Goal: Complete Application Form: Complete application form

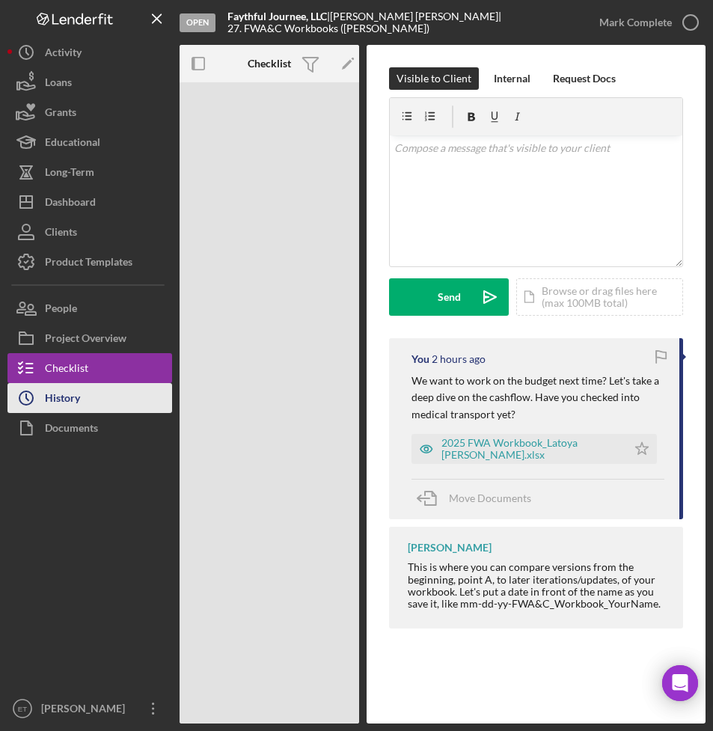
click at [76, 408] on div "History" at bounding box center [62, 400] width 35 height 34
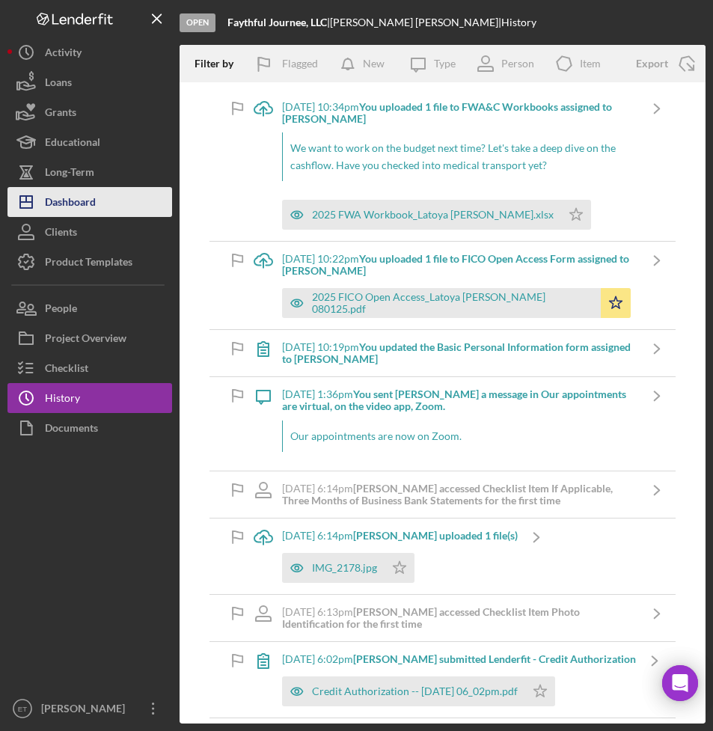
click at [71, 195] on div "Dashboard" at bounding box center [70, 204] width 51 height 34
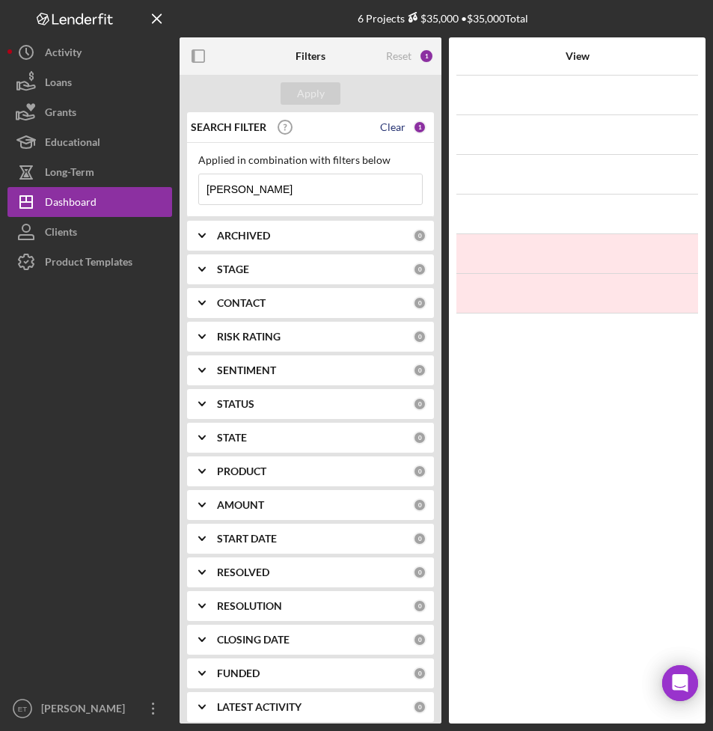
click at [390, 128] on div "Clear" at bounding box center [392, 127] width 25 height 12
click at [260, 194] on input at bounding box center [310, 189] width 223 height 30
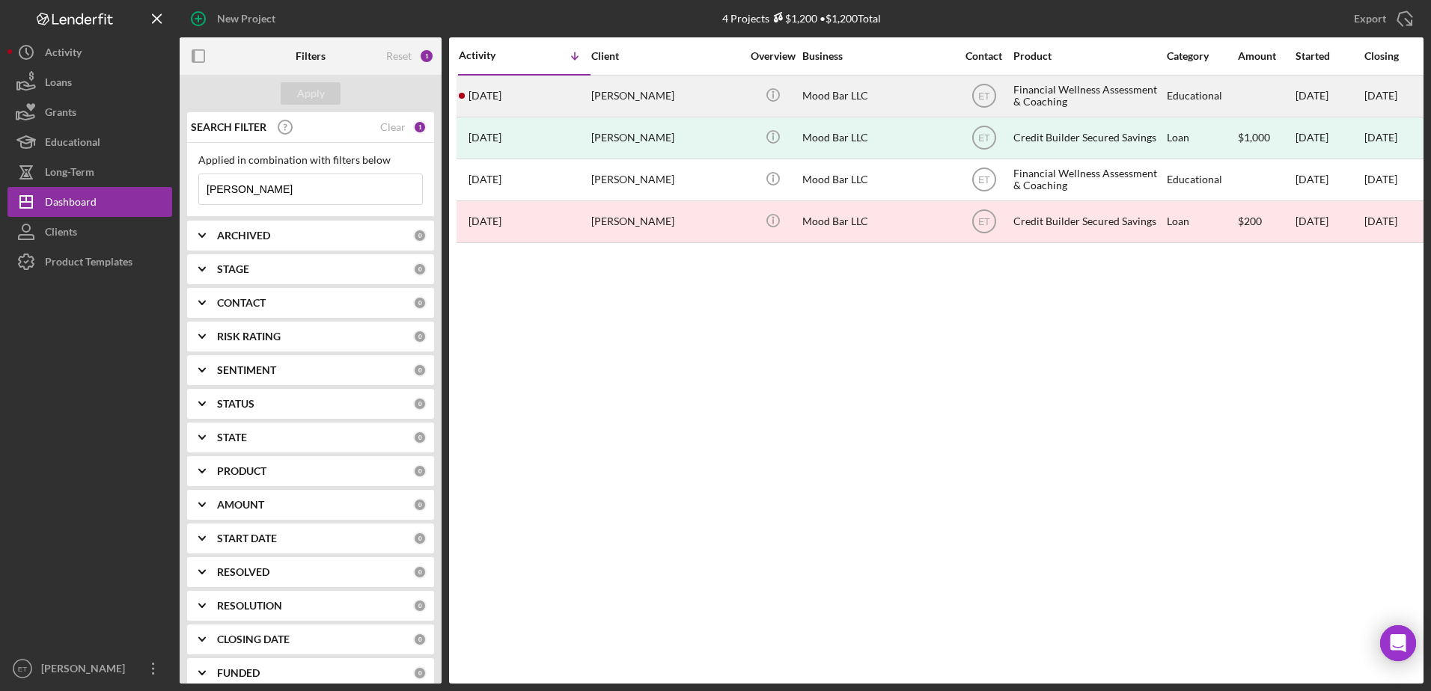
type input "[PERSON_NAME]"
click at [680, 104] on div "[PERSON_NAME]" at bounding box center [666, 96] width 150 height 40
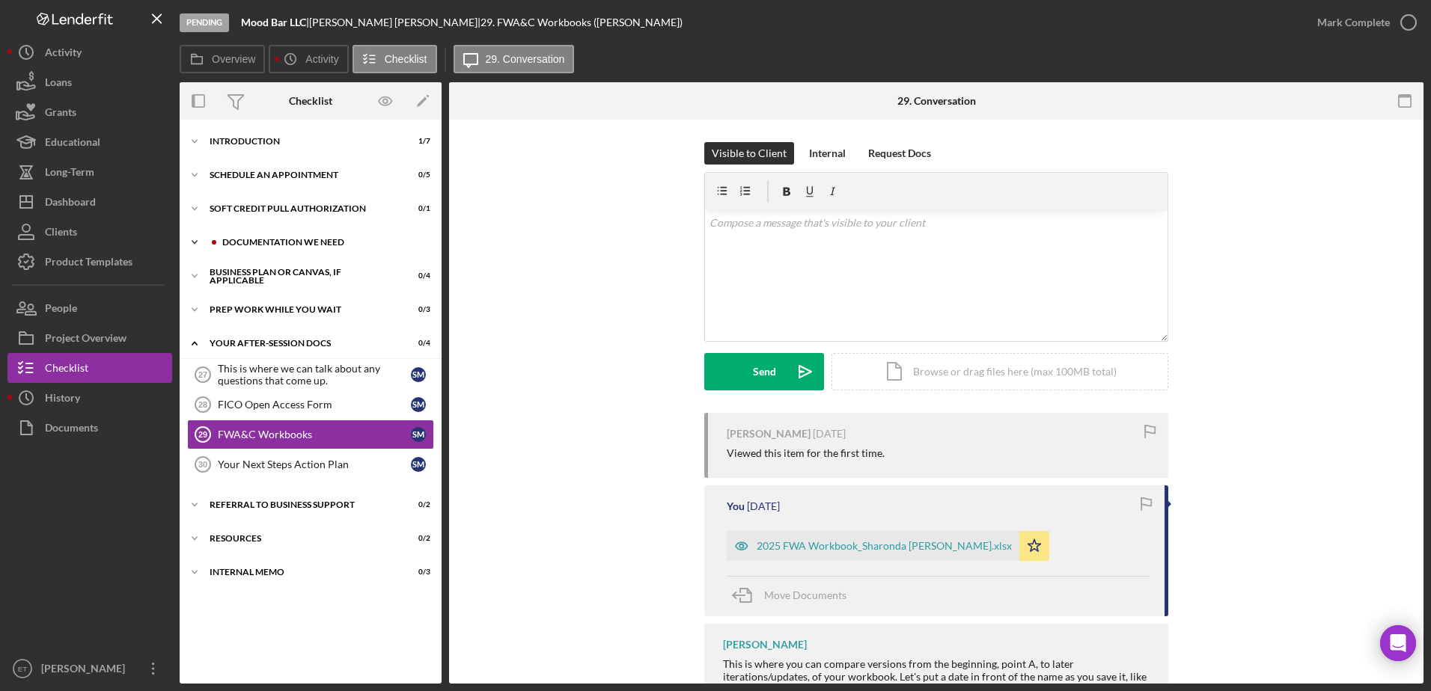
click at [292, 236] on div "Icon/Expander Documentation We Need 1 / 8" at bounding box center [311, 242] width 262 height 30
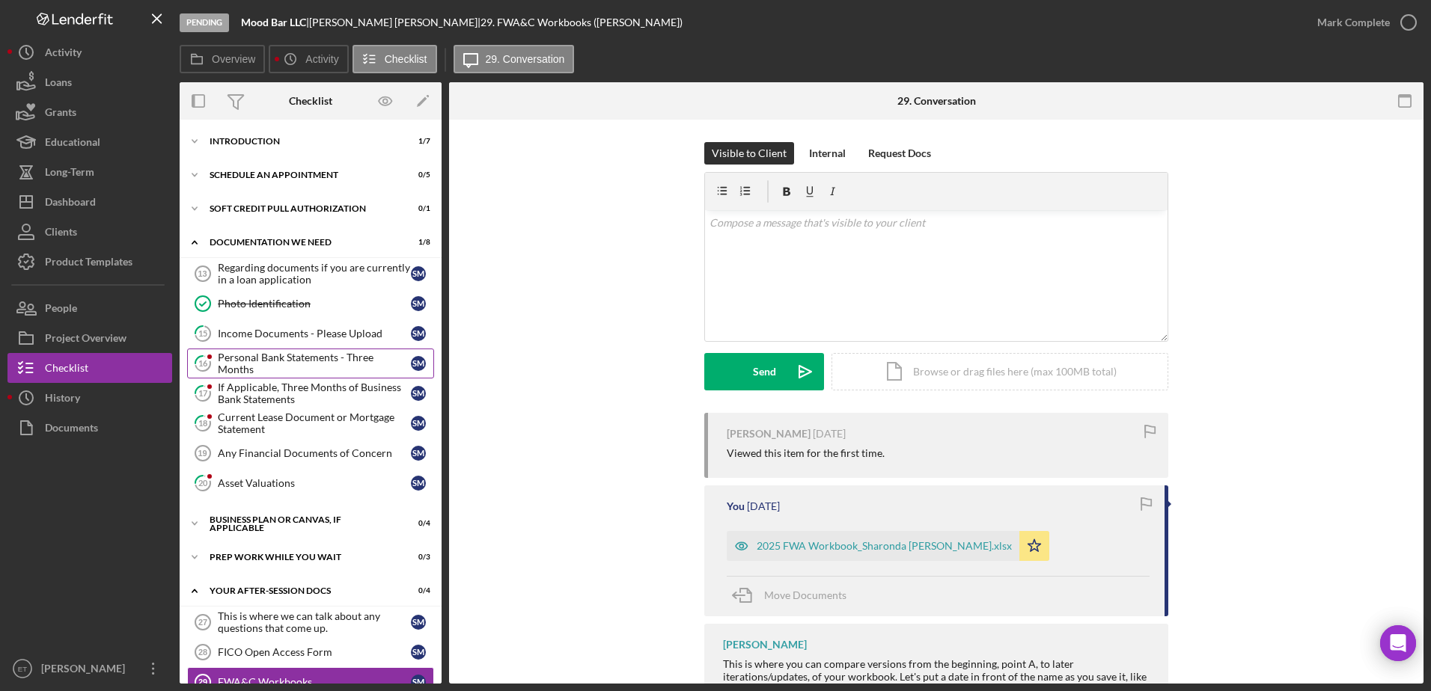
click at [280, 366] on div "Personal Bank Statements - Three Months" at bounding box center [314, 364] width 193 height 24
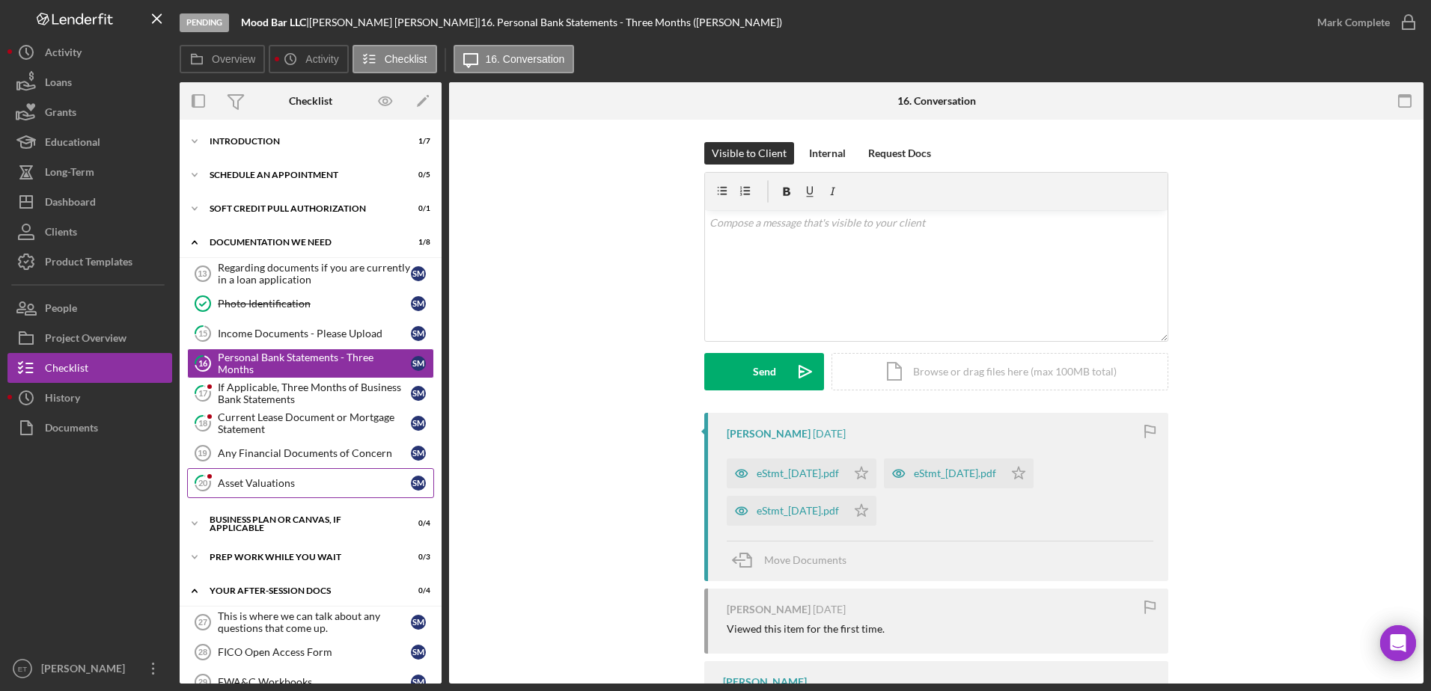
click at [263, 483] on div "Asset Valuations" at bounding box center [314, 483] width 193 height 12
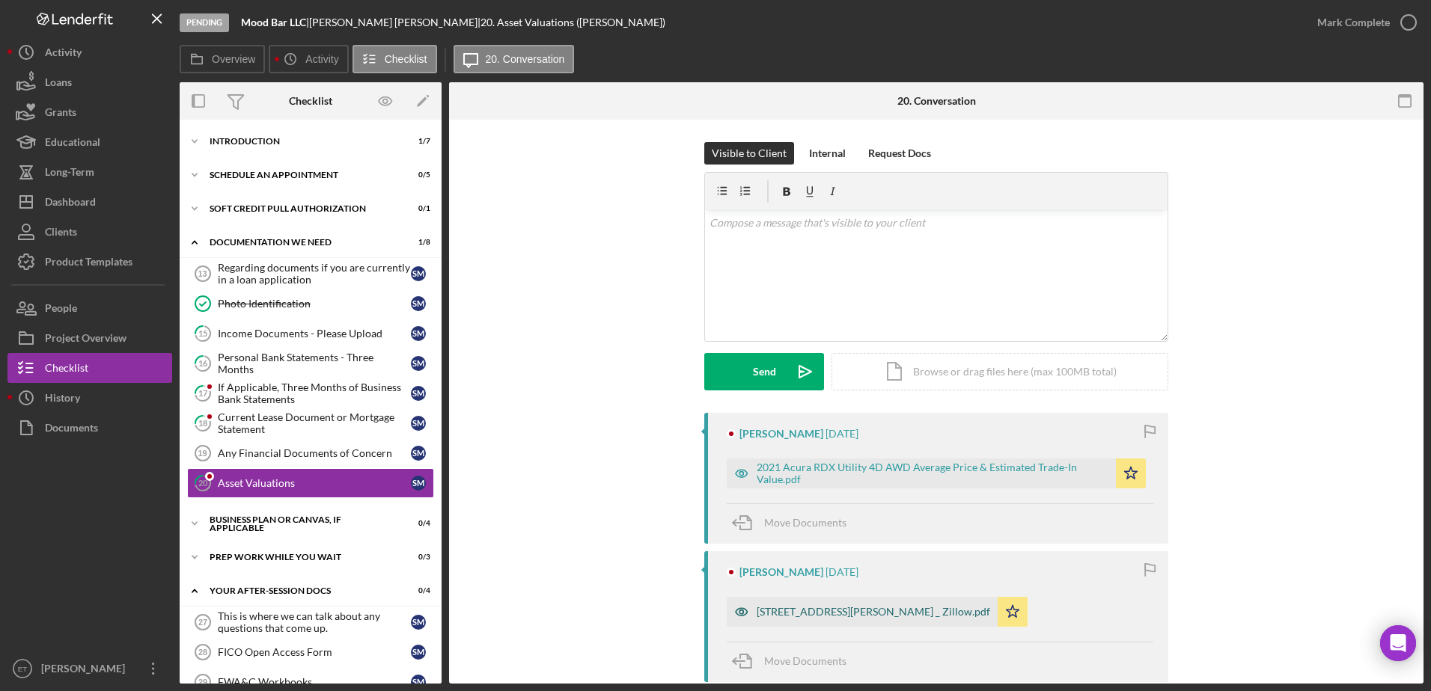
click at [712, 612] on icon "button" at bounding box center [742, 612] width 30 height 30
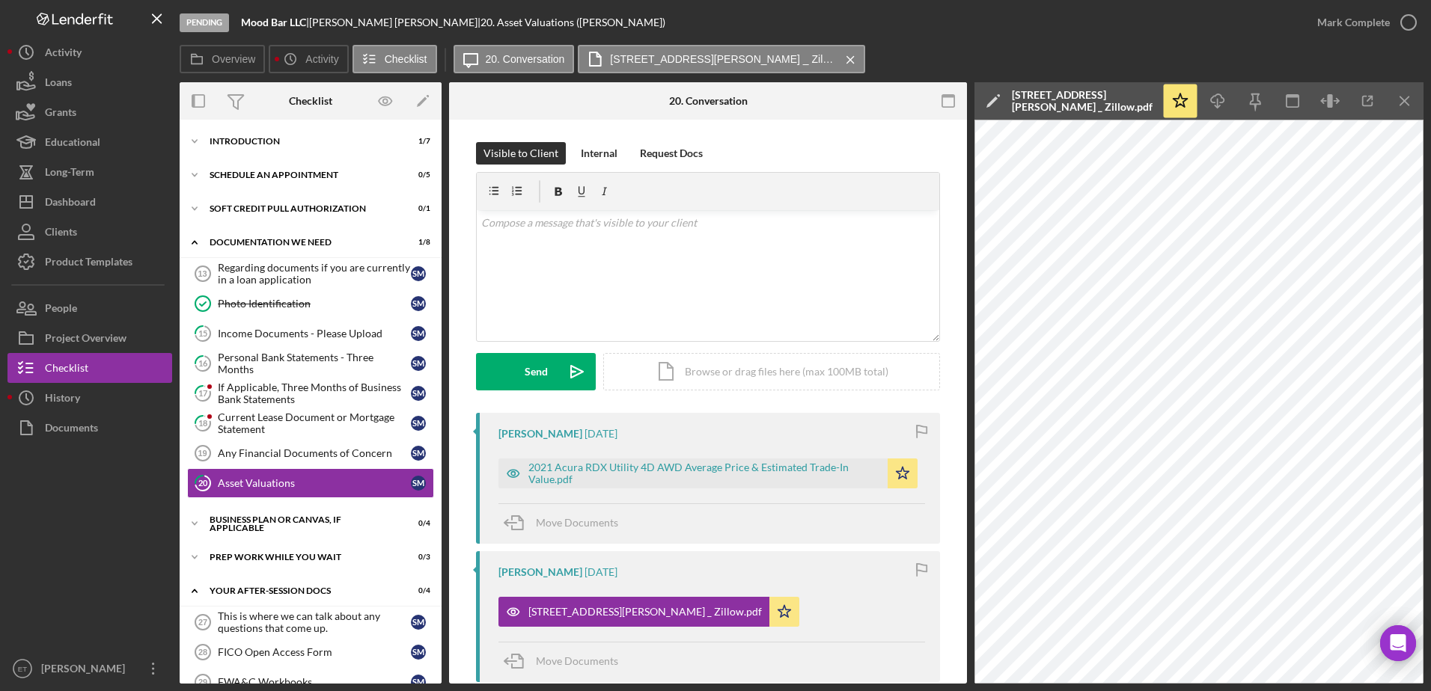
click at [712, 526] on div "Move Documents" at bounding box center [711, 524] width 426 height 40
click at [512, 474] on icon "button" at bounding box center [513, 474] width 30 height 30
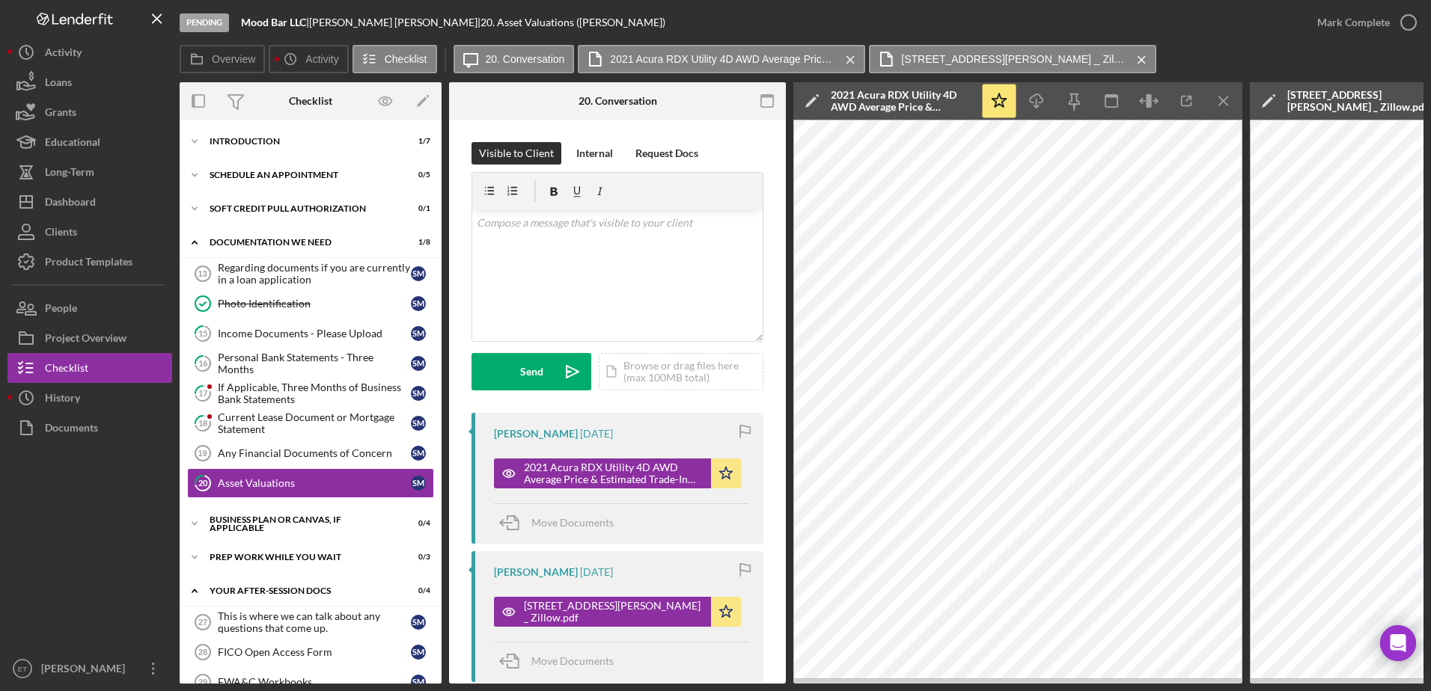
click at [712, 351] on div "Visible to Client Internal Request Docs v Color teal Color pink Remove color Ad…" at bounding box center [617, 543] width 337 height 847
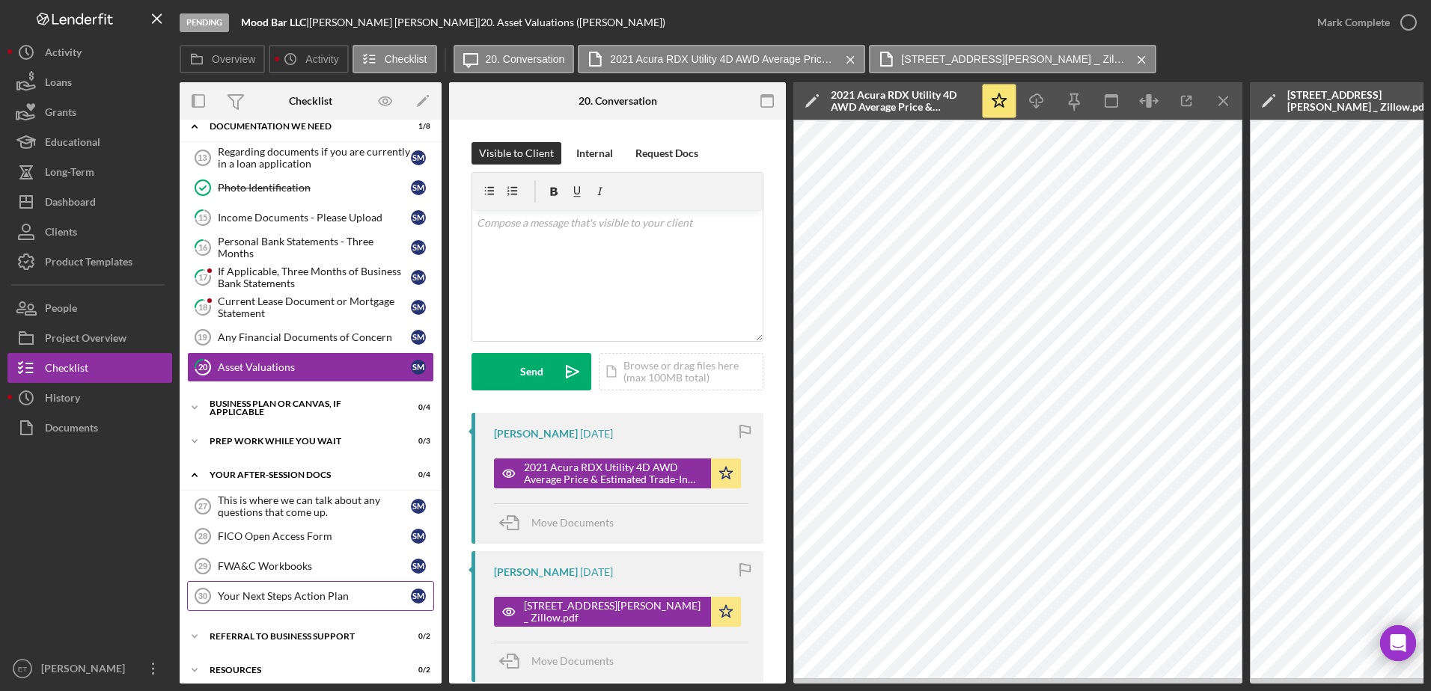
scroll to position [117, 0]
click at [254, 570] on div "FWA&C Workbooks" at bounding box center [314, 566] width 193 height 12
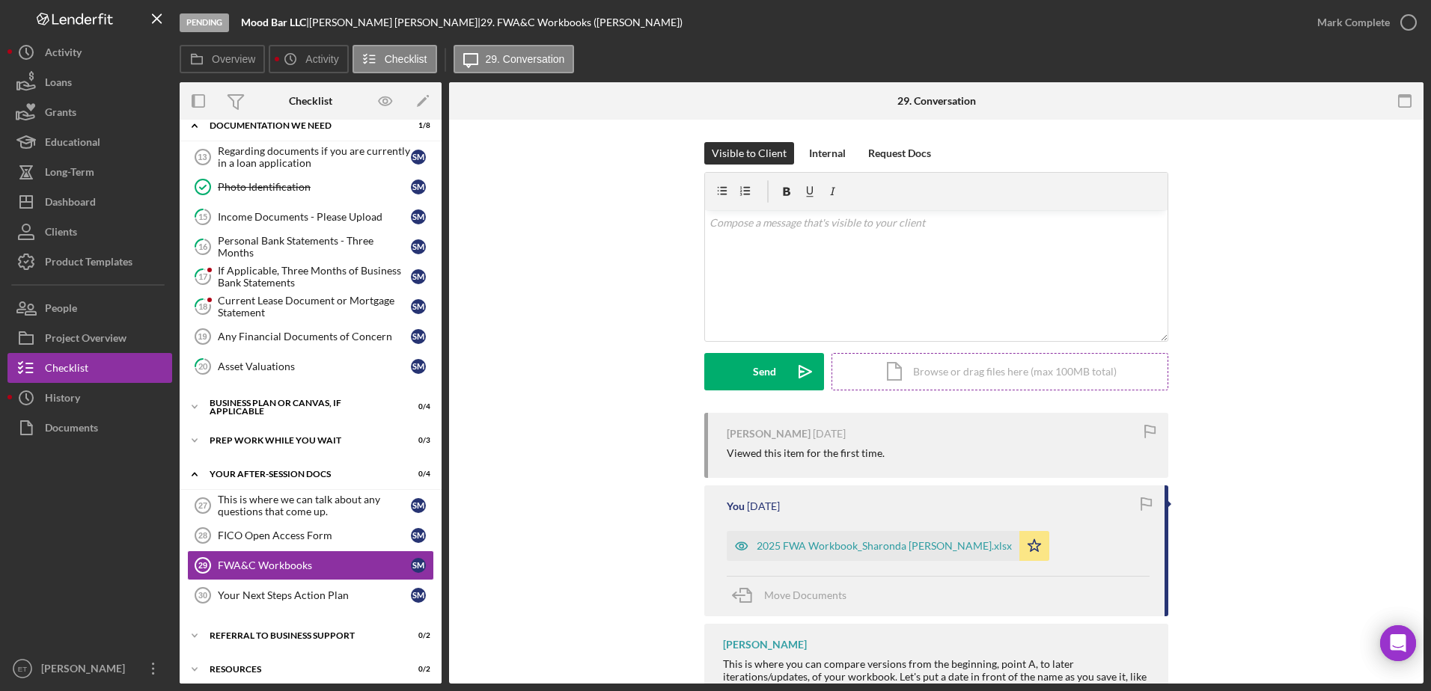
click at [712, 374] on div "Icon/Document Browse or drag files here (max 100MB total) Tap to choose files o…" at bounding box center [999, 371] width 337 height 37
click at [712, 260] on div "v Color teal Color pink Remove color Add row above Add row below Add column bef…" at bounding box center [936, 247] width 462 height 74
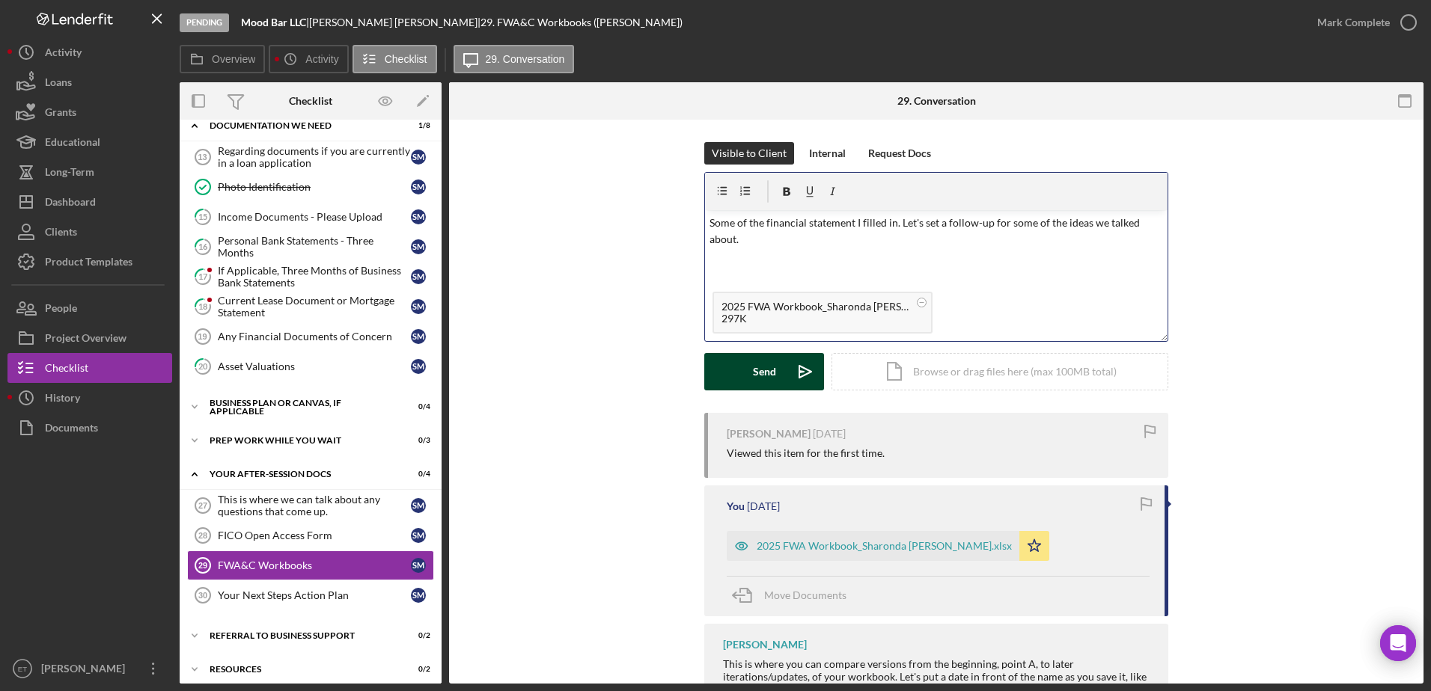
click at [712, 368] on button "Send Icon/icon-invite-send" at bounding box center [764, 371] width 120 height 37
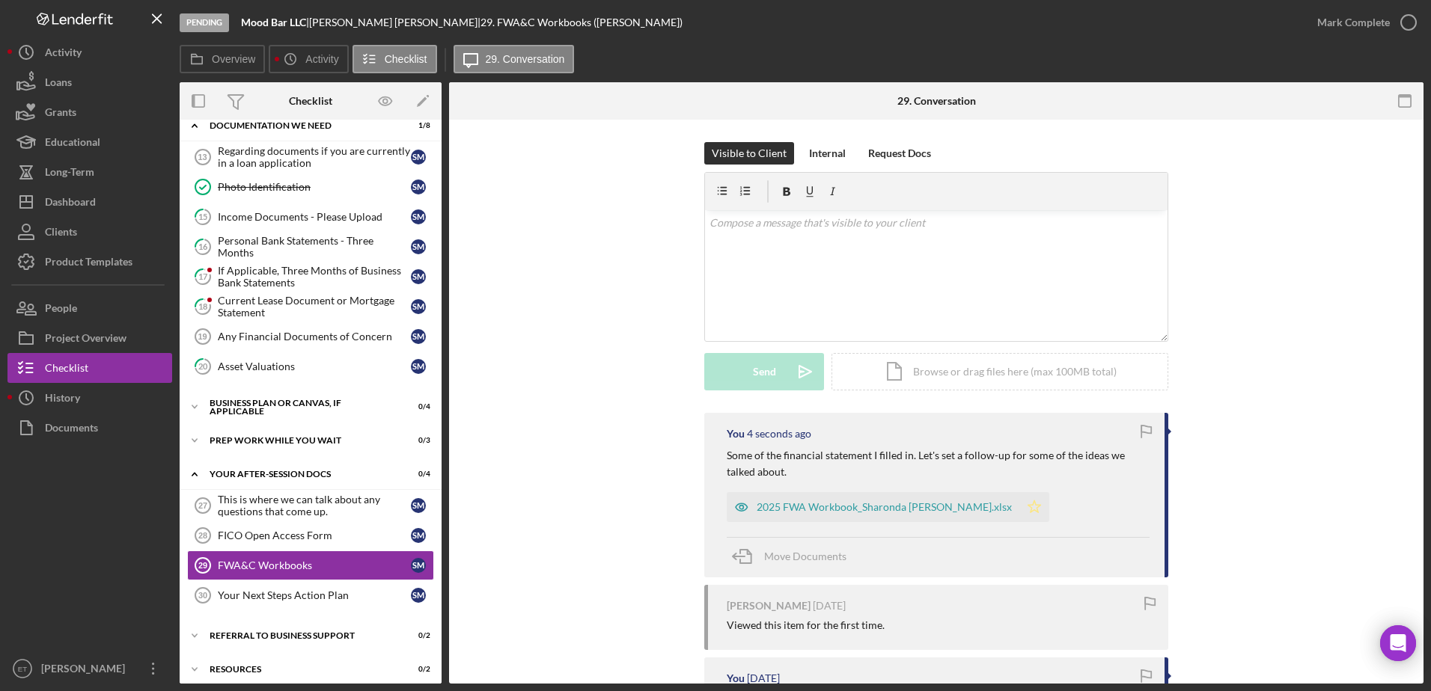
click at [712, 507] on polygon "button" at bounding box center [1034, 507] width 13 height 12
click at [264, 313] on div "Current Lease Document or Mortgage Statement" at bounding box center [314, 307] width 193 height 24
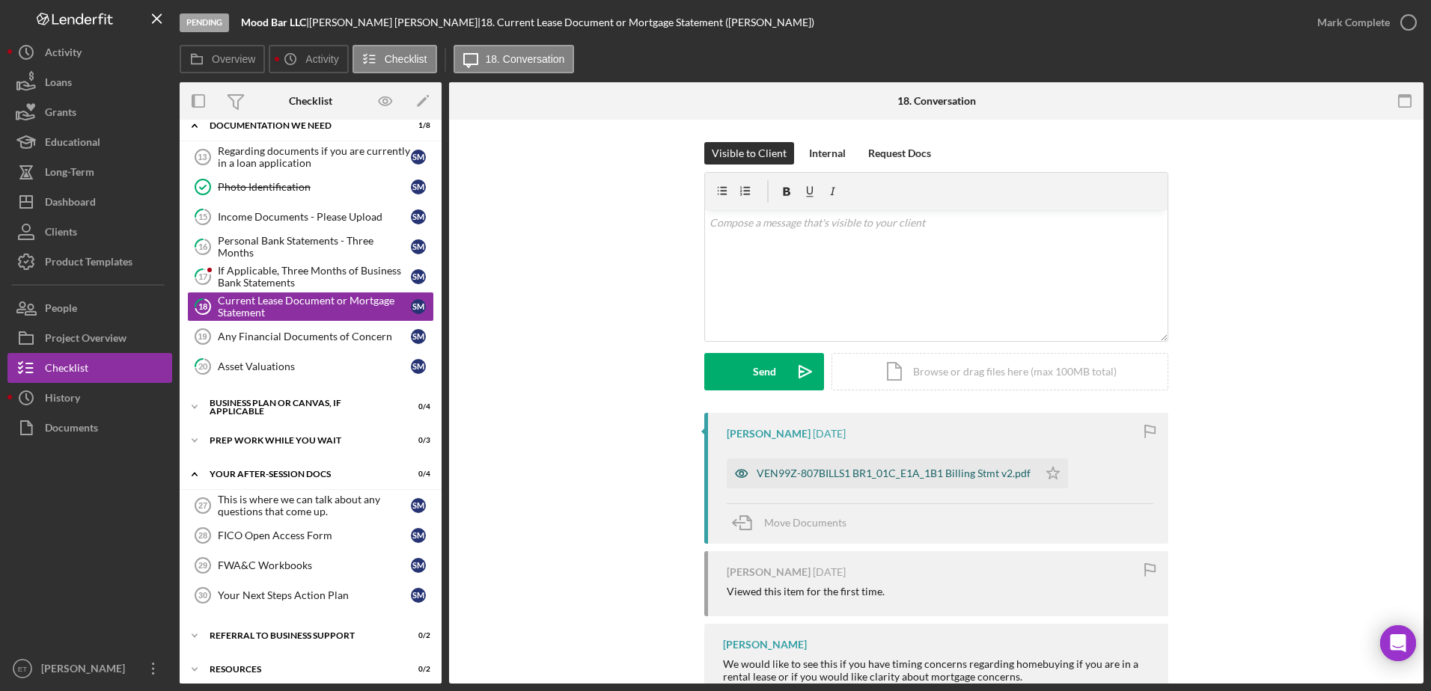
click at [712, 477] on icon "button" at bounding box center [742, 474] width 30 height 30
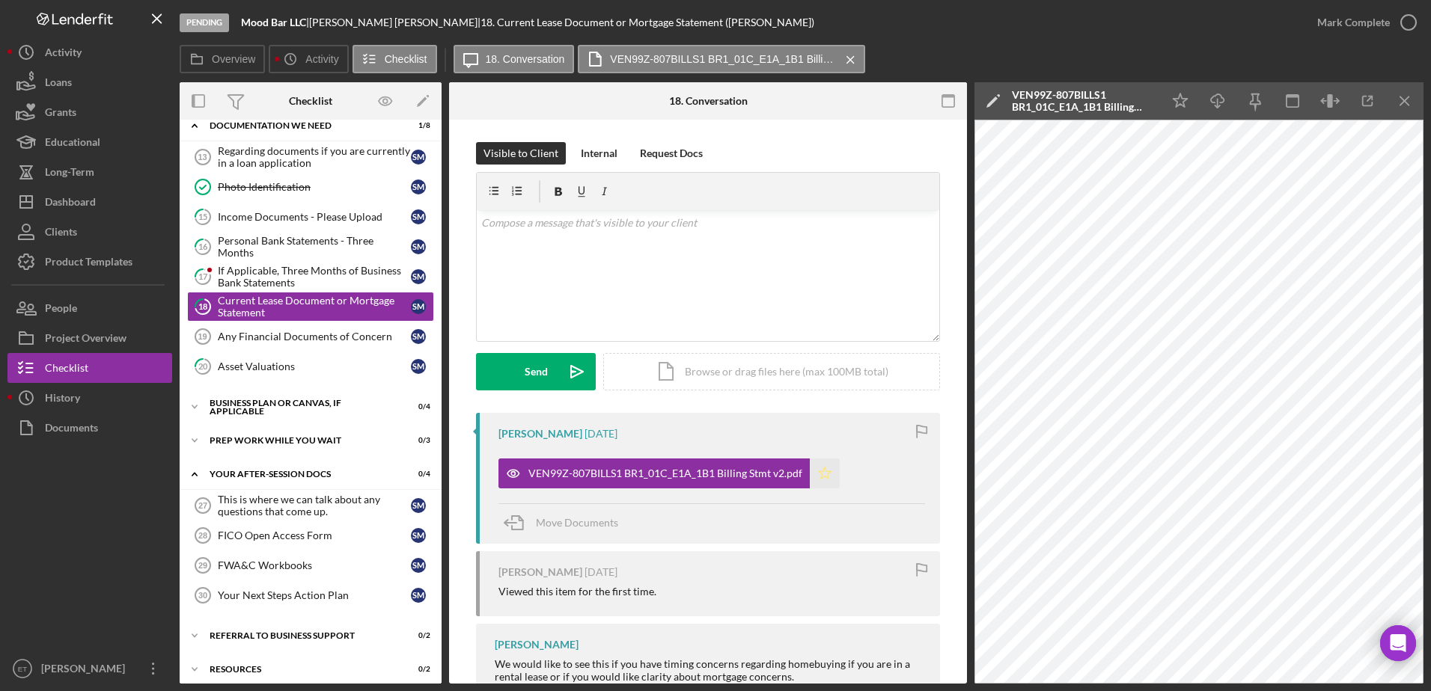
click at [712, 473] on icon "Icon/Star" at bounding box center [825, 474] width 30 height 30
click at [259, 275] on div "If Applicable, Three Months of Business Bank Statements" at bounding box center [314, 277] width 193 height 24
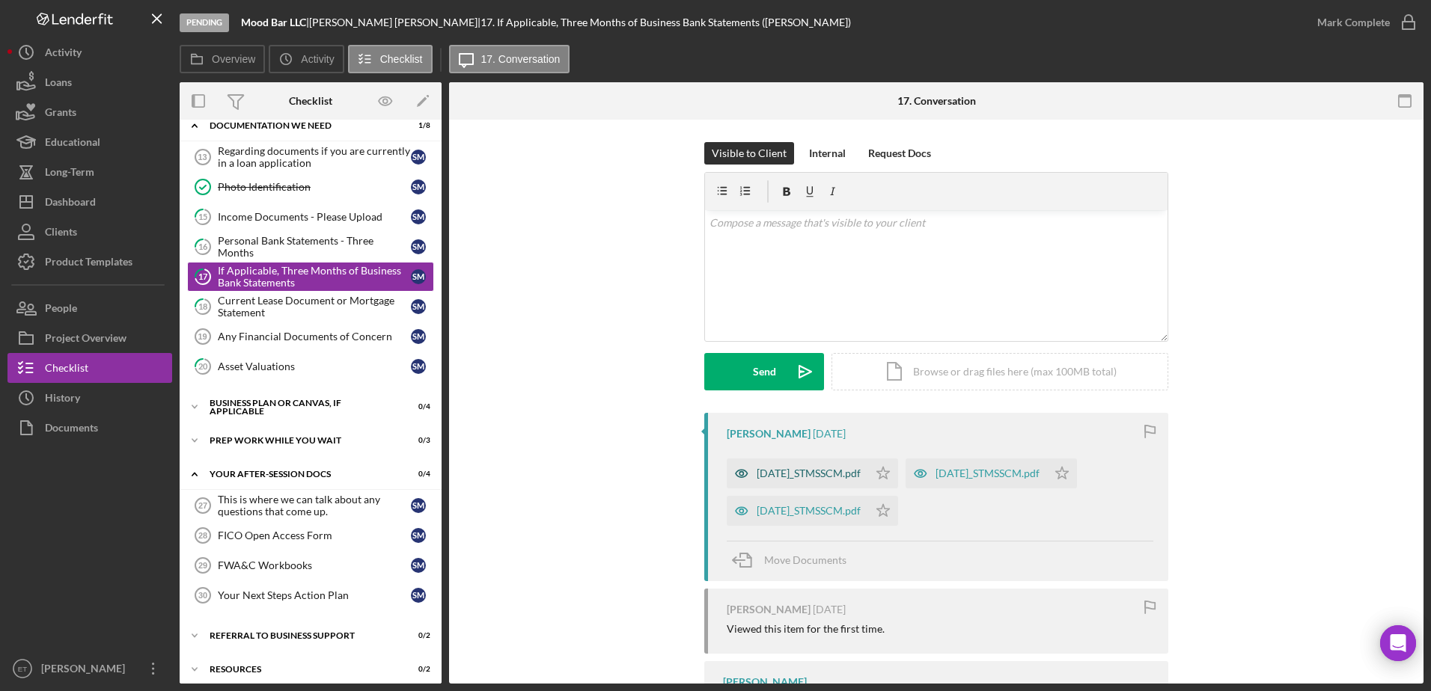
click at [712, 474] on icon "button" at bounding box center [742, 474] width 30 height 30
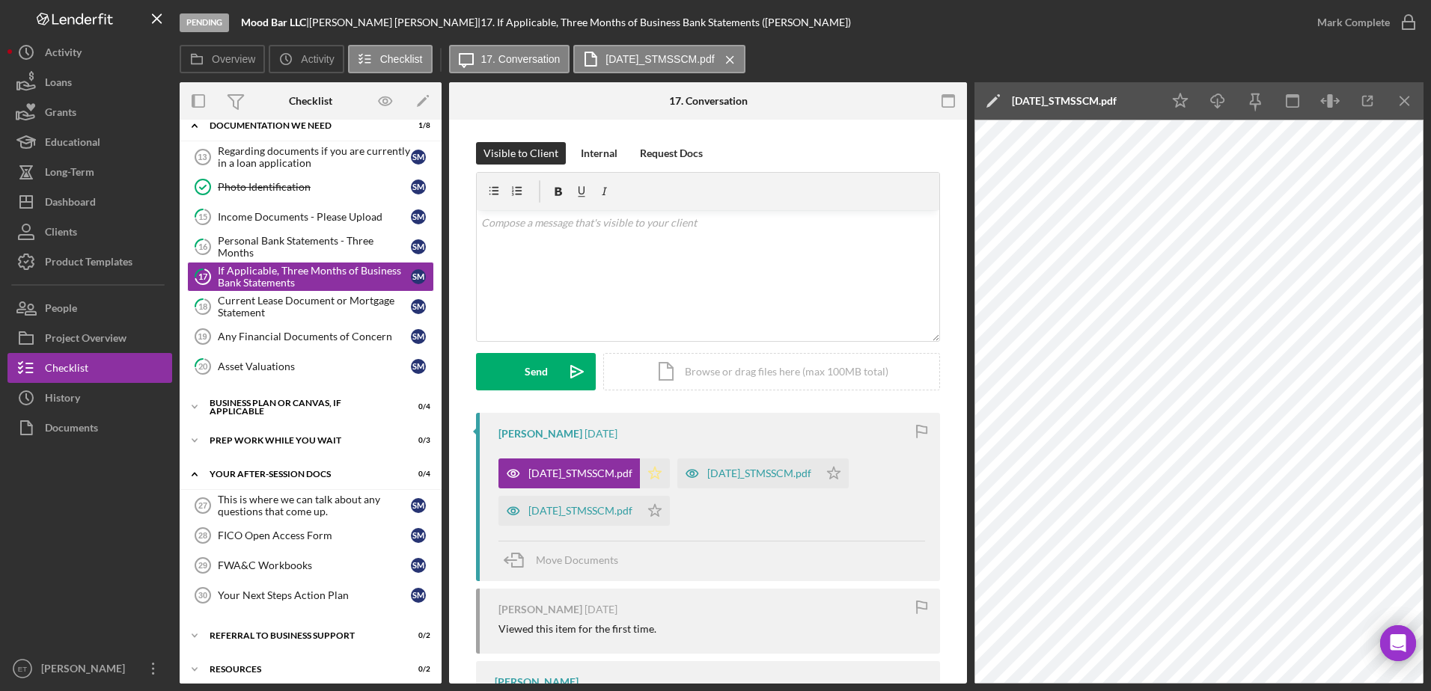
click at [670, 474] on icon "Icon/Star" at bounding box center [655, 474] width 30 height 30
click at [707, 471] on icon "button" at bounding box center [692, 474] width 30 height 30
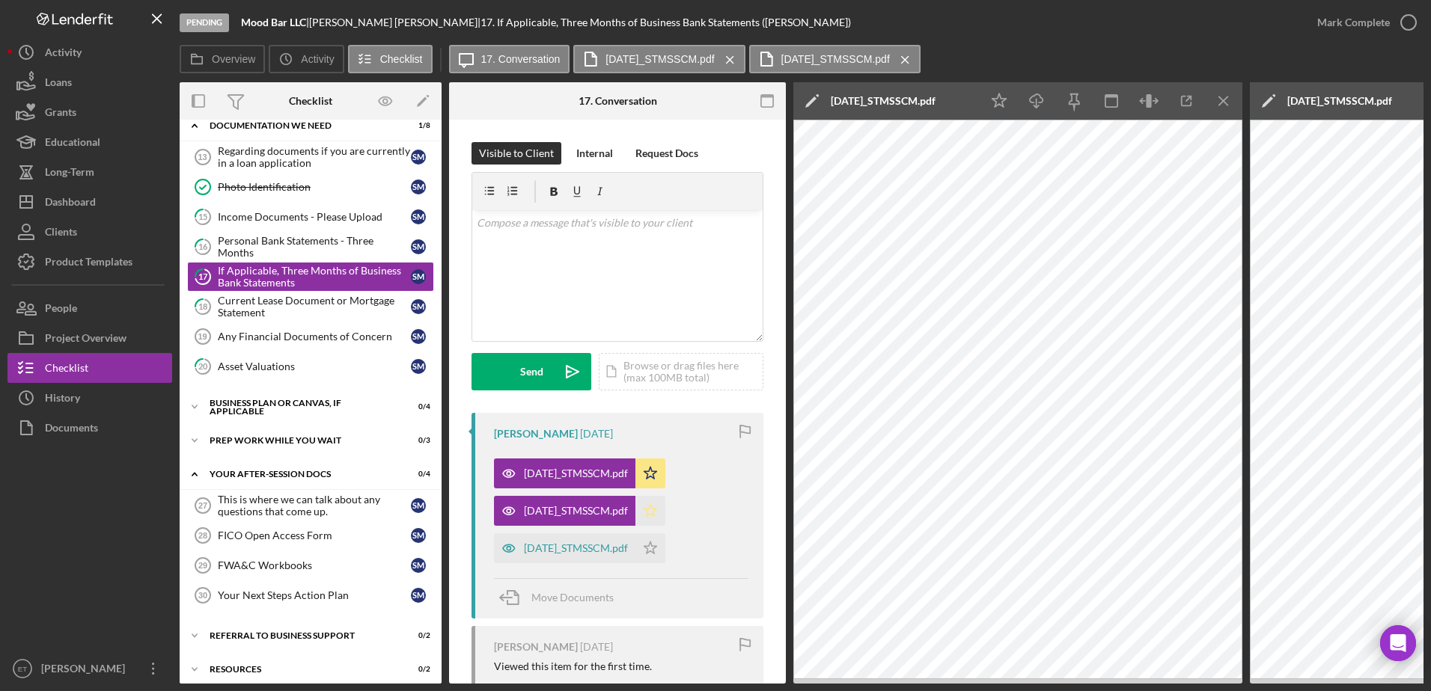
click at [657, 512] on polygon "button" at bounding box center [650, 510] width 13 height 12
click at [510, 545] on icon "button" at bounding box center [509, 548] width 12 height 7
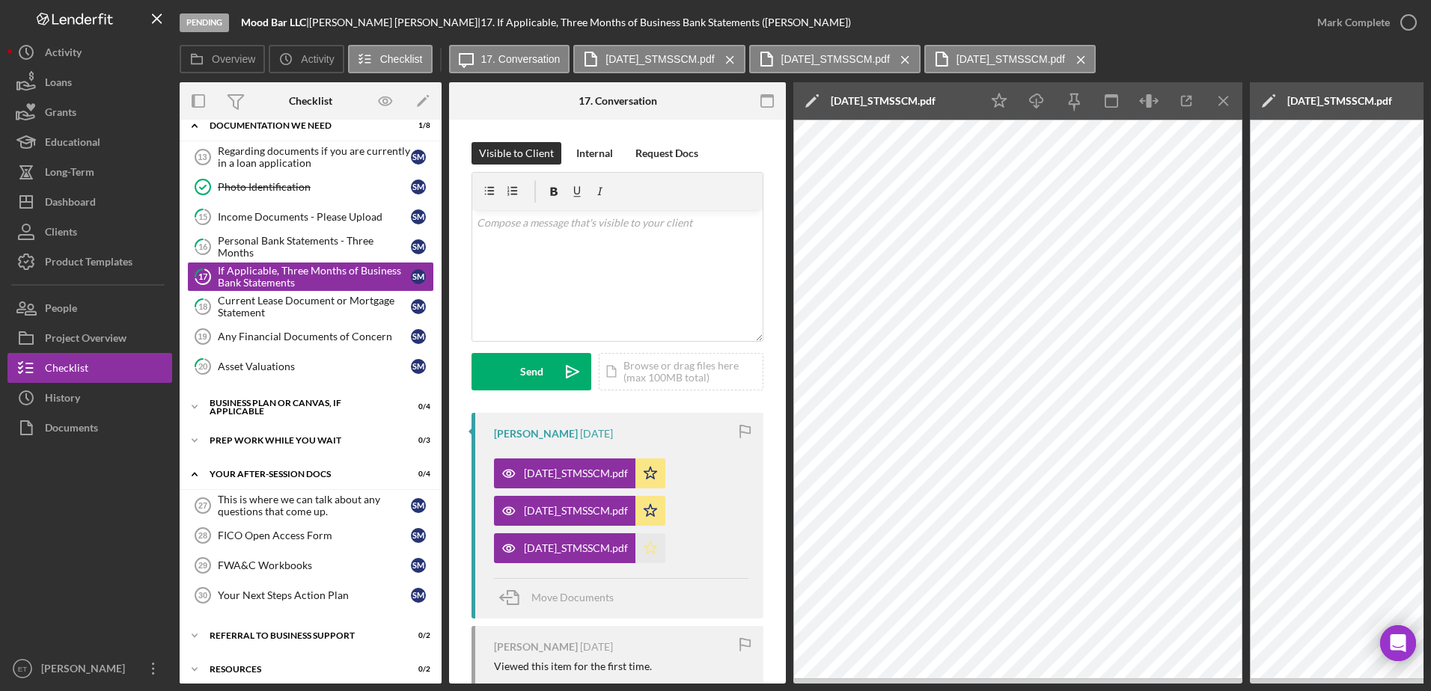
click at [665, 550] on icon "Icon/Star" at bounding box center [650, 548] width 30 height 30
click at [293, 221] on div "Income Documents - Please Upload" at bounding box center [314, 217] width 193 height 12
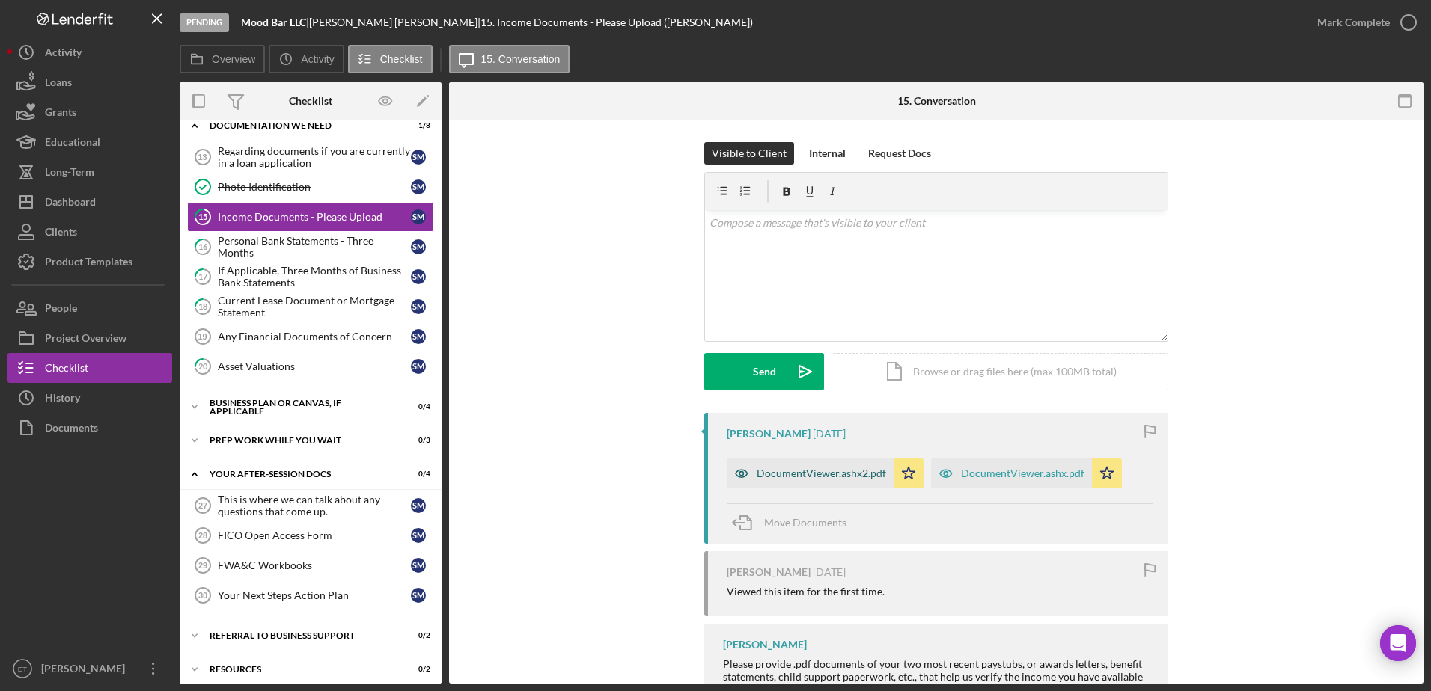
click at [712, 474] on icon "button" at bounding box center [742, 474] width 30 height 30
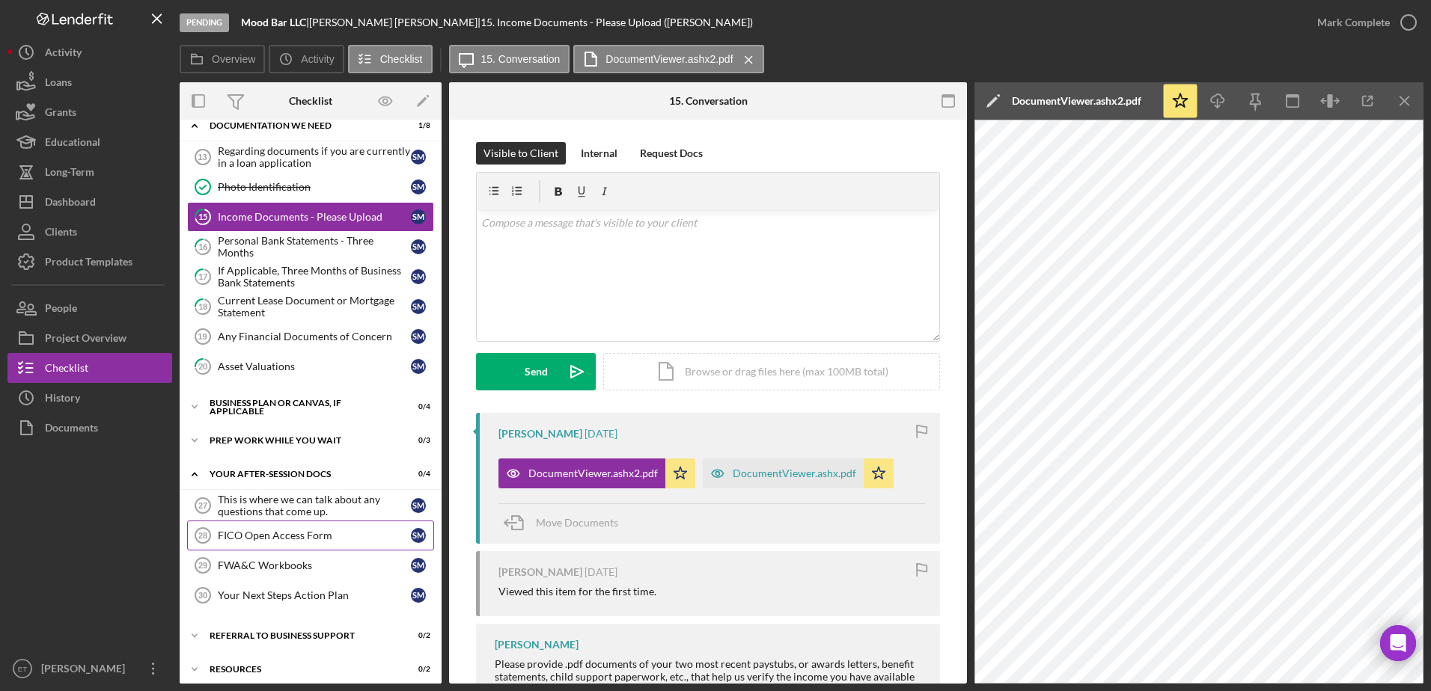
click at [281, 539] on div "FICO Open Access Form" at bounding box center [314, 536] width 193 height 12
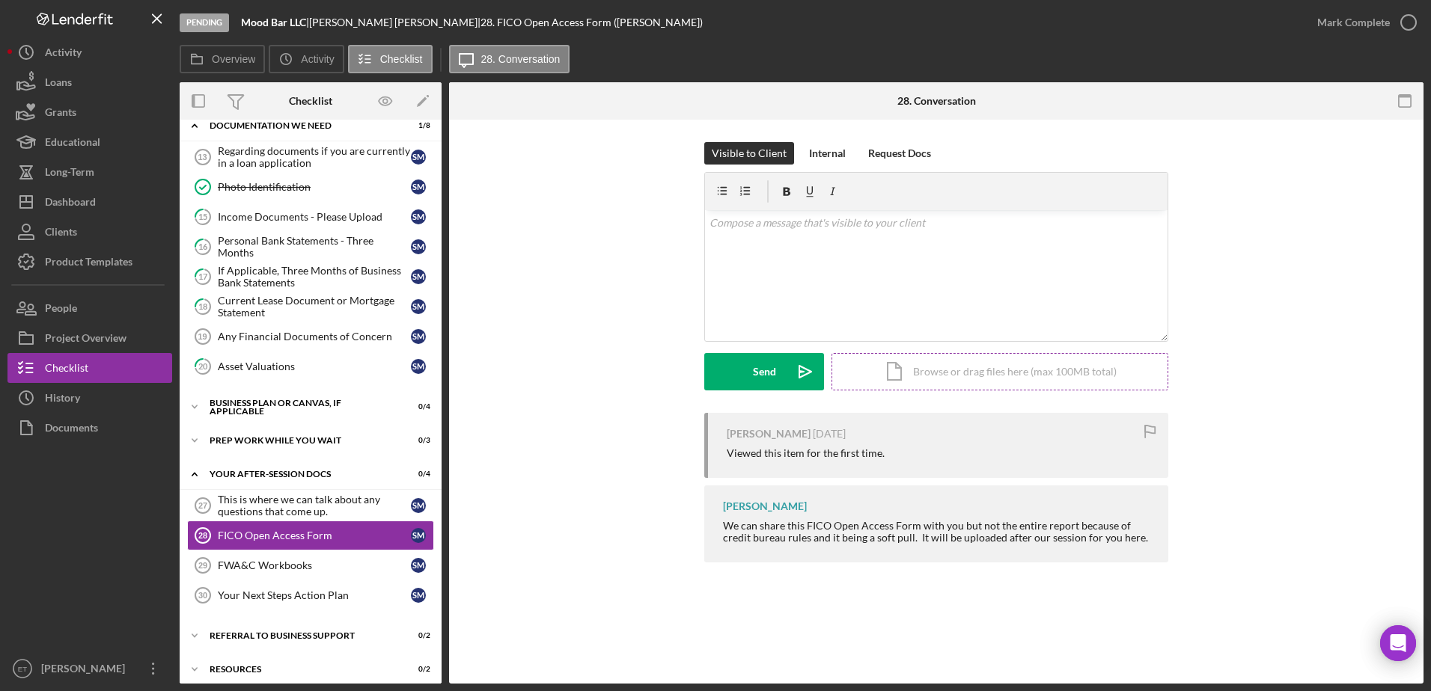
click at [712, 372] on div "Icon/Document Browse or drag files here (max 100MB total) Tap to choose files o…" at bounding box center [999, 371] width 337 height 37
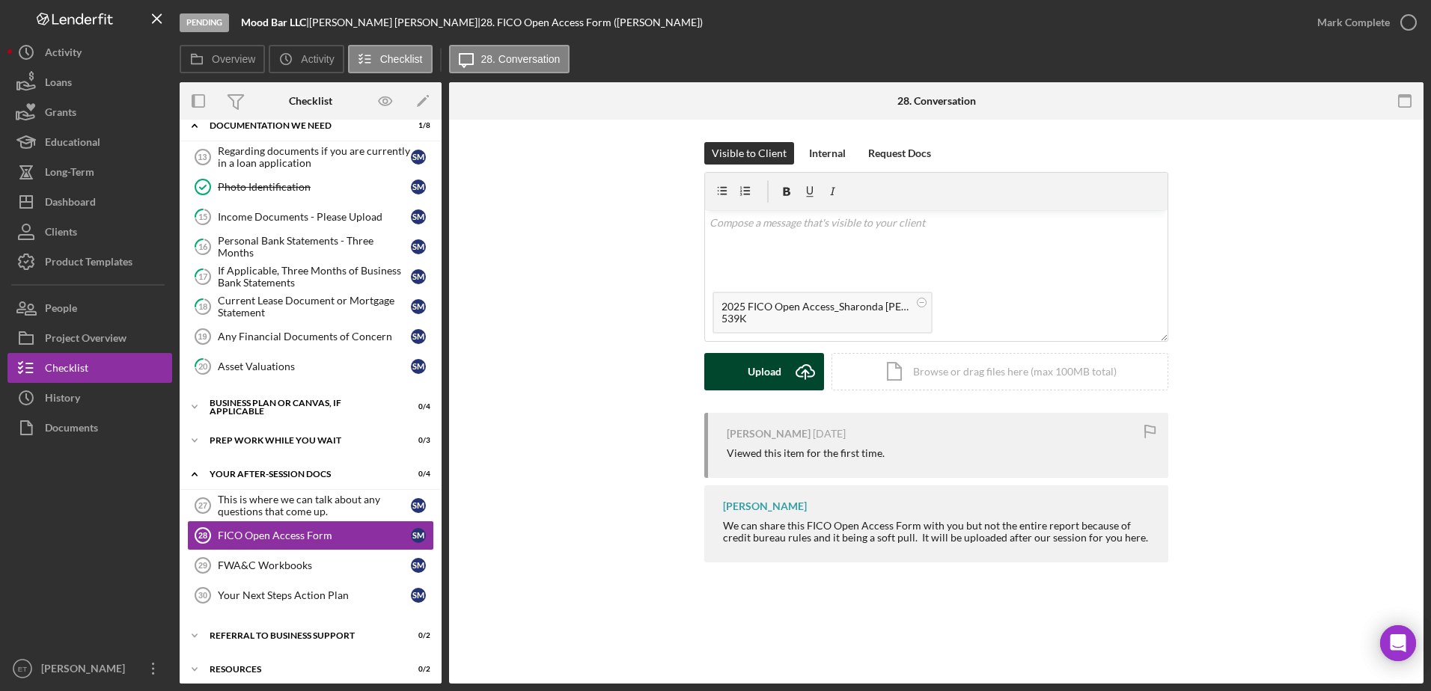
click at [712, 374] on div "Upload" at bounding box center [764, 371] width 34 height 37
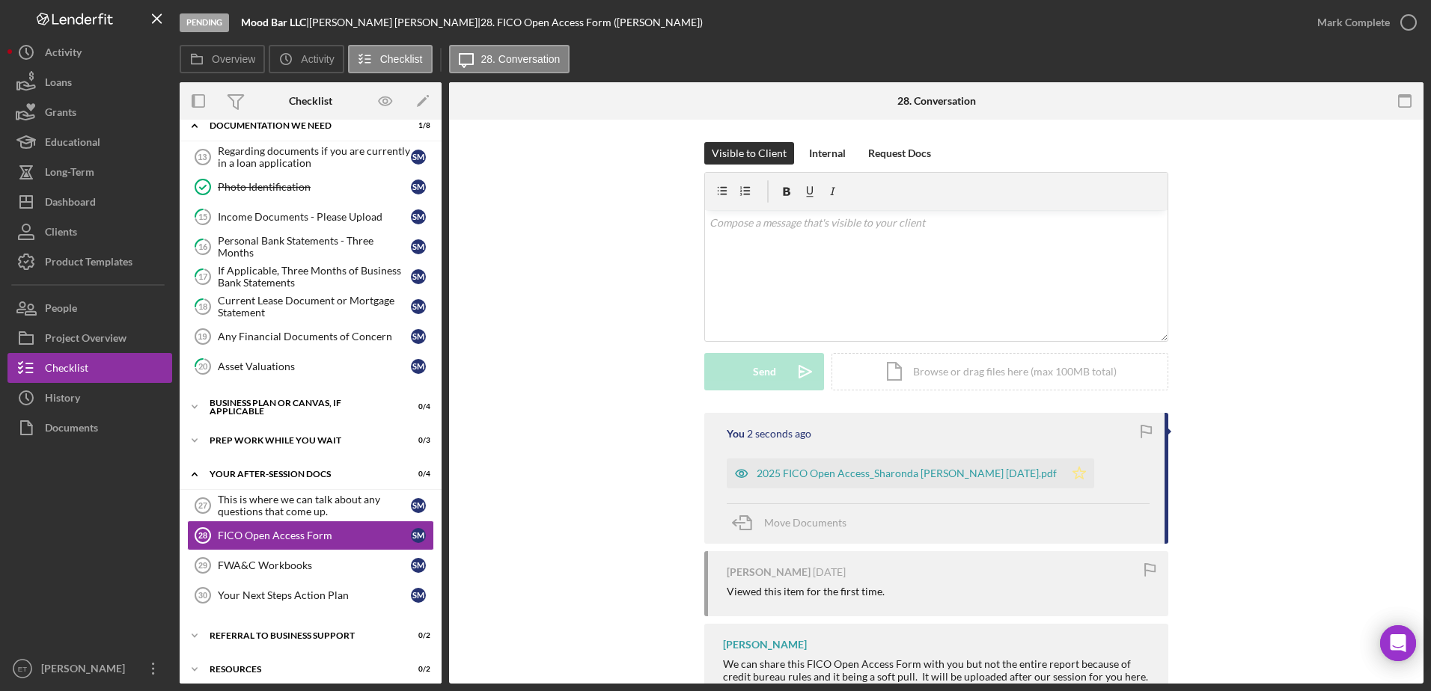
click at [712, 471] on polygon "button" at bounding box center [1079, 473] width 13 height 12
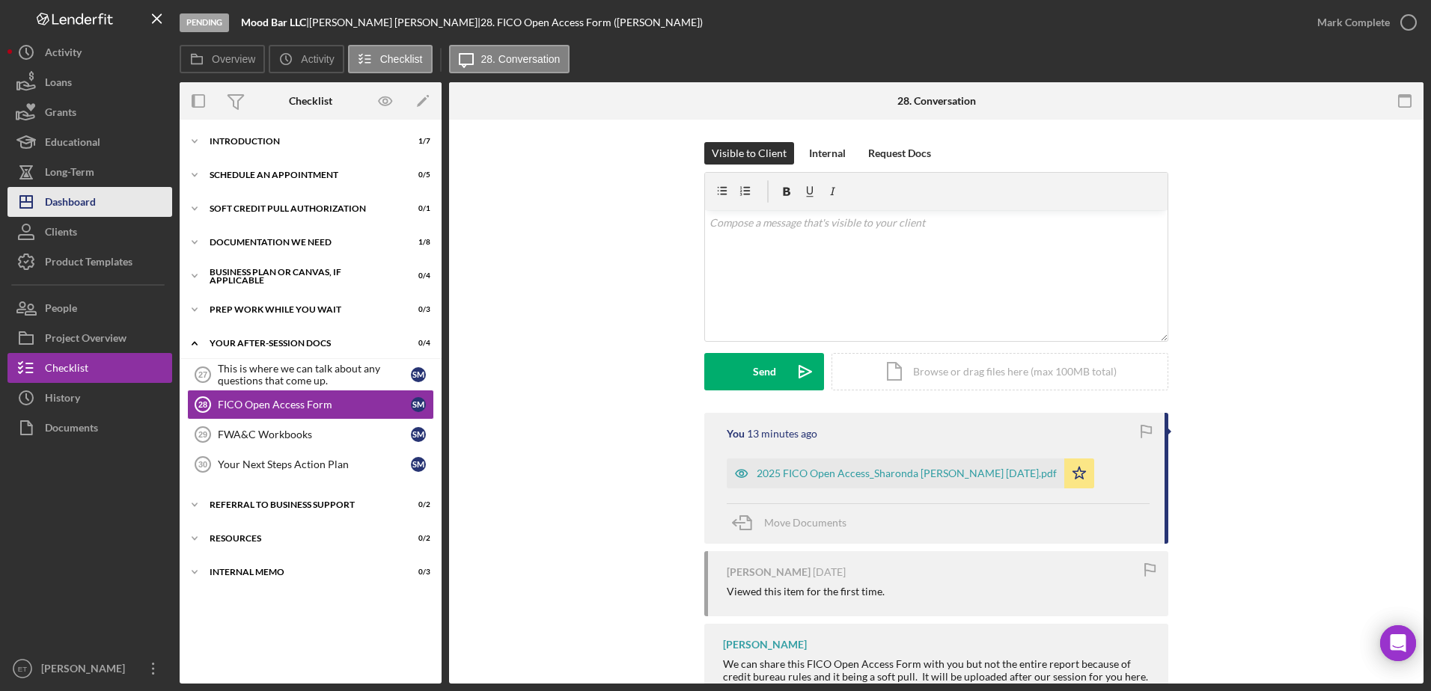
click at [70, 212] on div "Dashboard" at bounding box center [70, 204] width 51 height 34
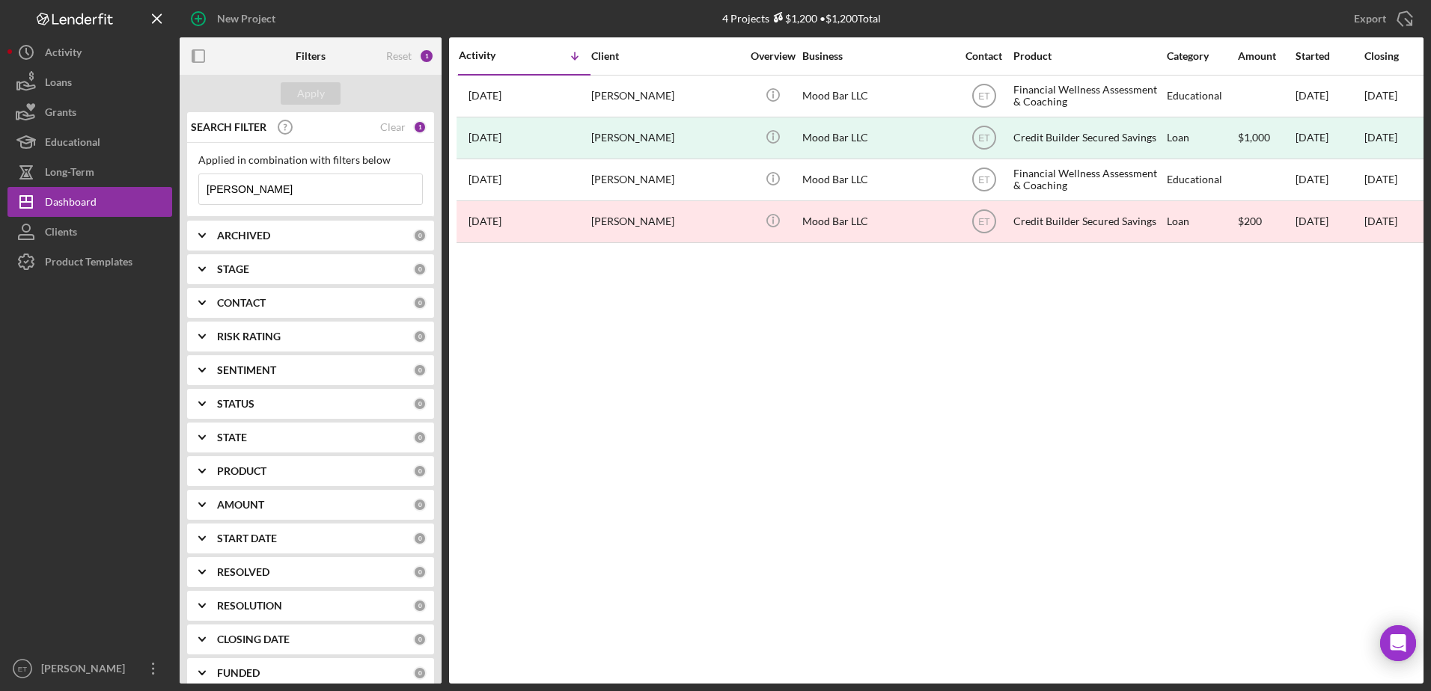
click at [277, 189] on input "[PERSON_NAME]" at bounding box center [310, 189] width 223 height 30
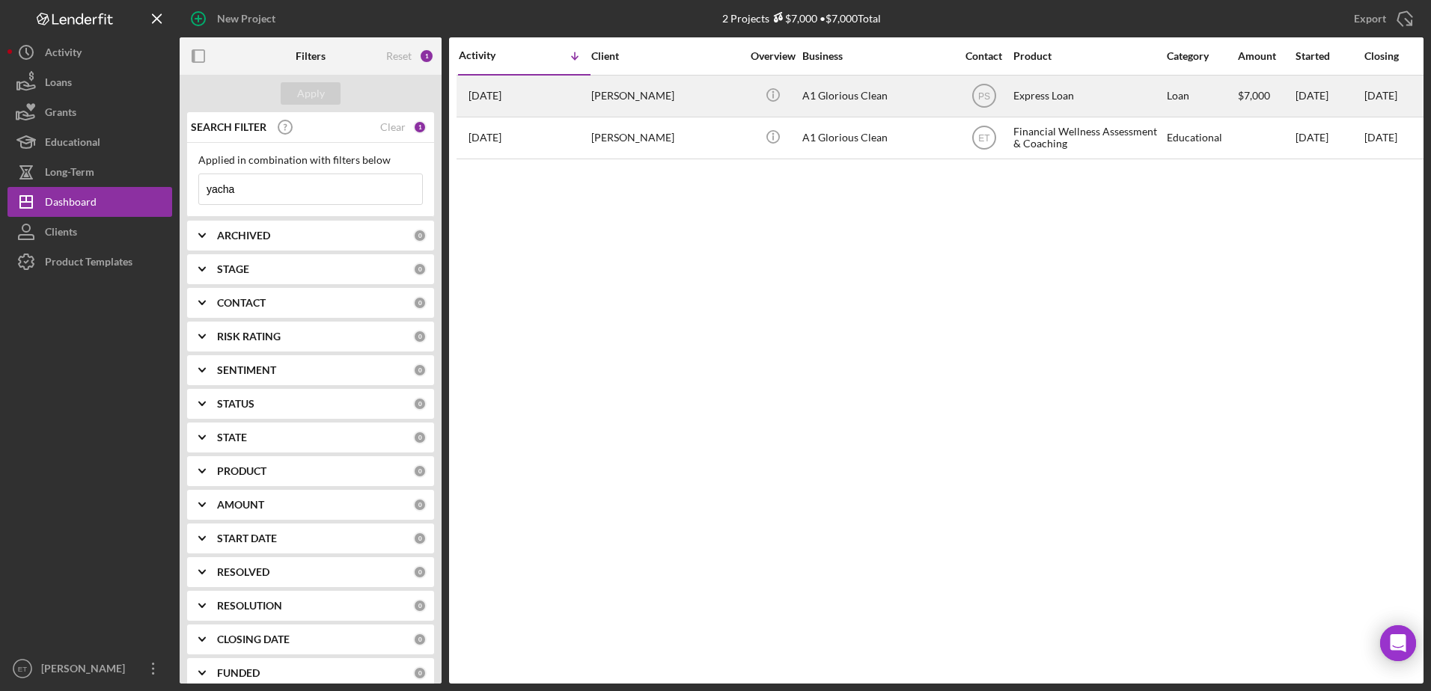
type input "yacha"
click at [704, 97] on div "[PERSON_NAME]" at bounding box center [666, 96] width 150 height 40
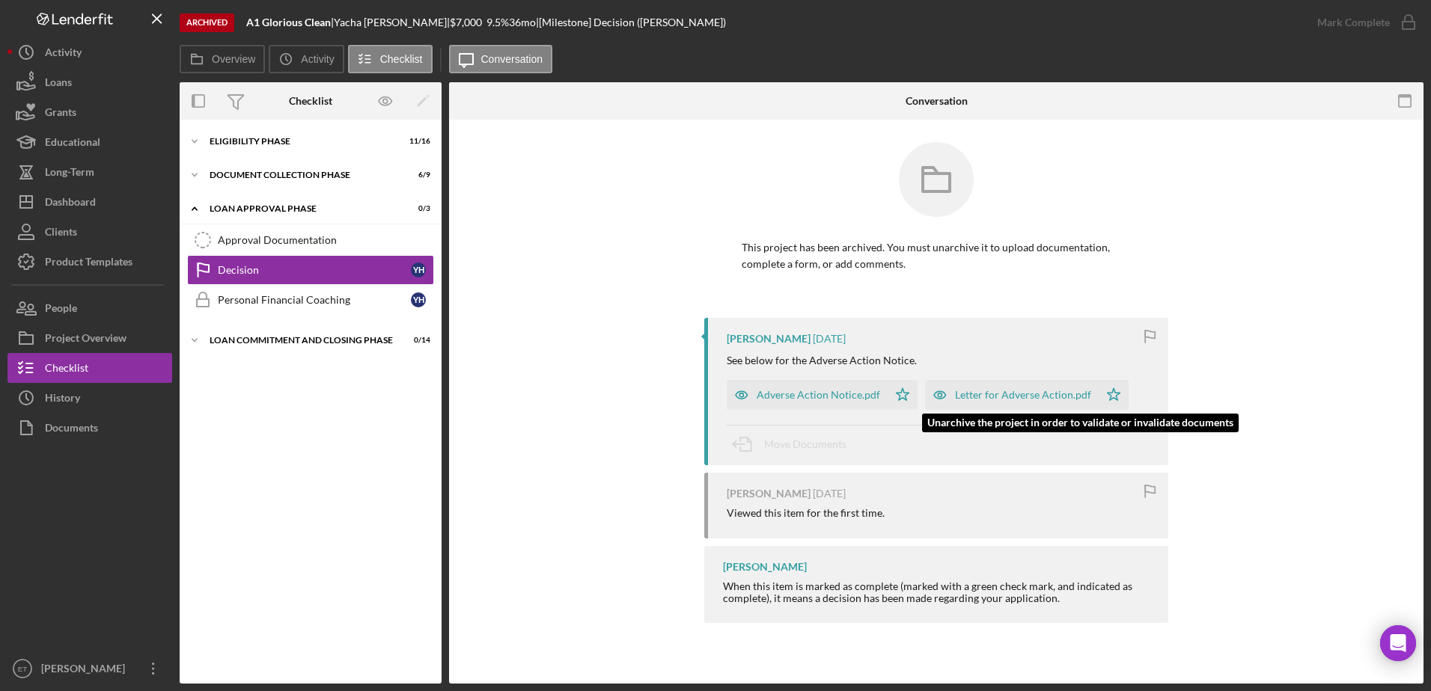
click at [712, 396] on icon "button" at bounding box center [940, 395] width 30 height 30
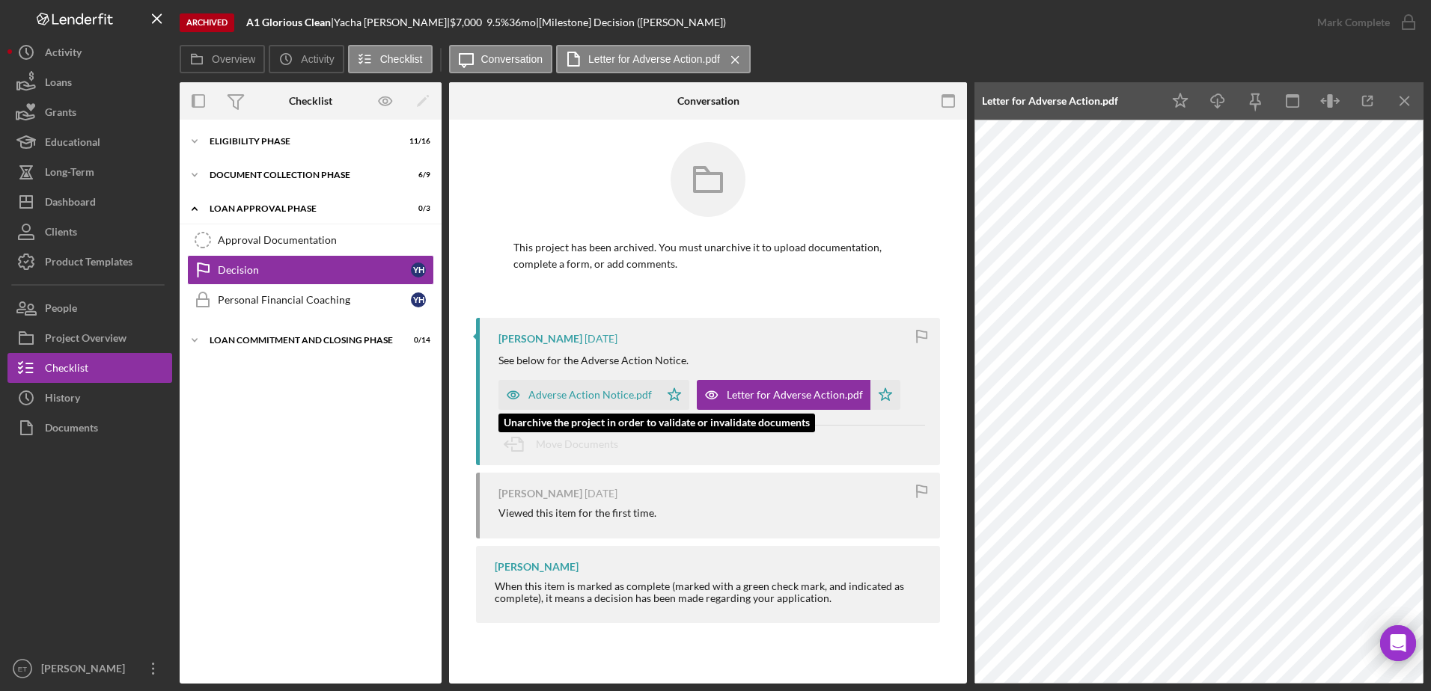
click at [510, 396] on icon "button" at bounding box center [513, 395] width 30 height 30
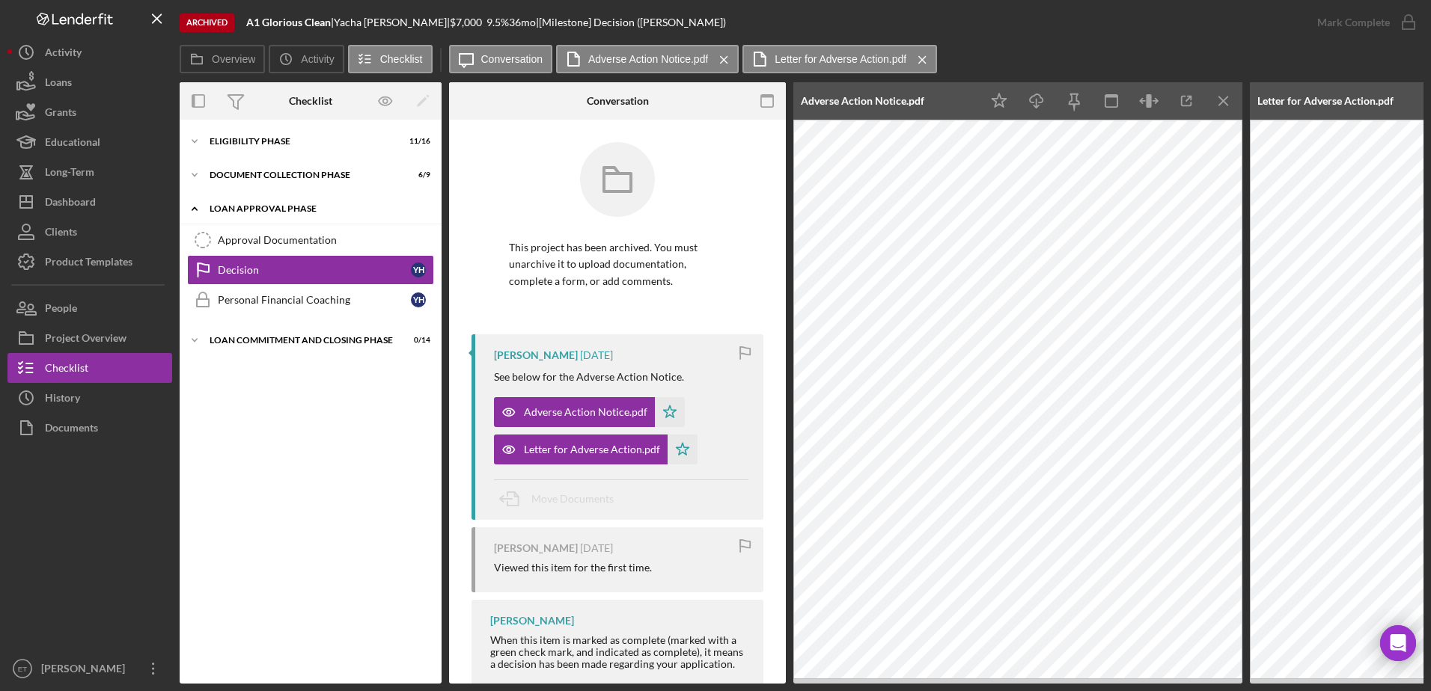
click at [260, 212] on div "Loan Approval Phase" at bounding box center [316, 208] width 213 height 9
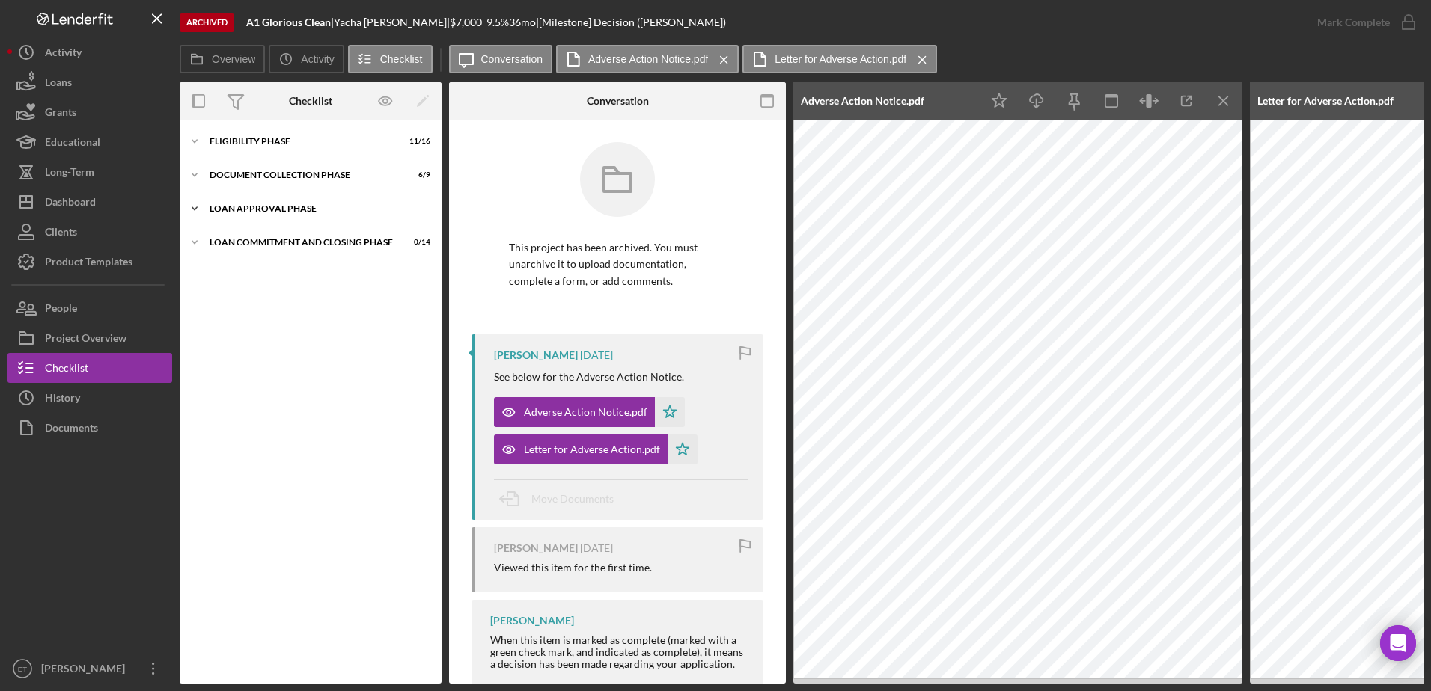
click at [260, 212] on div "Loan Approval Phase" at bounding box center [316, 208] width 213 height 9
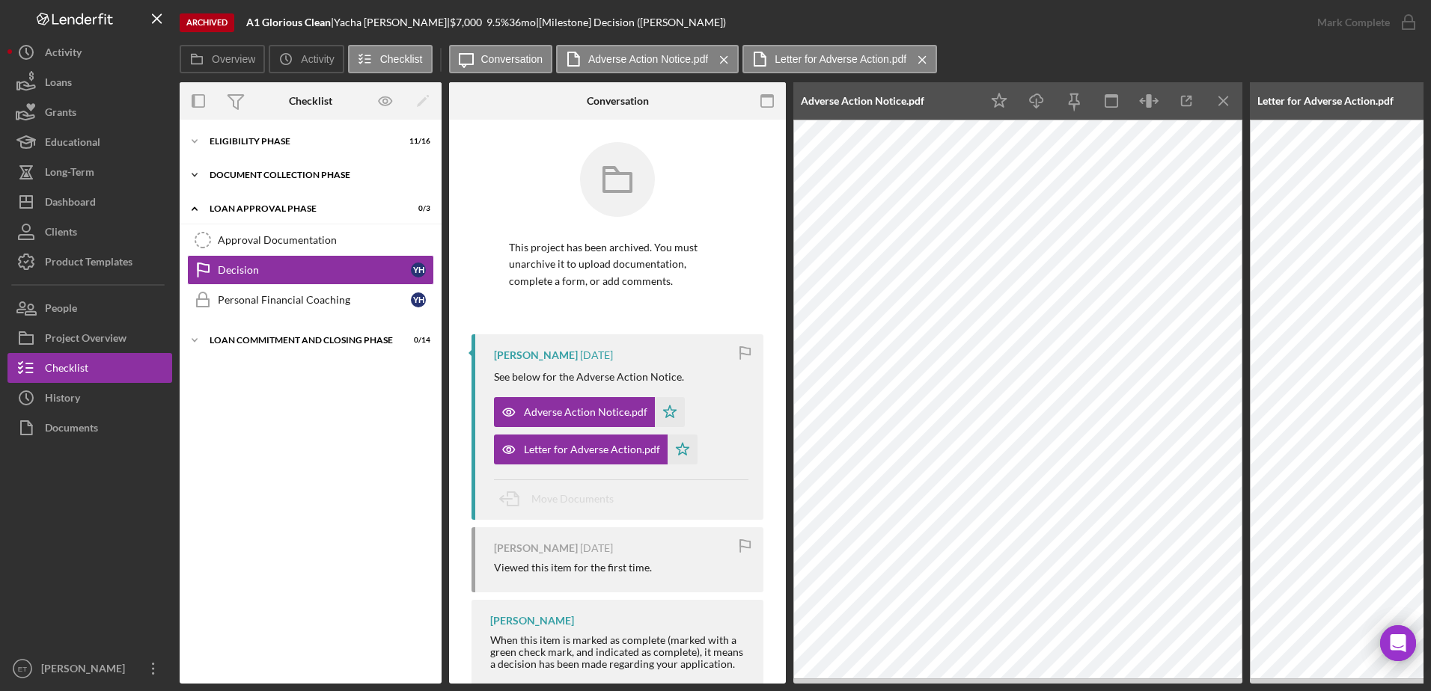
click at [263, 166] on div "Icon/Expander Document Collection Phase 6 / 9" at bounding box center [311, 175] width 262 height 30
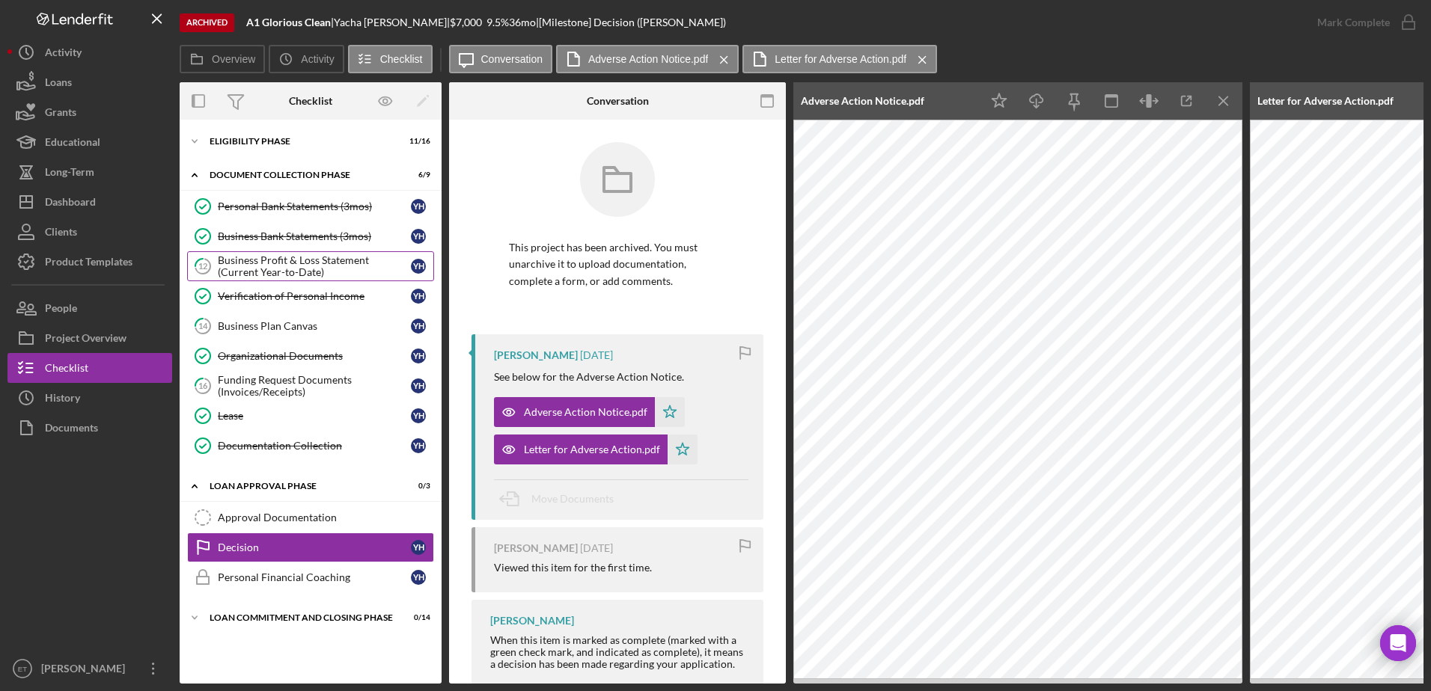
click at [287, 263] on div "Business Profit & Loss Statement (Current Year-to-Date)" at bounding box center [314, 266] width 193 height 24
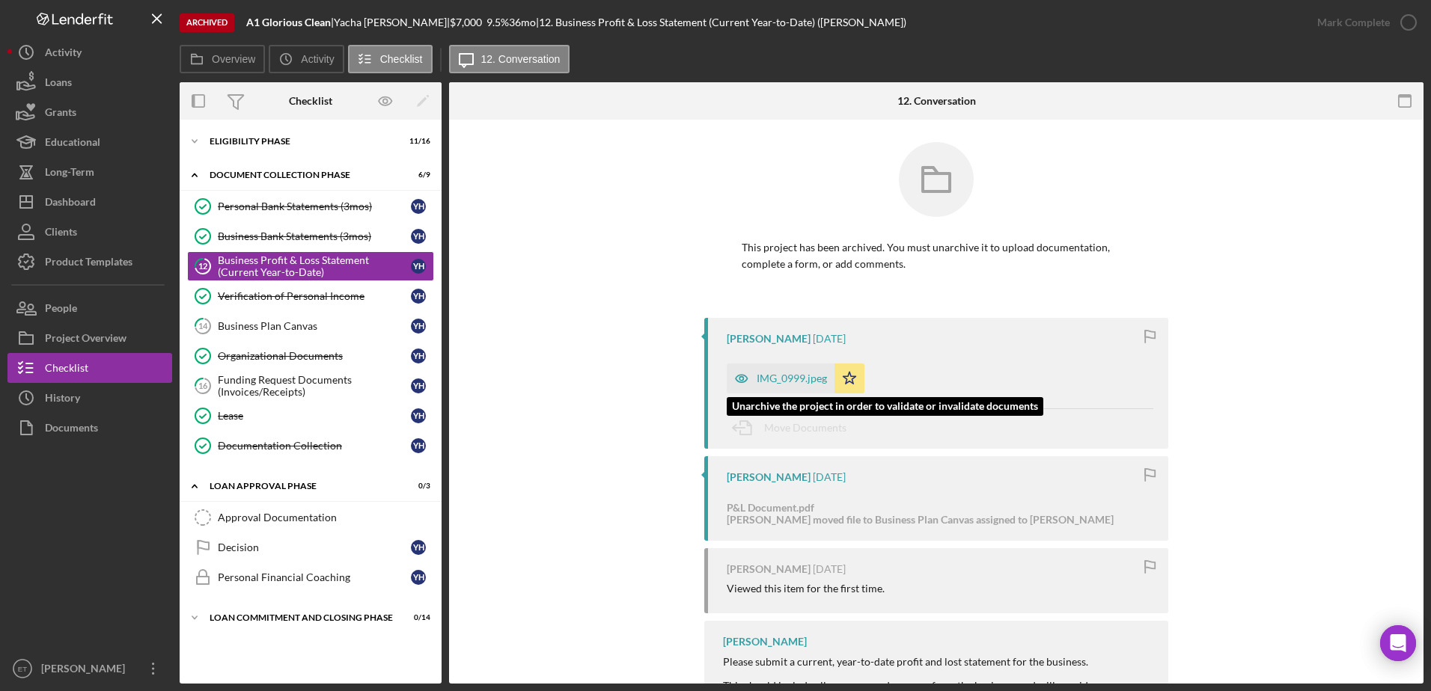
click at [712, 376] on icon "button" at bounding box center [742, 378] width 12 height 7
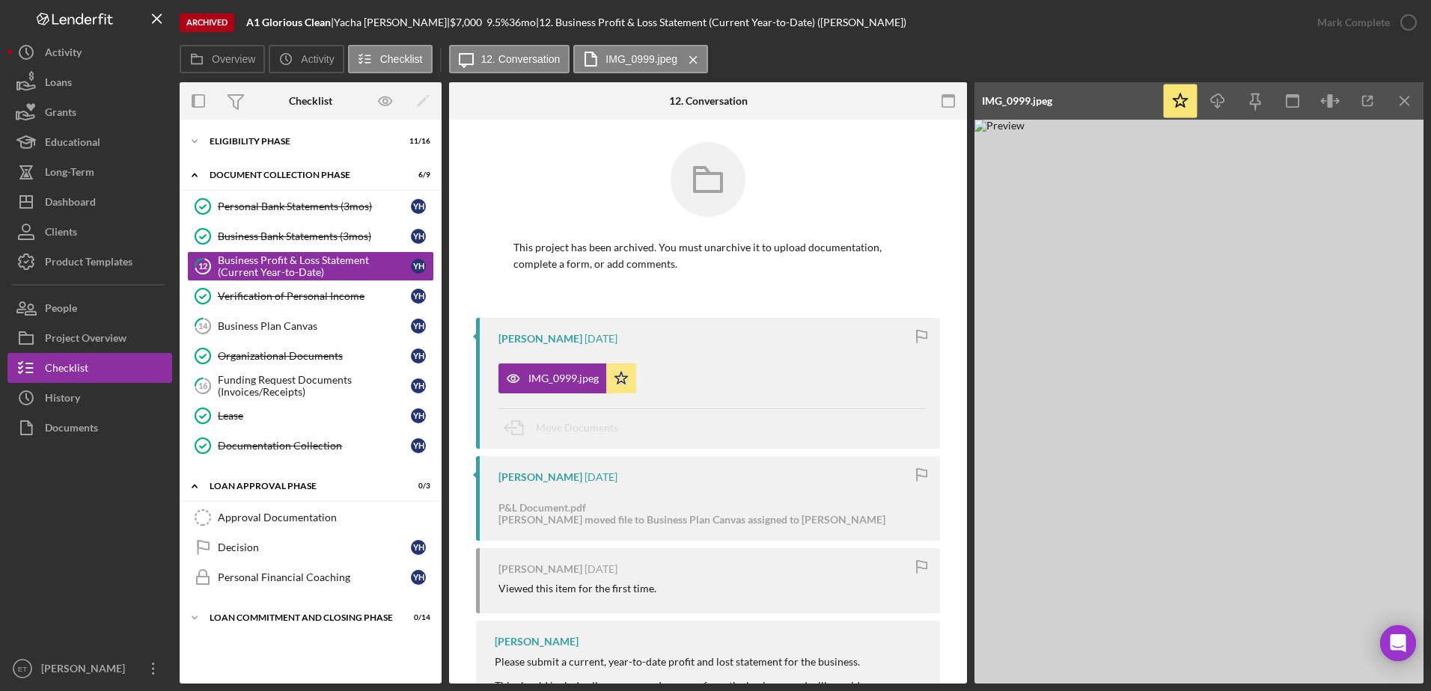
scroll to position [69, 0]
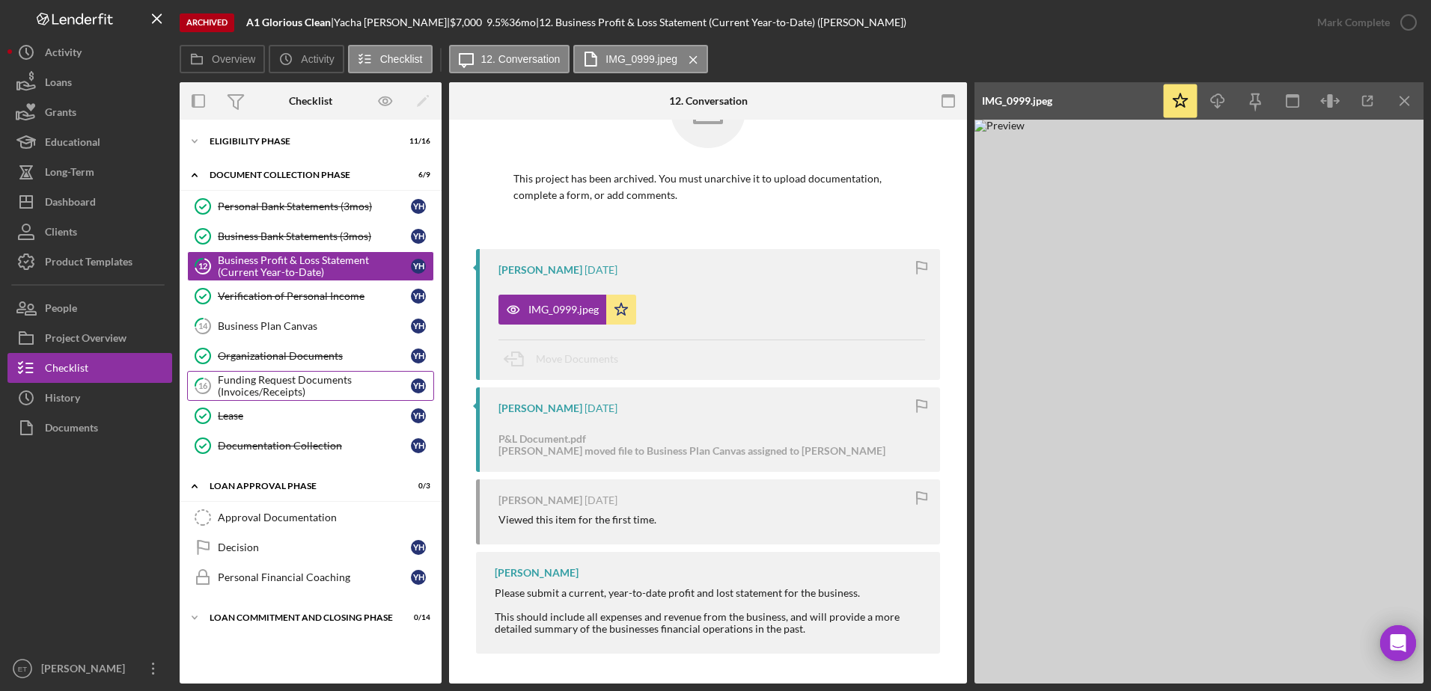
click at [290, 384] on div "Funding Request Documents (Invoices/Receipts)" at bounding box center [314, 386] width 193 height 24
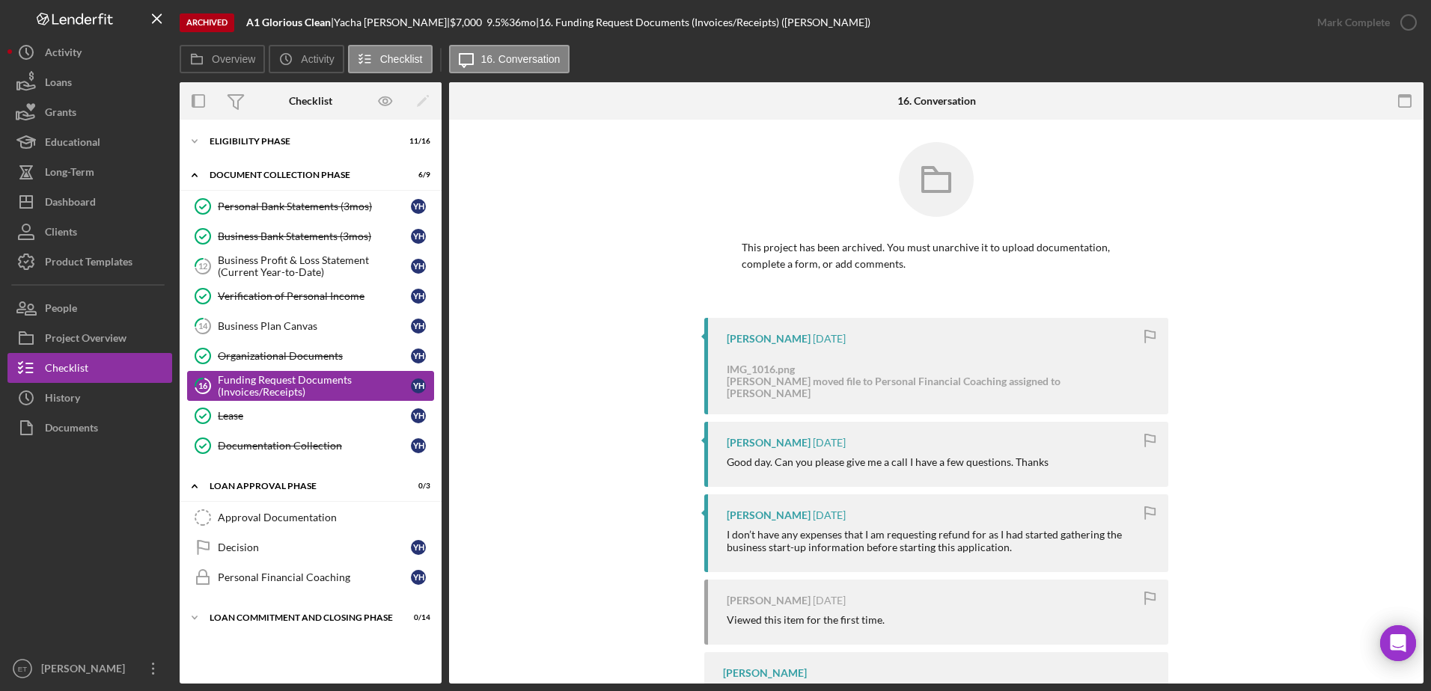
click at [290, 384] on div "Funding Request Documents (Invoices/Receipts)" at bounding box center [314, 386] width 193 height 24
click at [291, 576] on div "Personal Financial Coaching" at bounding box center [314, 578] width 193 height 12
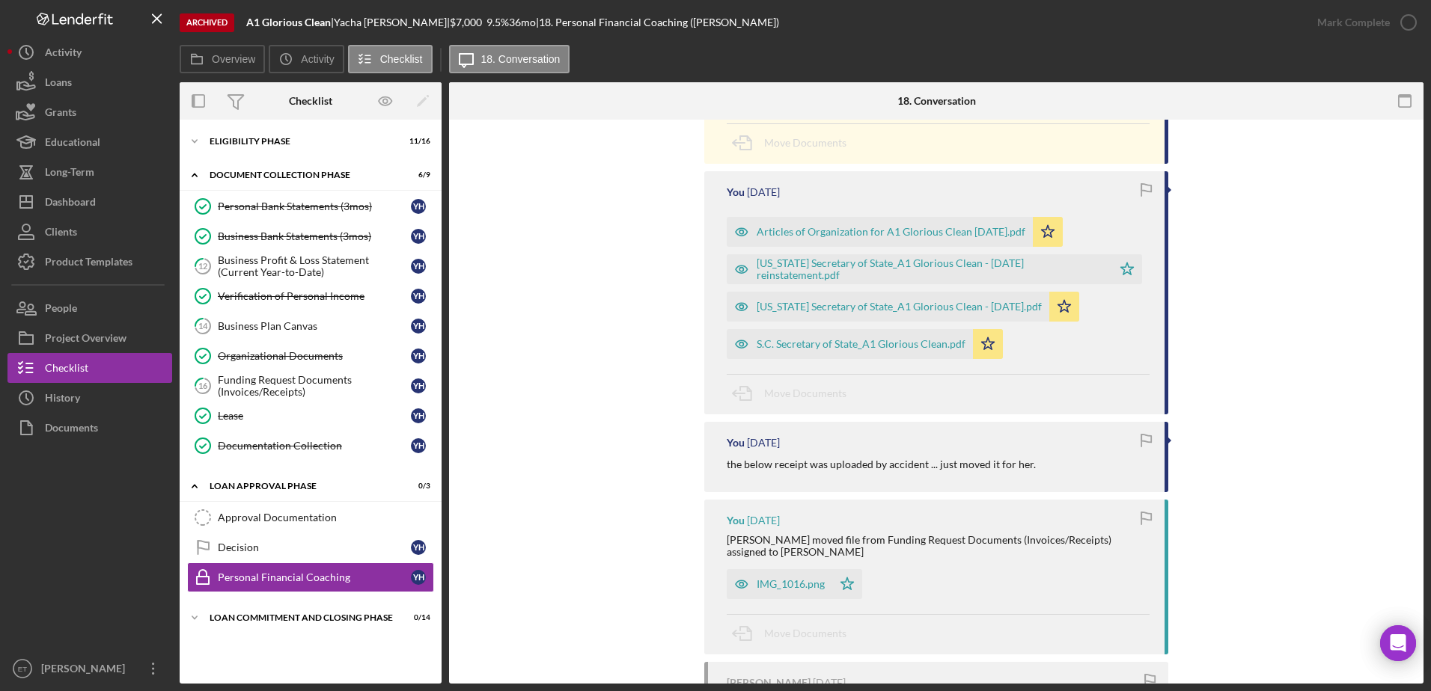
scroll to position [462, 0]
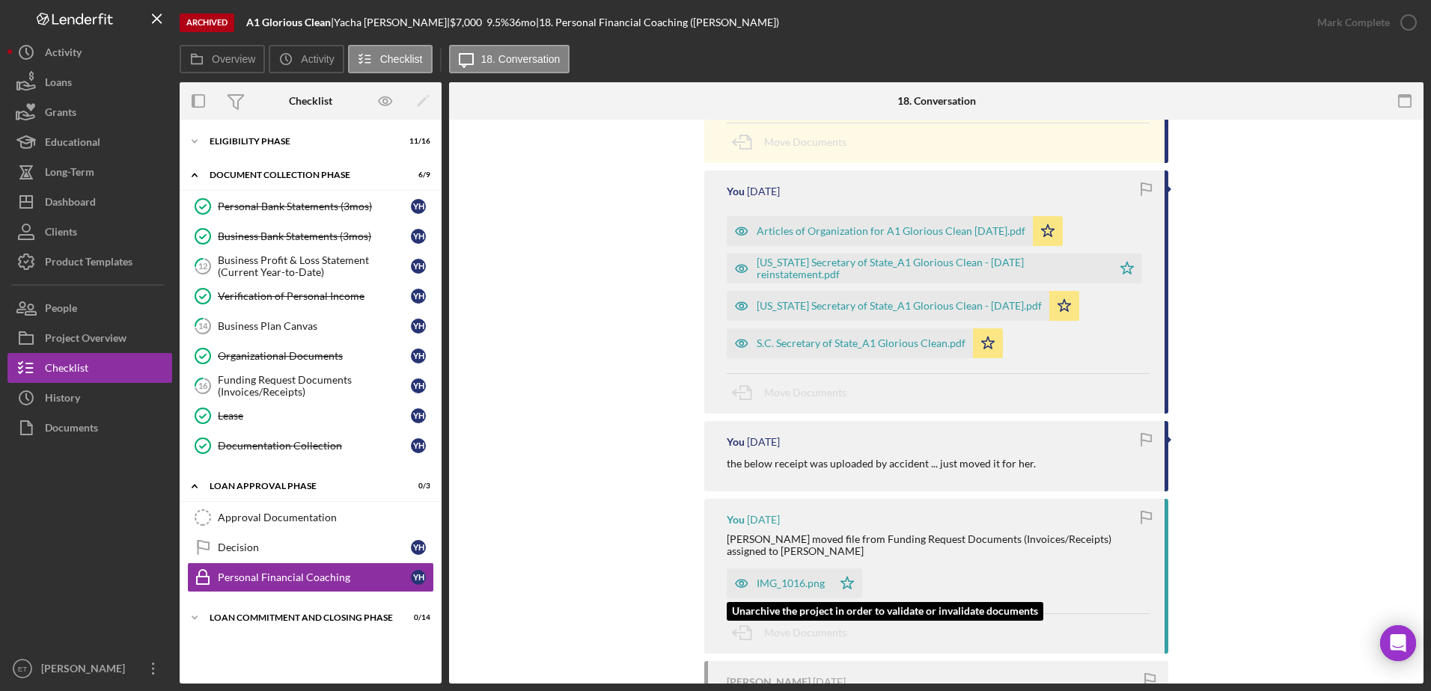
click at [712, 582] on icon "button" at bounding box center [742, 584] width 30 height 30
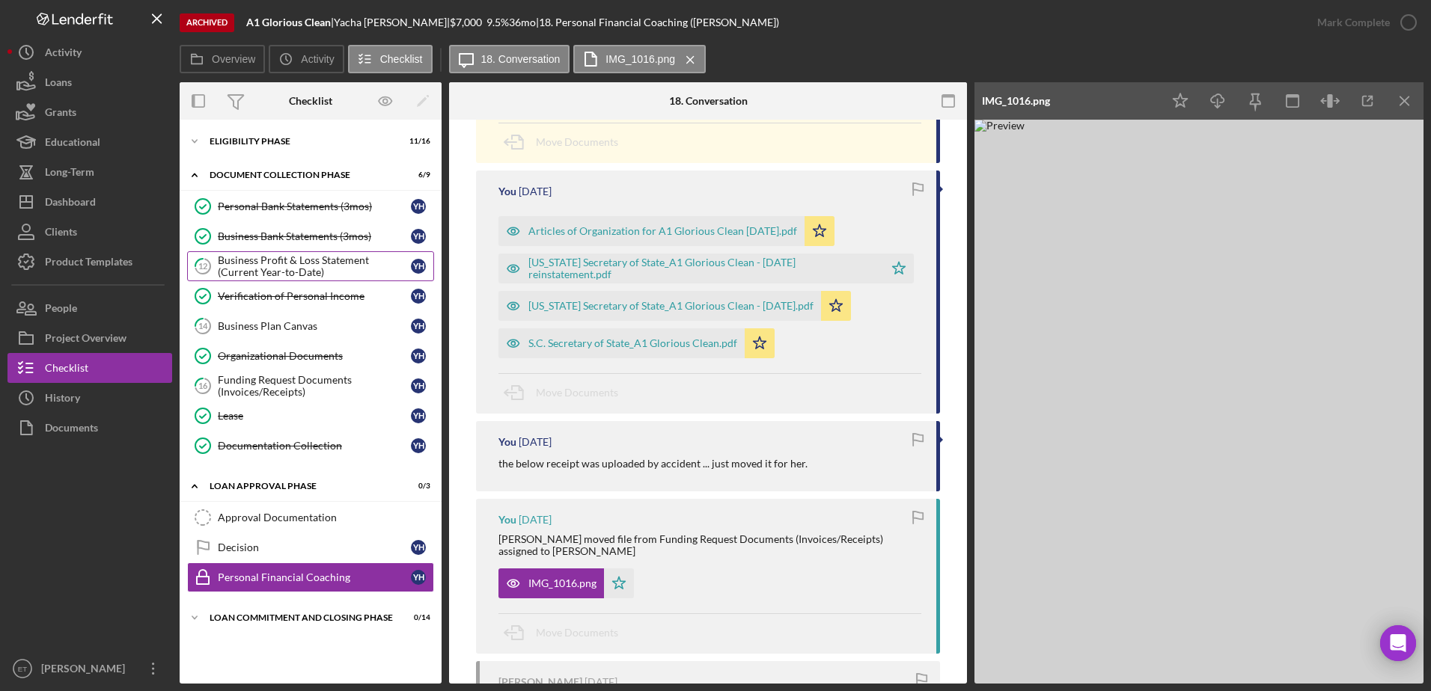
click at [288, 265] on div "Business Profit & Loss Statement (Current Year-to-Date)" at bounding box center [314, 266] width 193 height 24
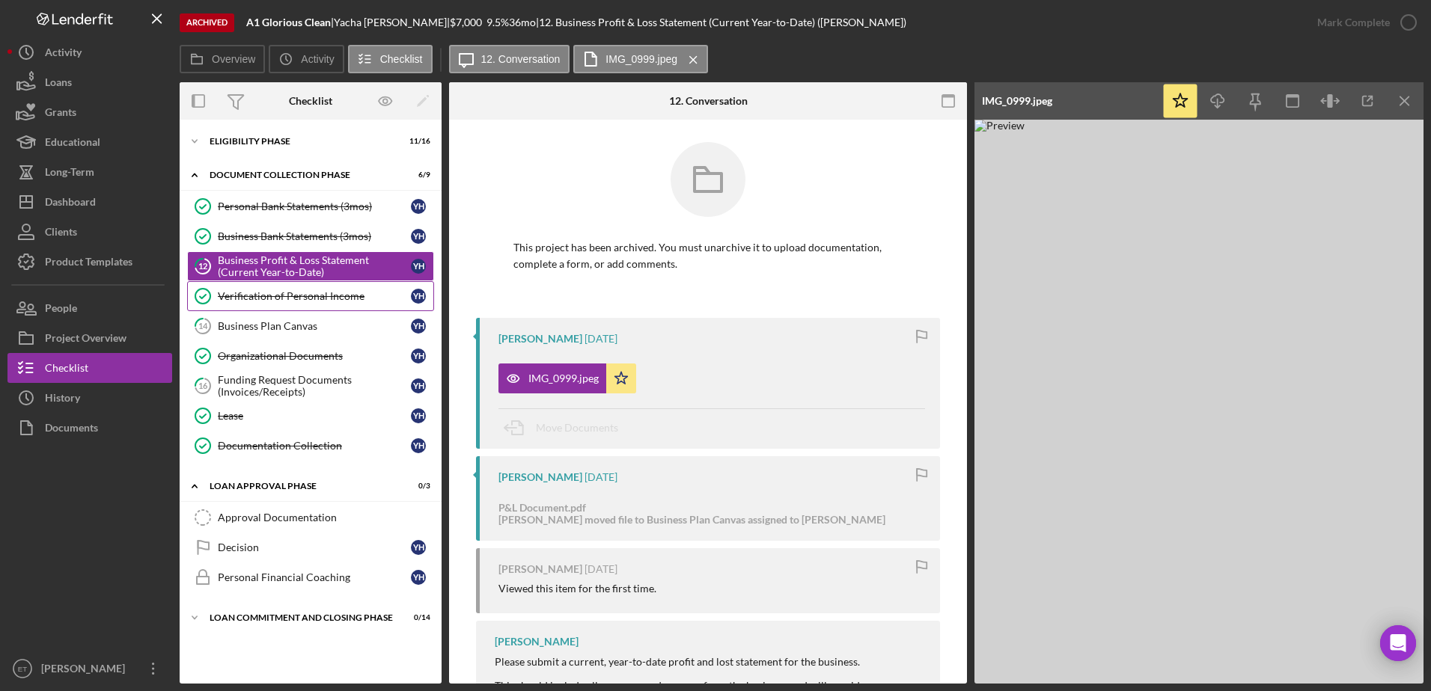
click at [262, 300] on div "Verification of Personal Income" at bounding box center [314, 296] width 193 height 12
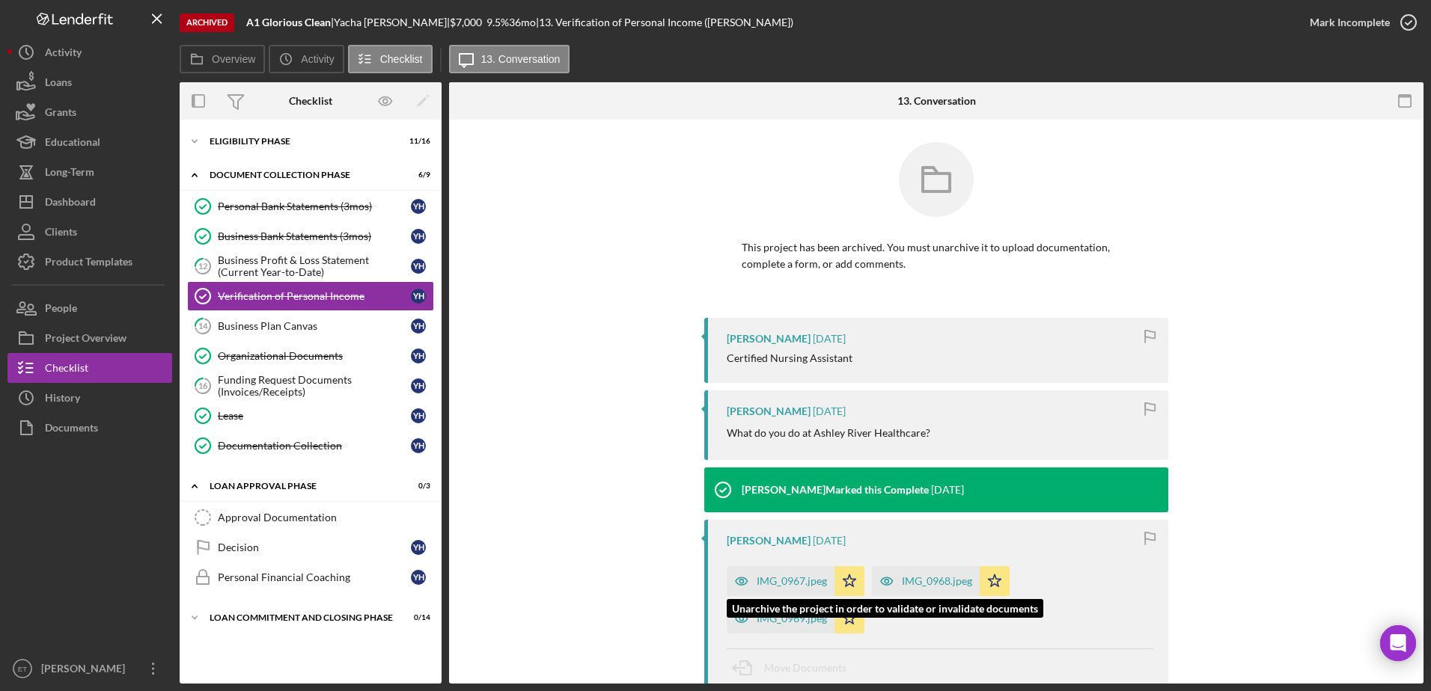
click at [712, 578] on icon "button" at bounding box center [742, 581] width 12 height 7
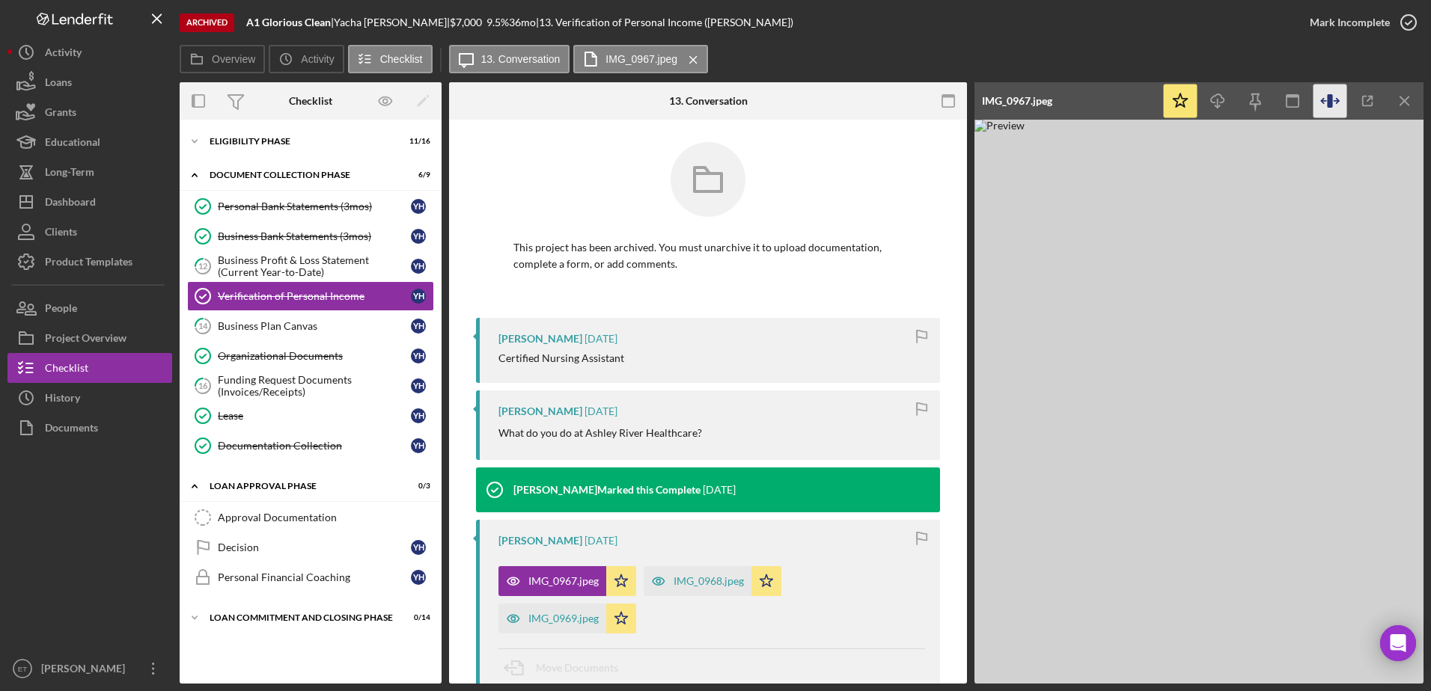
click at [712, 100] on icon "button" at bounding box center [1329, 100] width 5 height 13
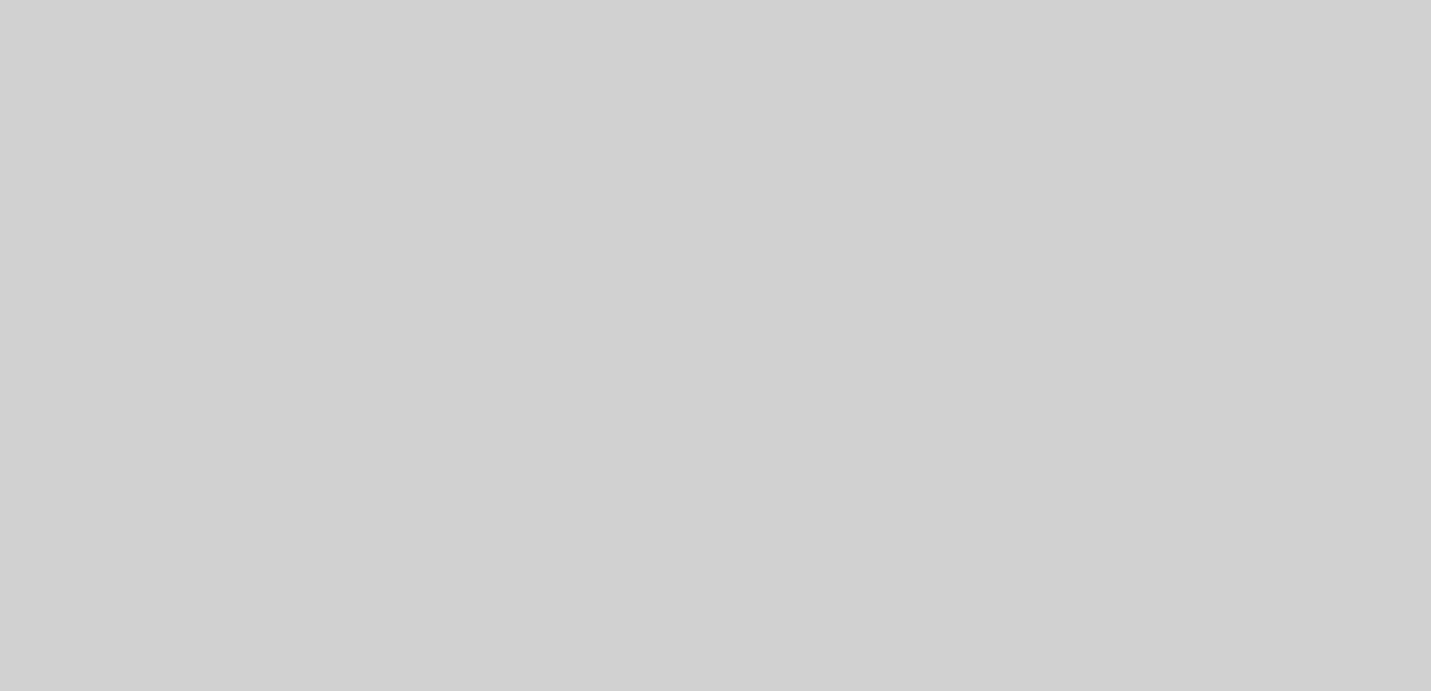
scroll to position [21, 0]
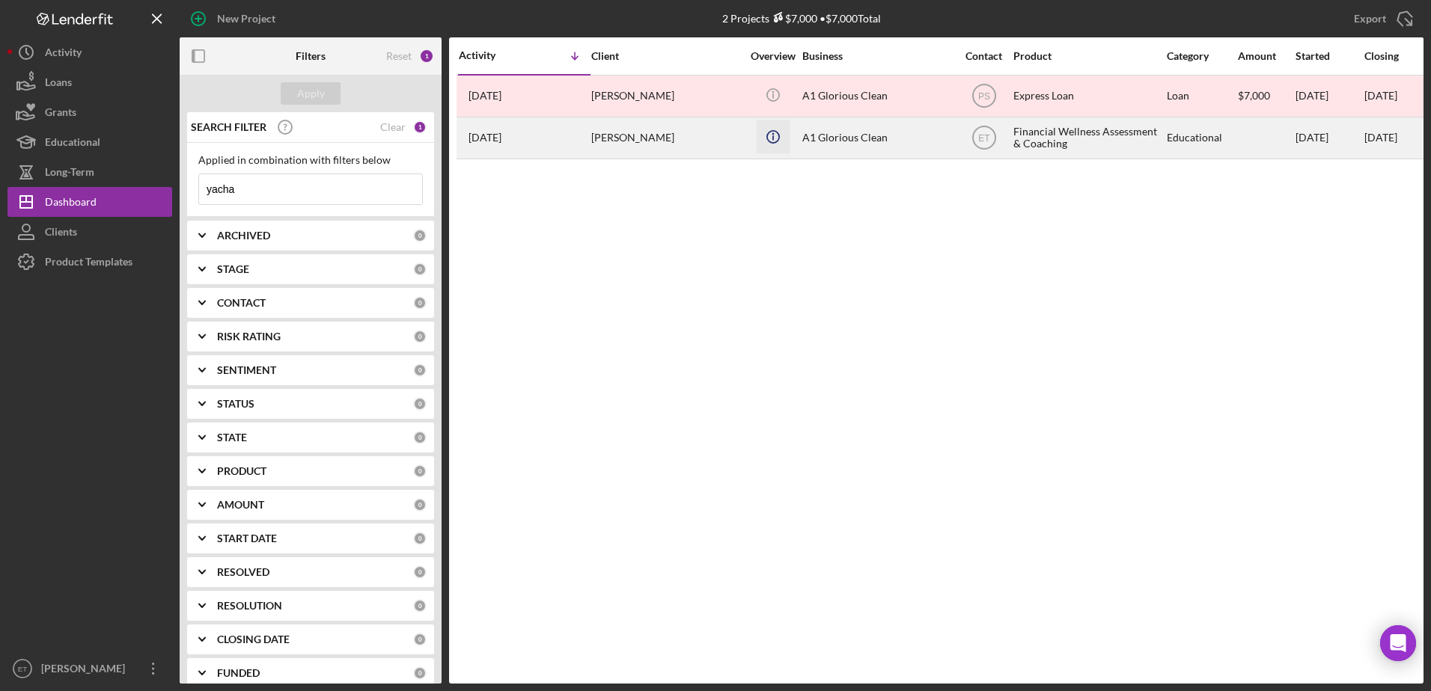
click at [712, 138] on icon "Icon/Info" at bounding box center [773, 137] width 34 height 34
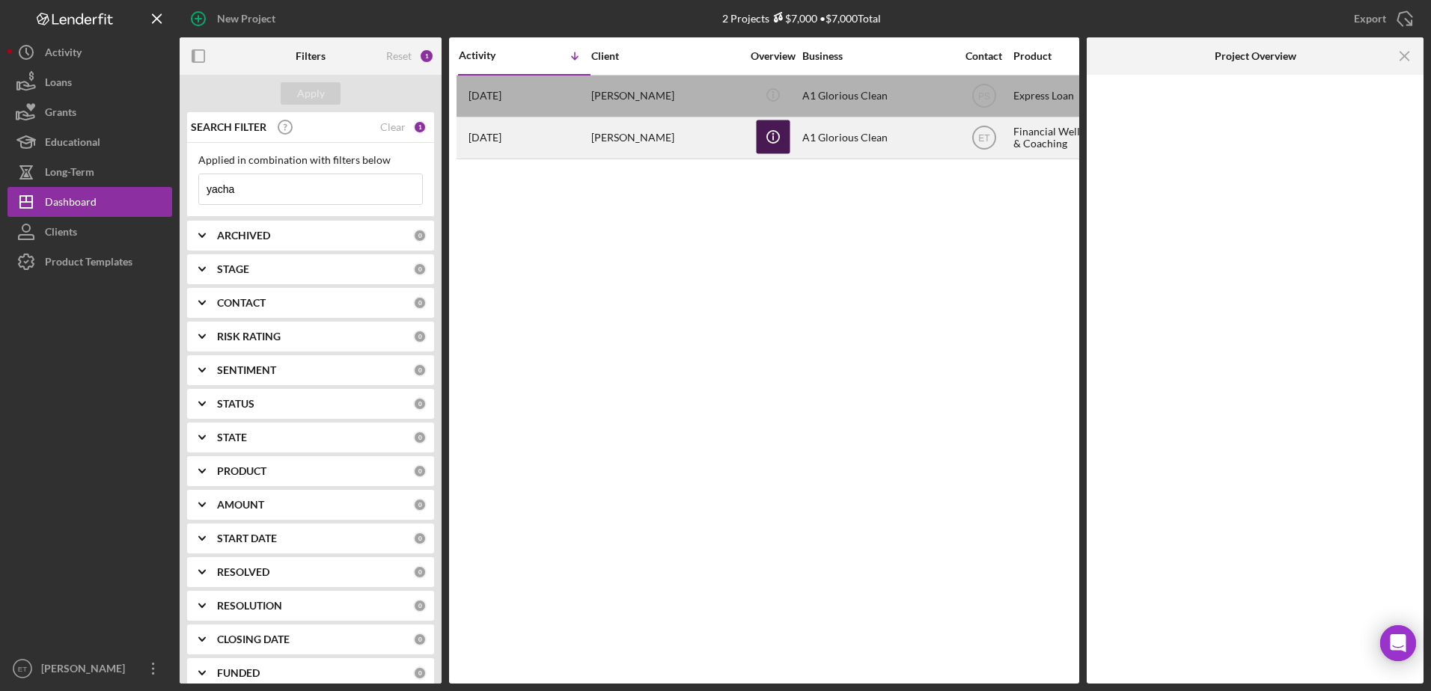
click at [712, 138] on icon "Icon/Info" at bounding box center [773, 137] width 34 height 34
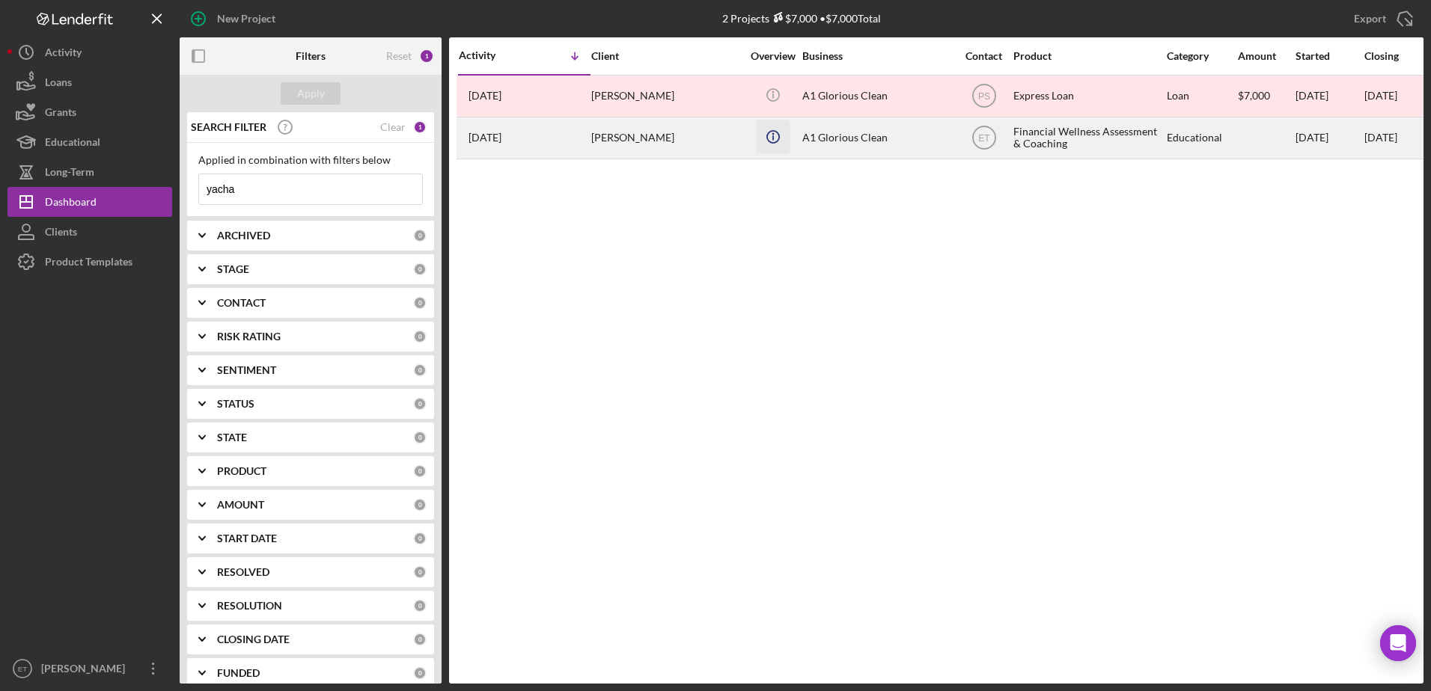
click at [712, 138] on icon "Icon/Info" at bounding box center [773, 137] width 34 height 34
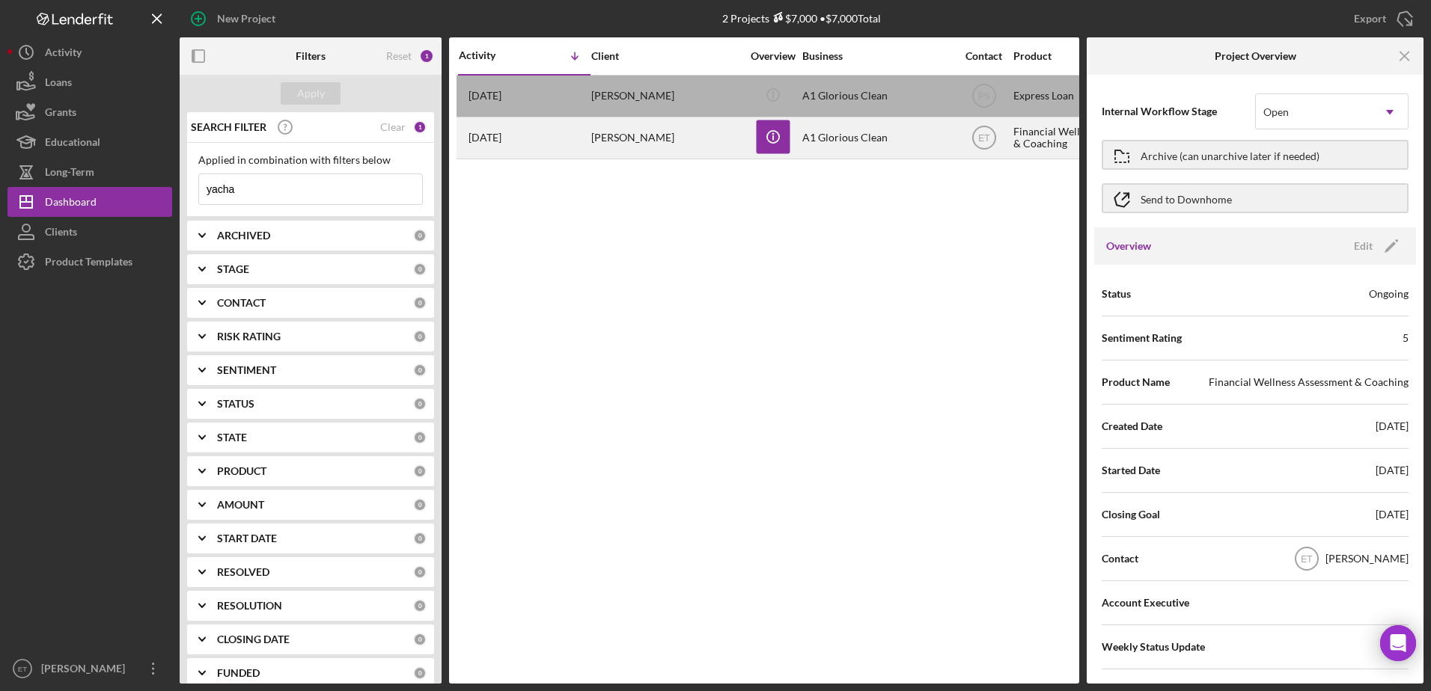
click at [712, 135] on div "A1 Glorious Clean" at bounding box center [877, 138] width 150 height 40
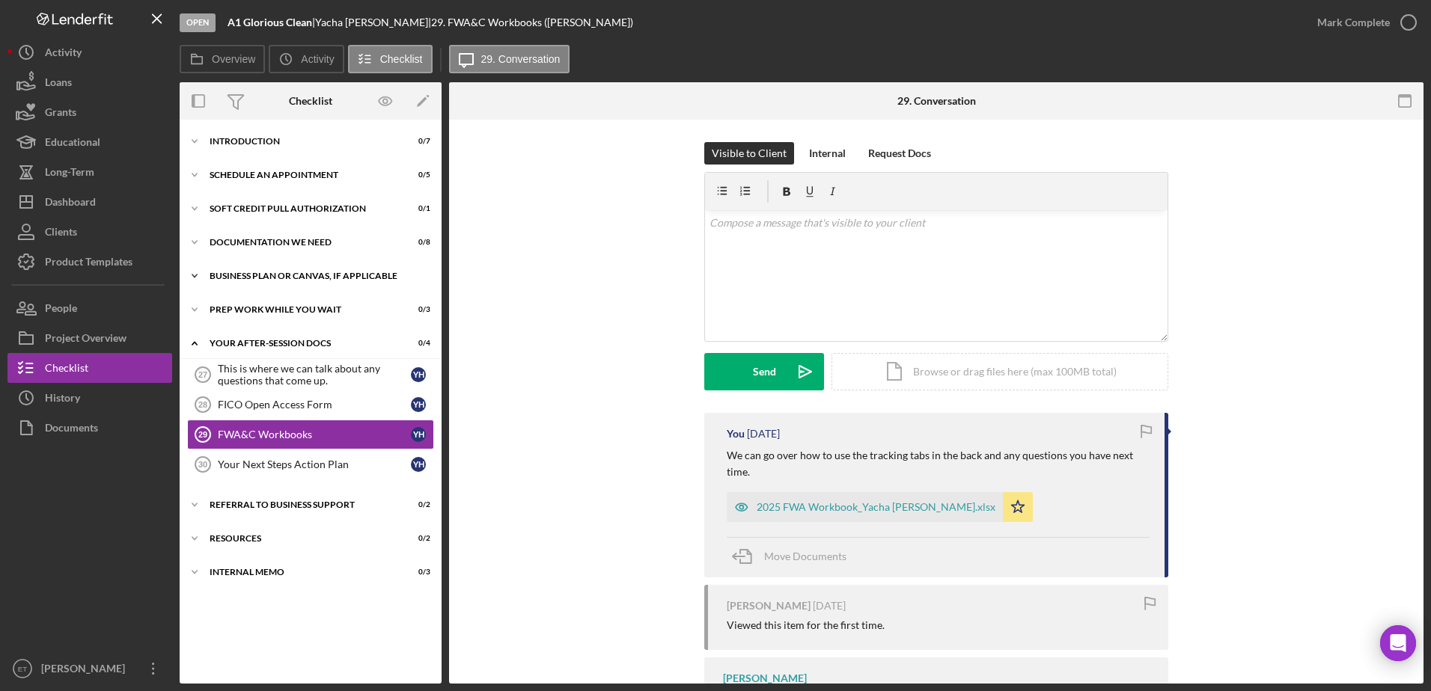
click at [240, 276] on div "Business Plan or Canvas, if applicable" at bounding box center [316, 276] width 213 height 9
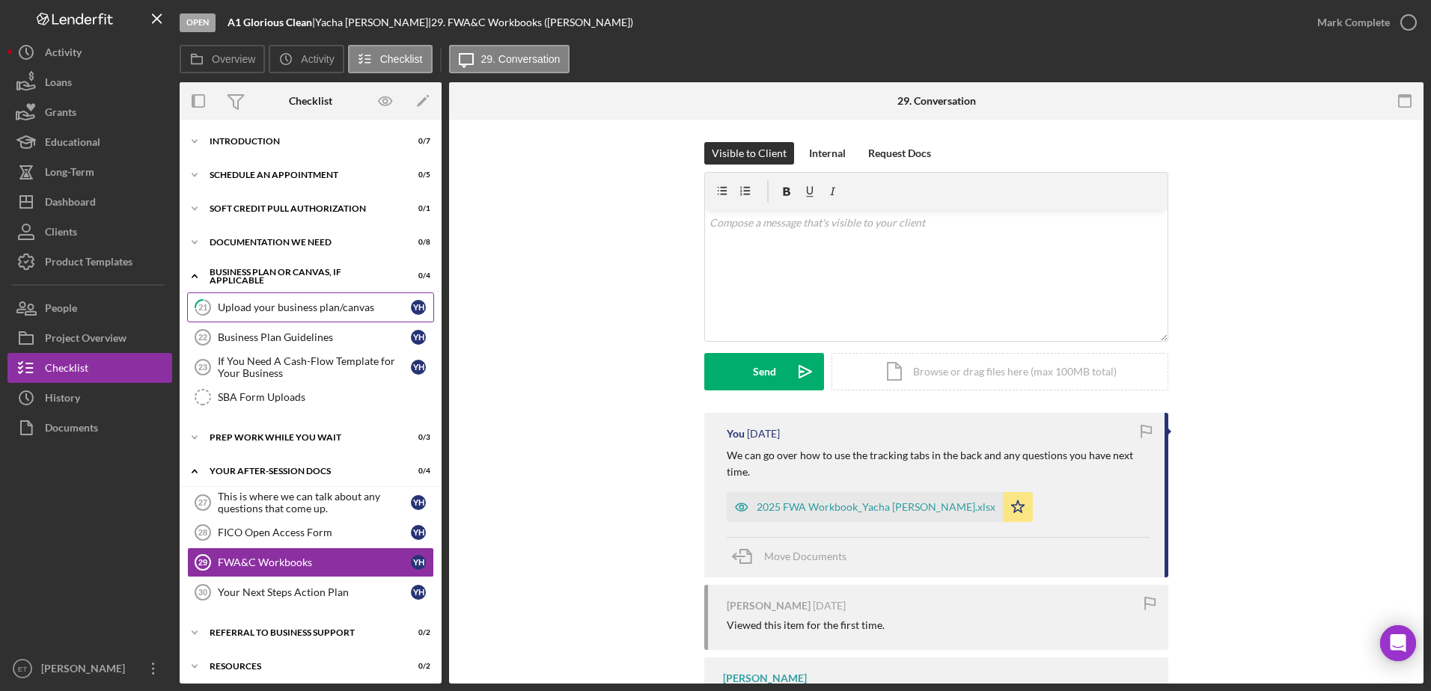
click at [242, 312] on div "Upload your business plan/canvas" at bounding box center [314, 308] width 193 height 12
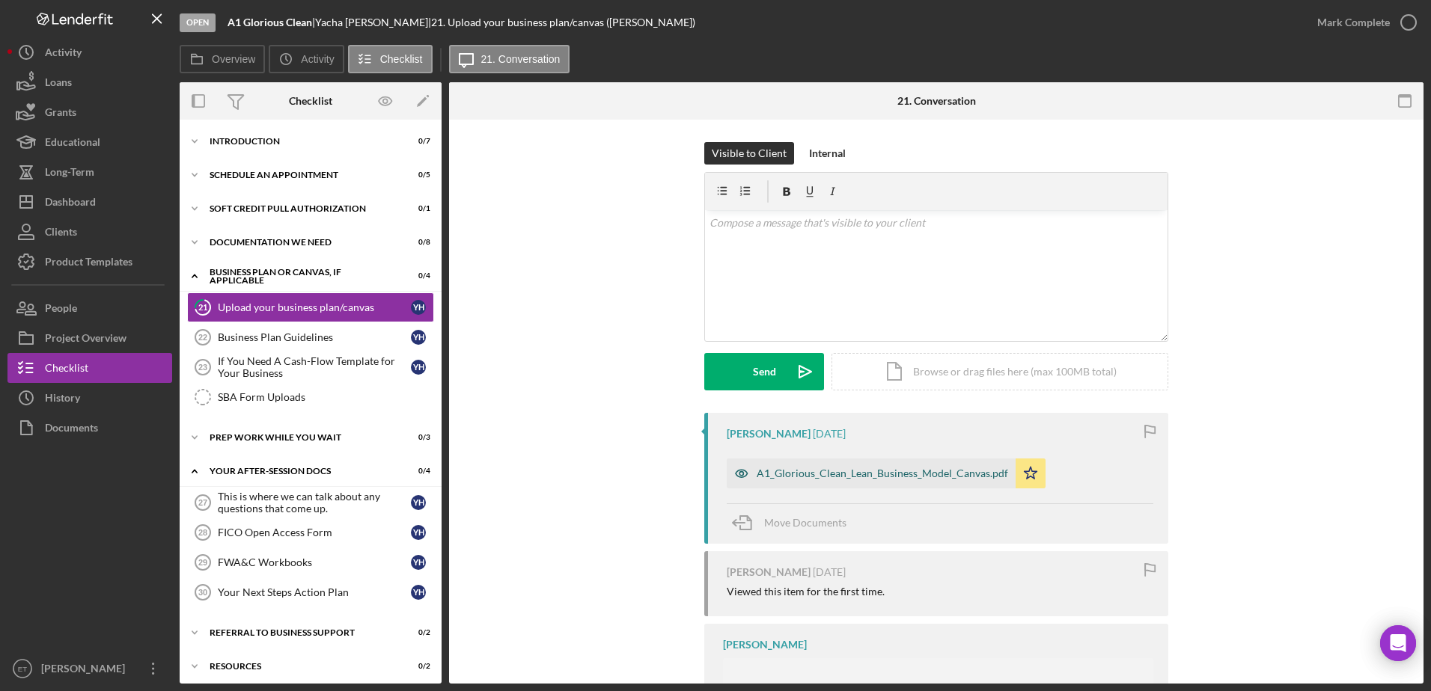
click at [712, 472] on icon "button" at bounding box center [742, 474] width 30 height 30
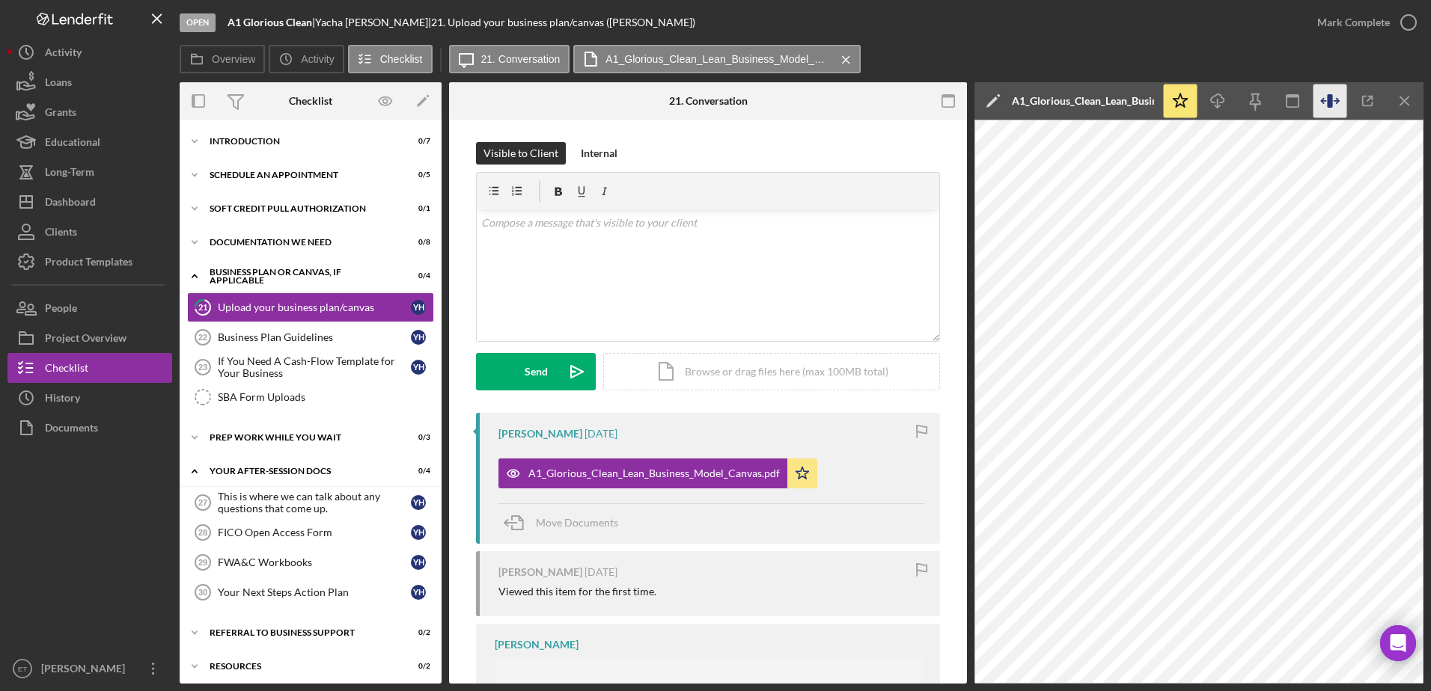
click at [712, 102] on icon "button" at bounding box center [1330, 102] width 34 height 34
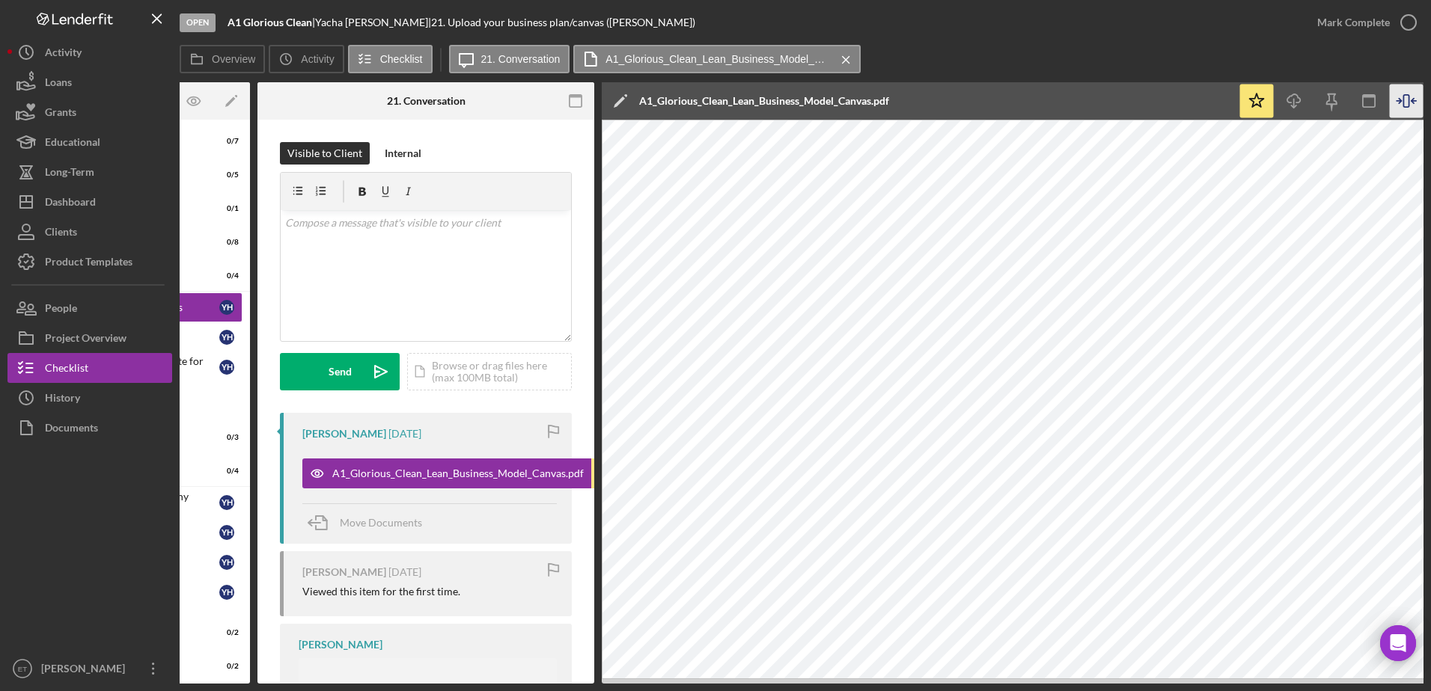
scroll to position [0, 268]
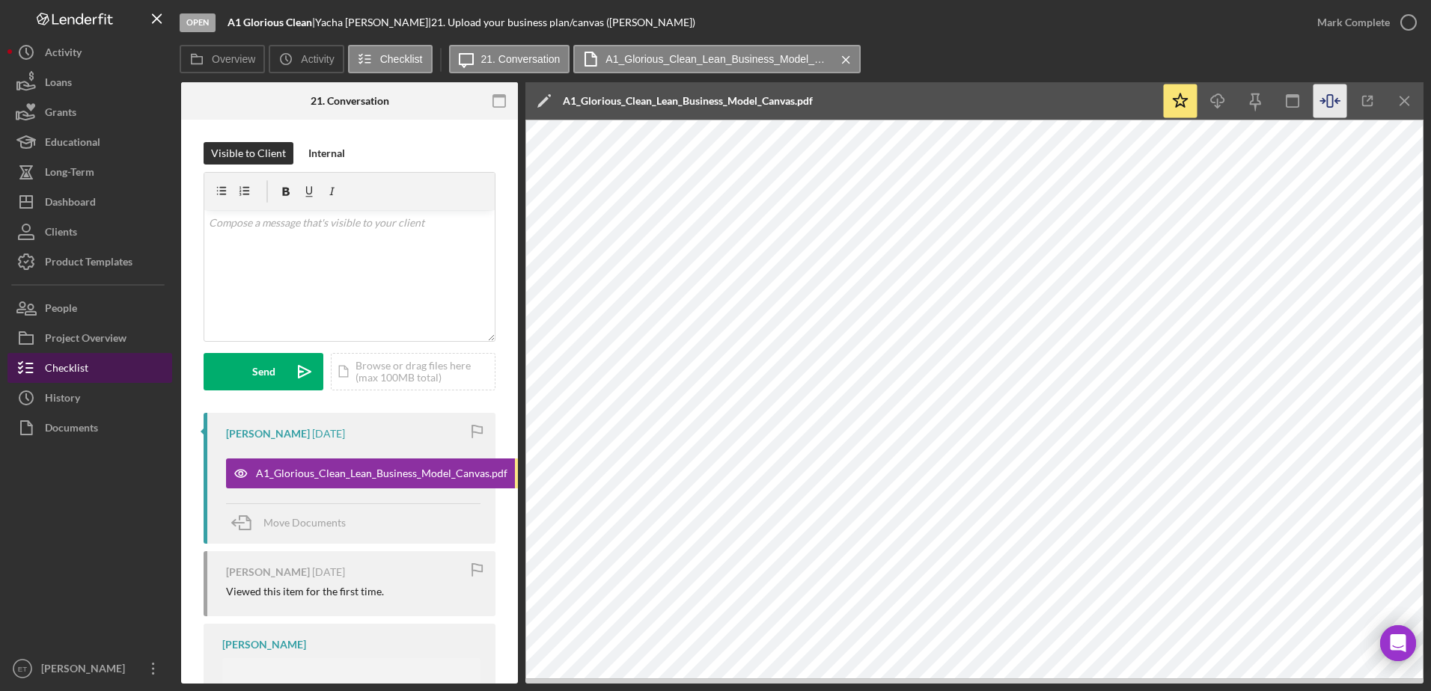
click at [91, 364] on button "Checklist" at bounding box center [89, 368] width 165 height 30
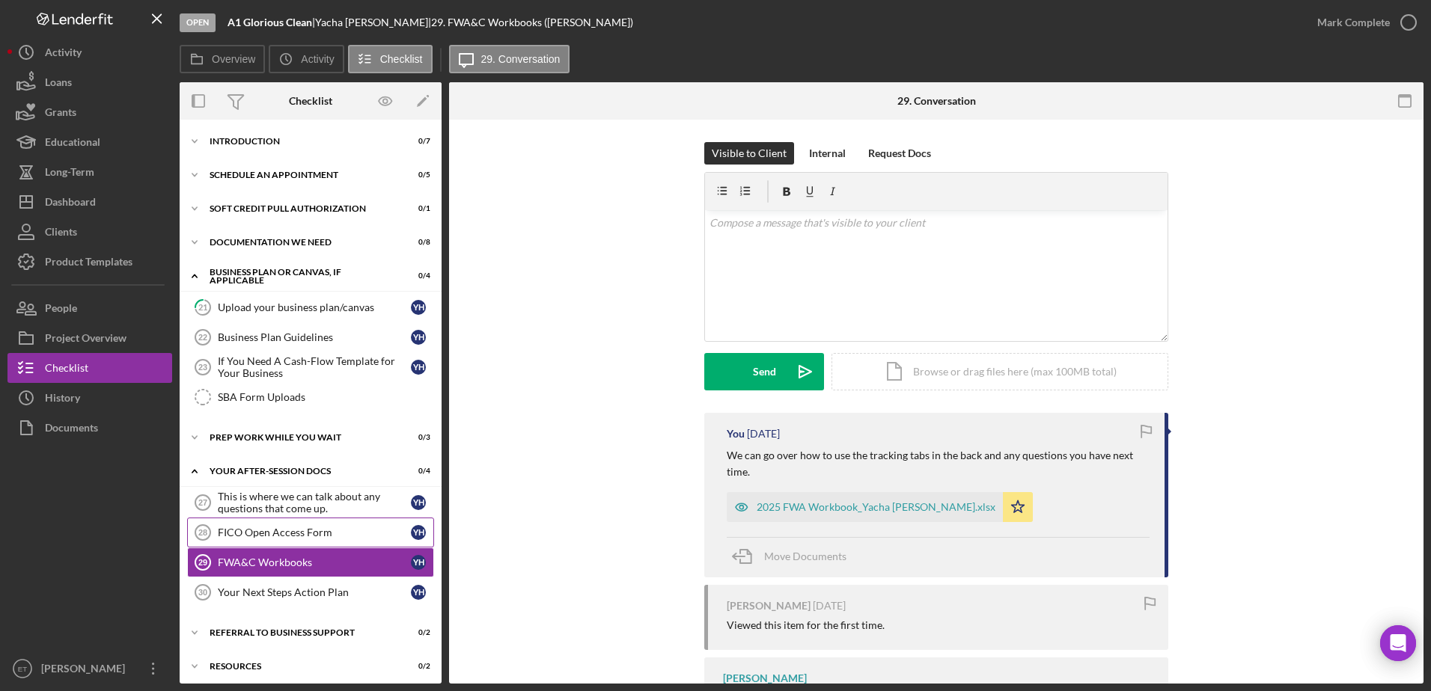
click at [291, 524] on link "FICO Open Access Form 28 FICO Open Access Form Y H" at bounding box center [310, 533] width 247 height 30
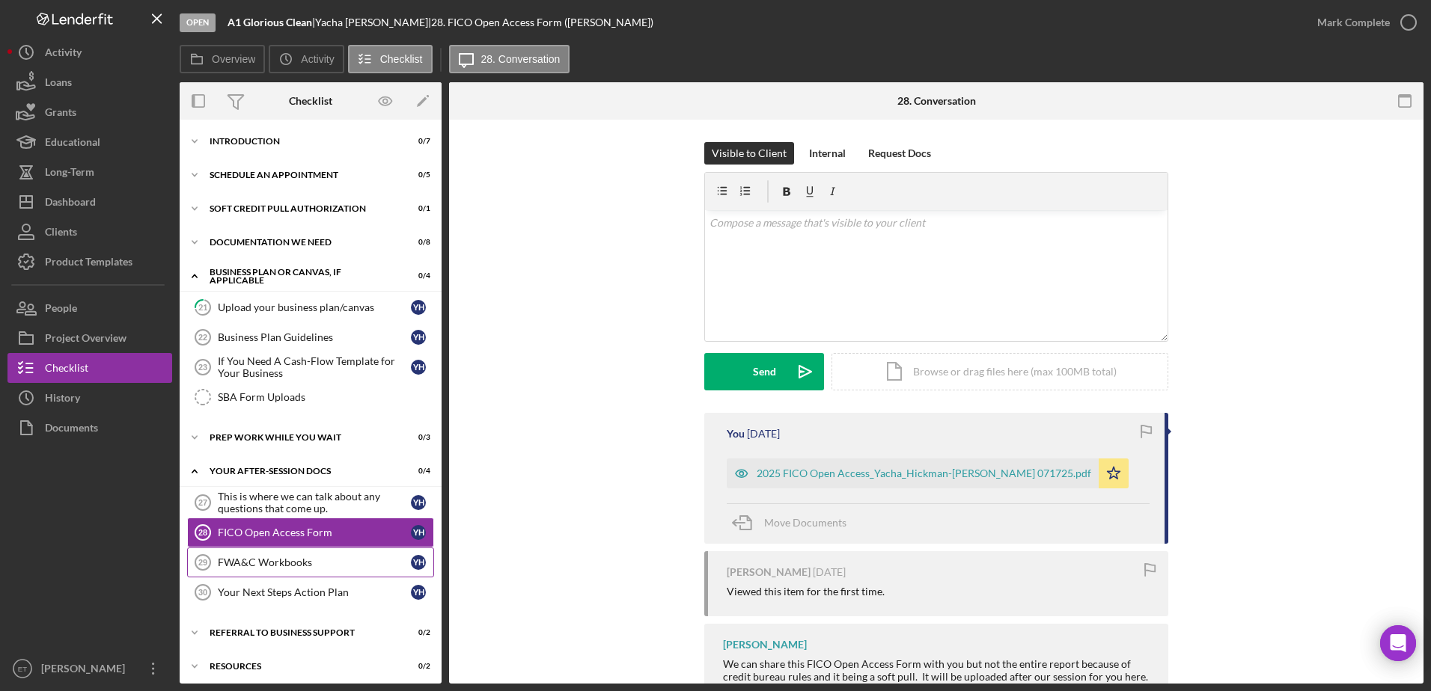
click at [276, 566] on div "FWA&C Workbooks" at bounding box center [314, 563] width 193 height 12
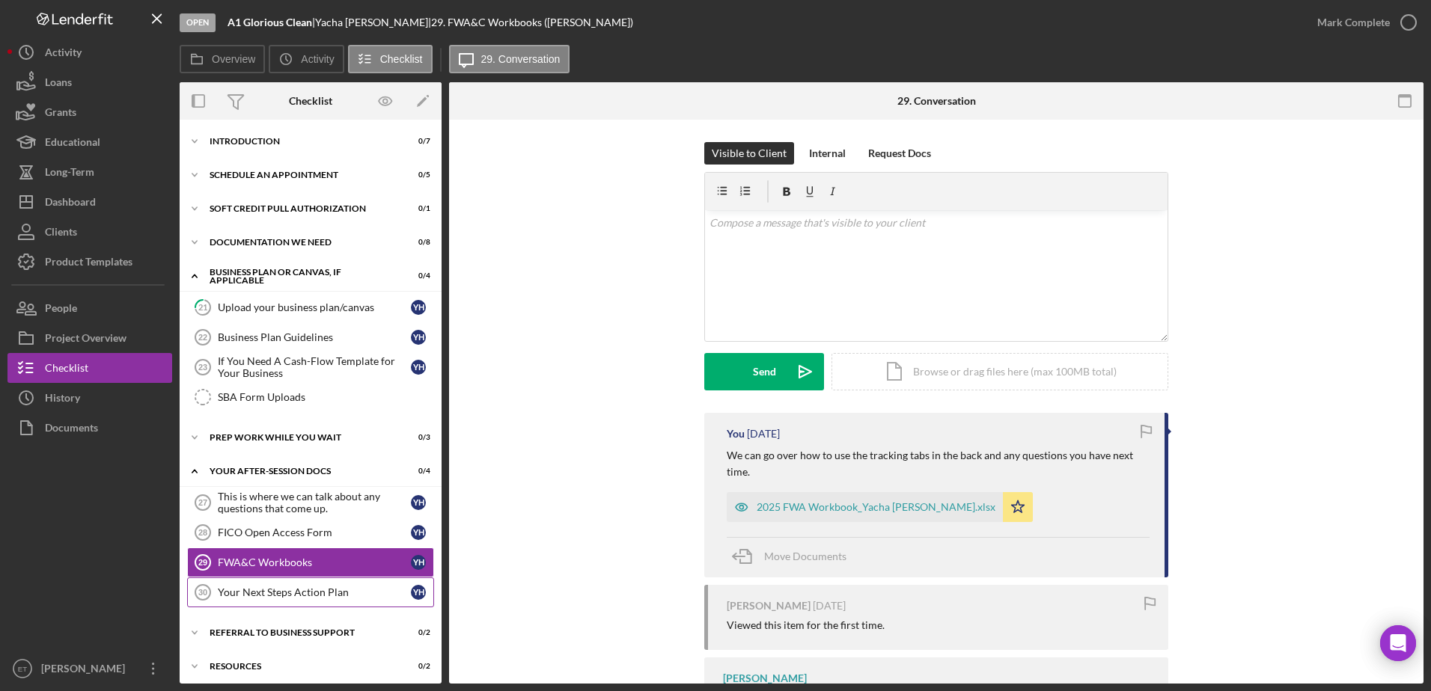
click at [288, 591] on div "Your Next Steps Action Plan" at bounding box center [314, 593] width 193 height 12
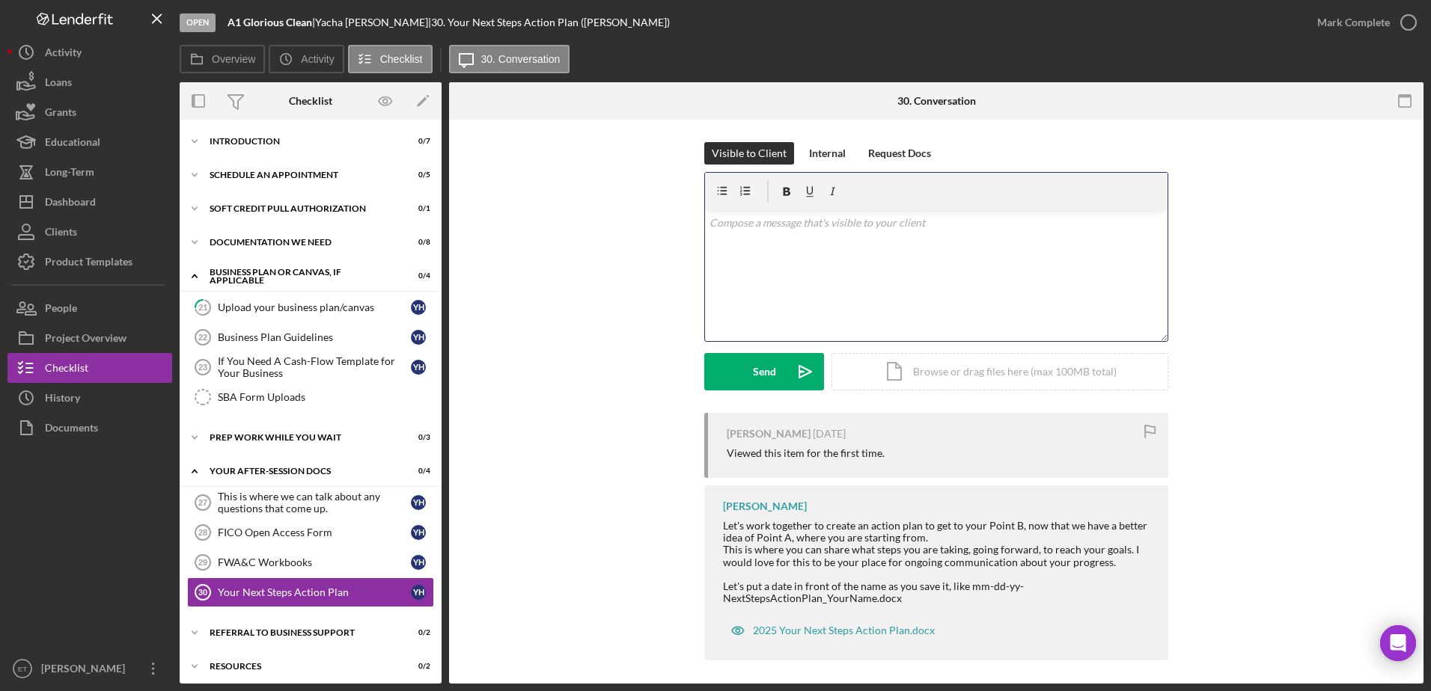
click at [712, 230] on p at bounding box center [936, 223] width 454 height 16
click at [712, 247] on div "v Color teal Color pink Remove color Add row above Add row below Add column bef…" at bounding box center [936, 275] width 462 height 131
click at [712, 231] on div "v Color teal Color pink Remove color Add row above Add row below Add column bef…" at bounding box center [936, 275] width 462 height 131
click at [706, 227] on div "v Color teal Color pink Remove color Add row above Add row below Add column bef…" at bounding box center [936, 275] width 462 height 131
click at [712, 373] on icon "Icon/icon-invite-send" at bounding box center [804, 371] width 37 height 37
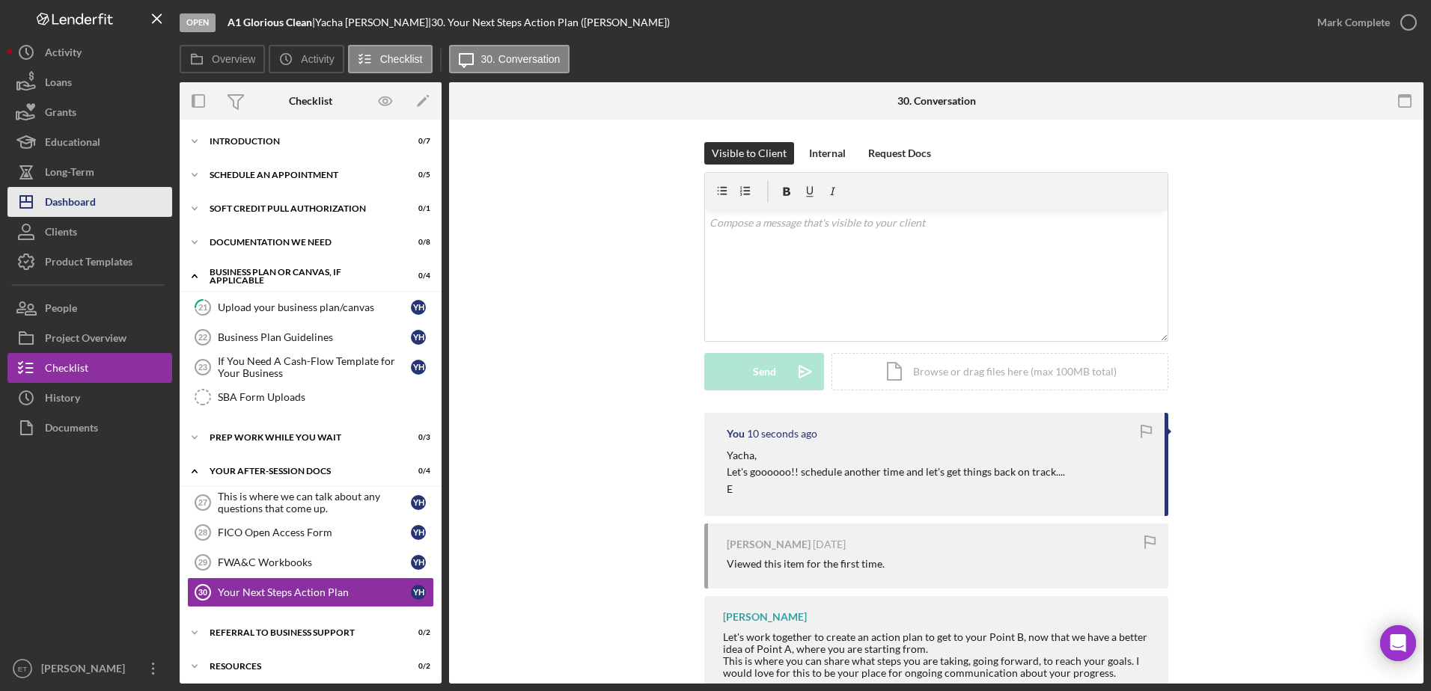
click at [94, 199] on div "Dashboard" at bounding box center [70, 204] width 51 height 34
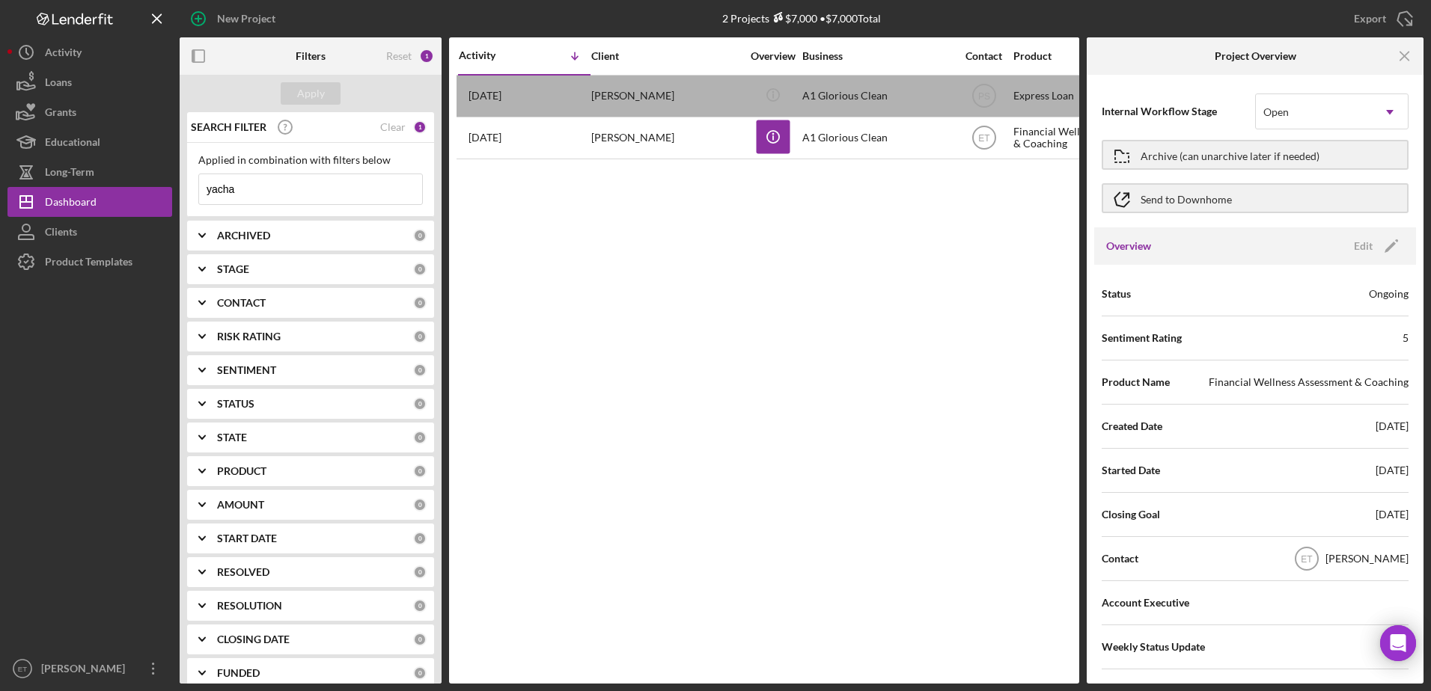
click at [281, 192] on input "yacha" at bounding box center [310, 189] width 223 height 30
click at [281, 192] on input at bounding box center [310, 189] width 223 height 30
click at [280, 195] on input at bounding box center [310, 189] width 223 height 30
paste input "[EMAIL_ADDRESS][DOMAIN_NAME]"
click at [280, 195] on input "[EMAIL_ADDRESS][DOMAIN_NAME]" at bounding box center [310, 189] width 223 height 30
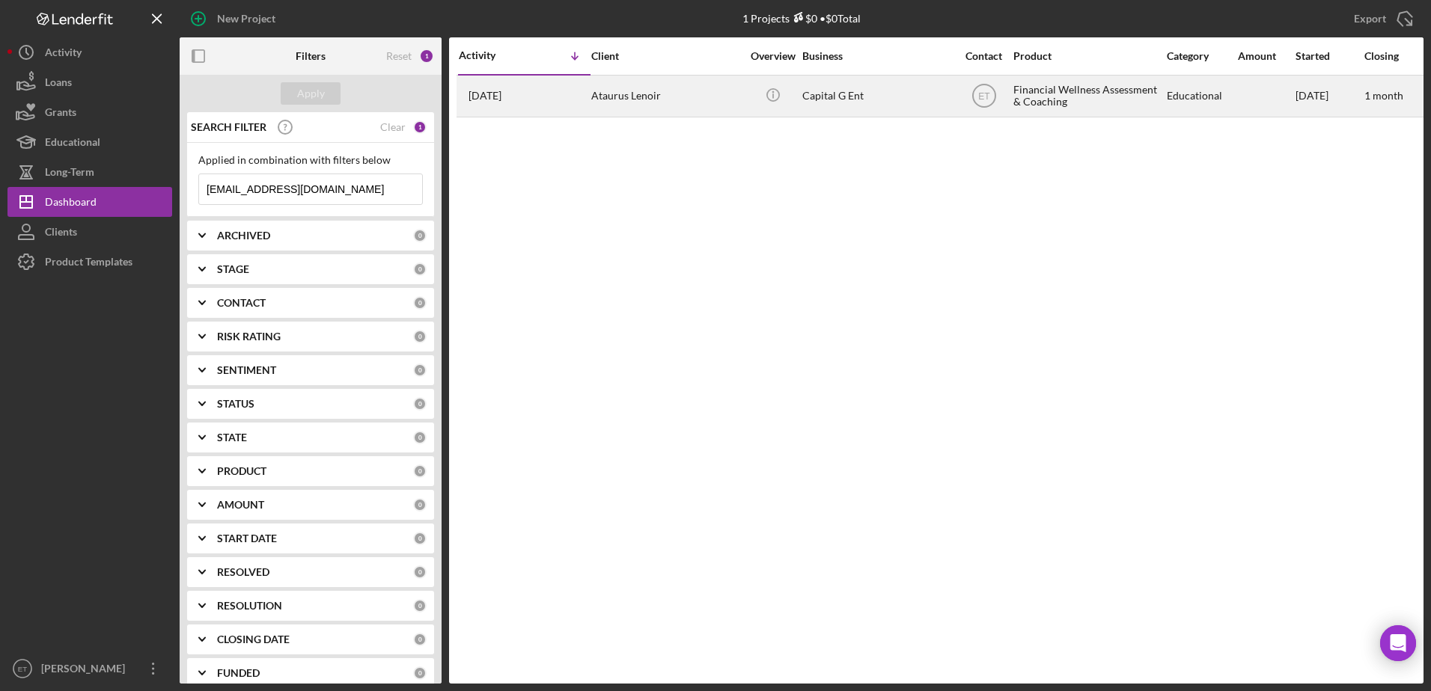
type input "[EMAIL_ADDRESS][DOMAIN_NAME]"
click at [679, 103] on div "Ataurus Lenoir" at bounding box center [666, 96] width 150 height 40
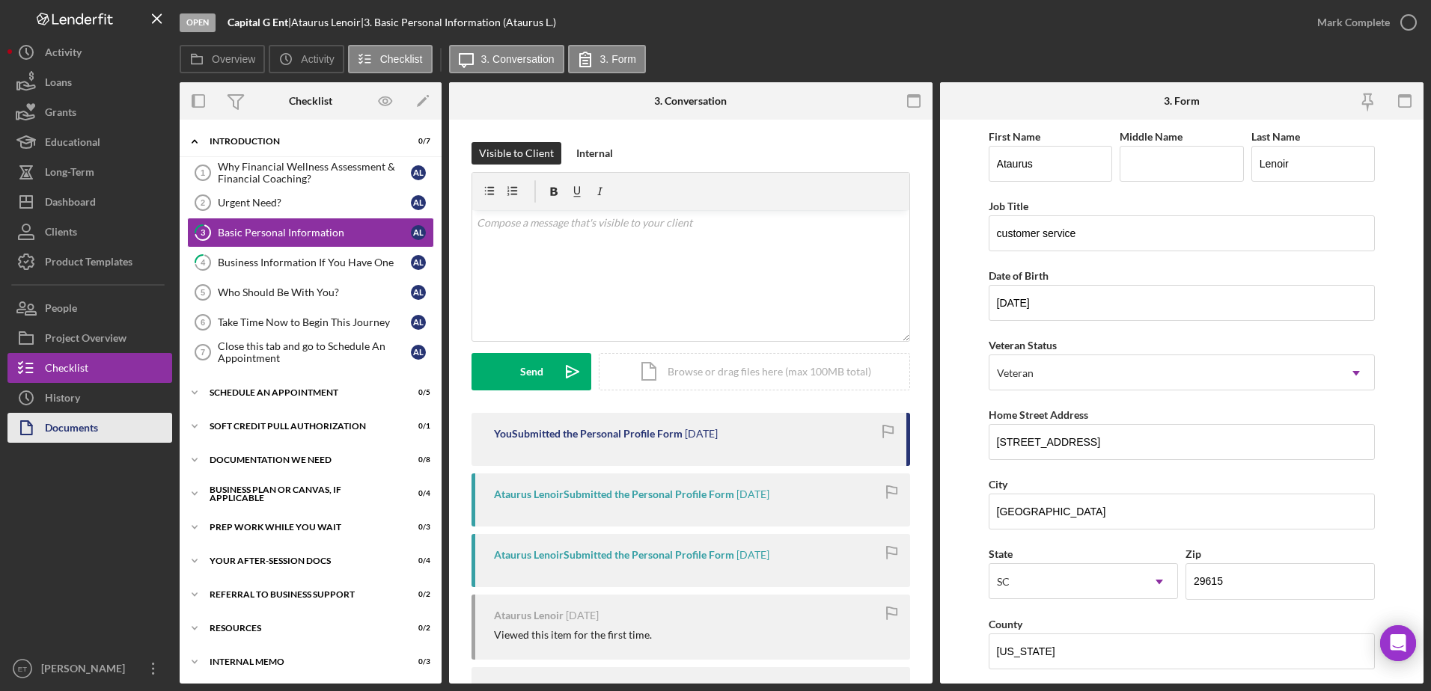
click at [77, 429] on div "Documents" at bounding box center [71, 430] width 53 height 34
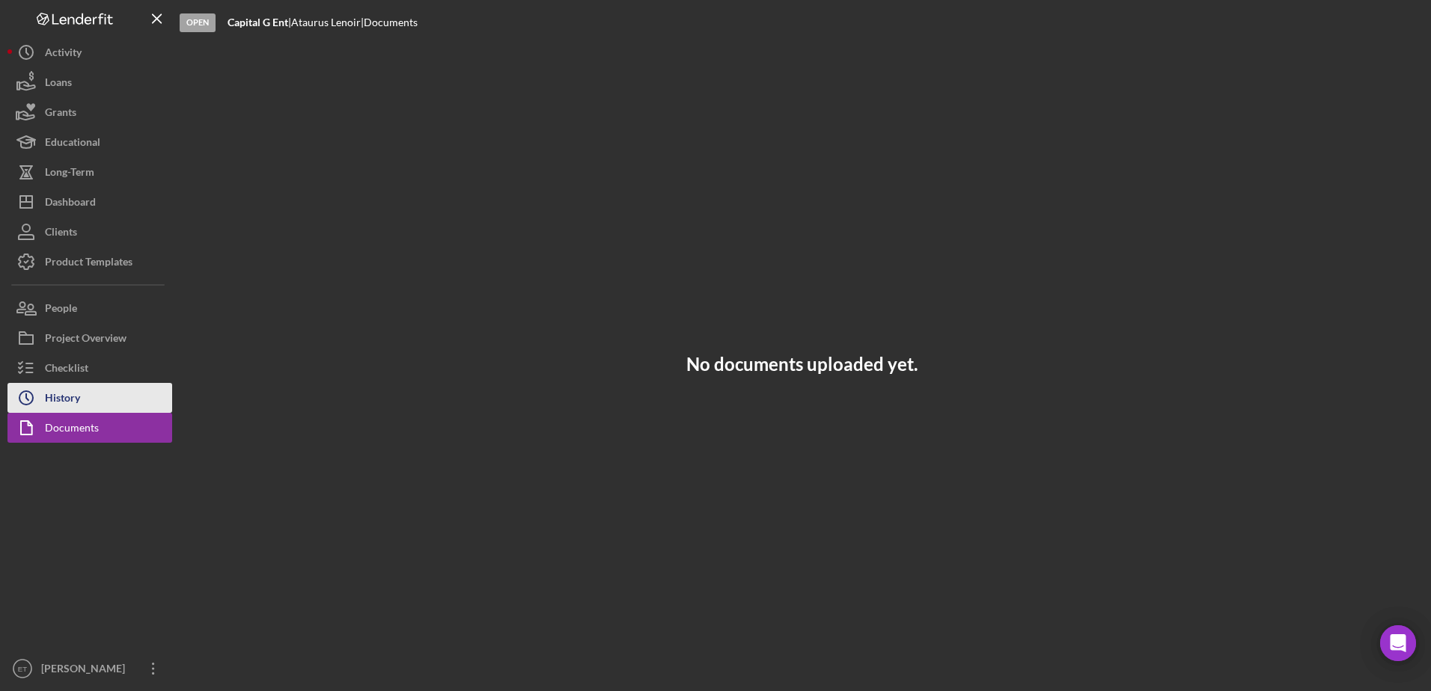
click at [71, 403] on div "History" at bounding box center [62, 400] width 35 height 34
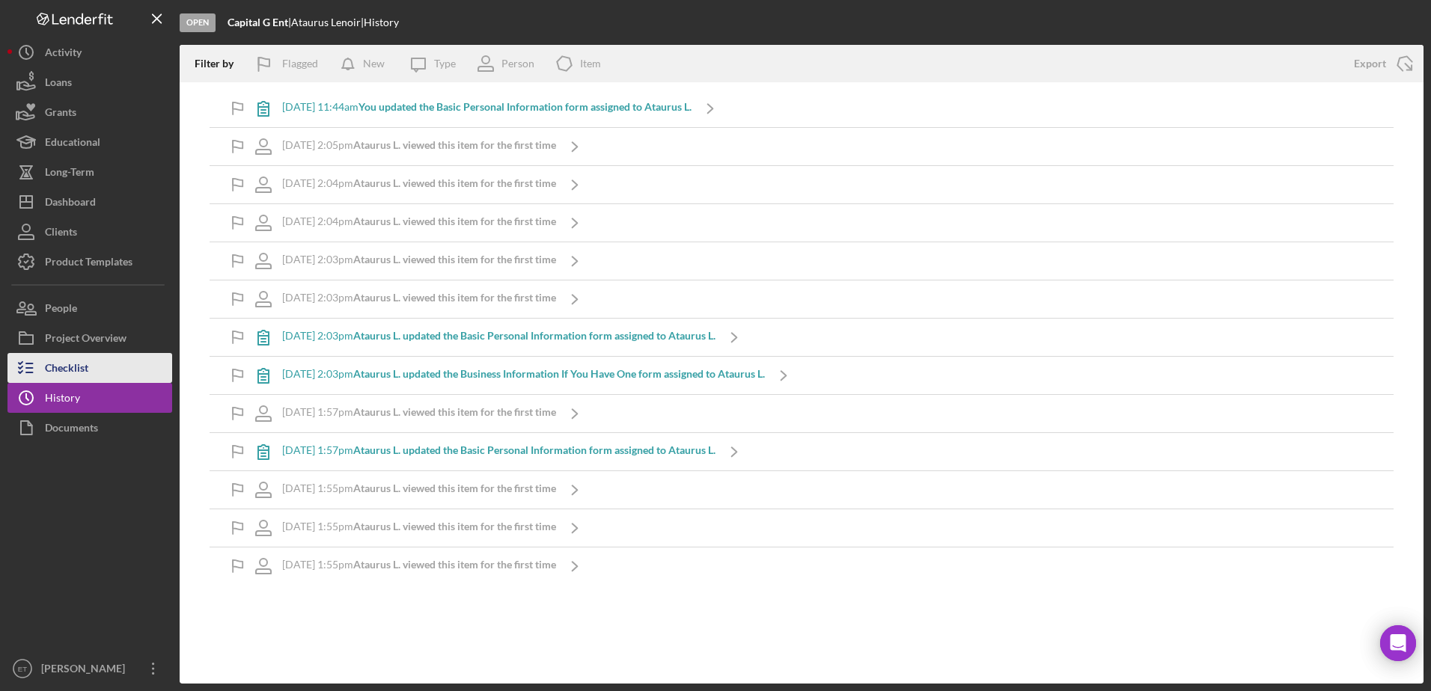
click at [68, 376] on div "Checklist" at bounding box center [66, 370] width 43 height 34
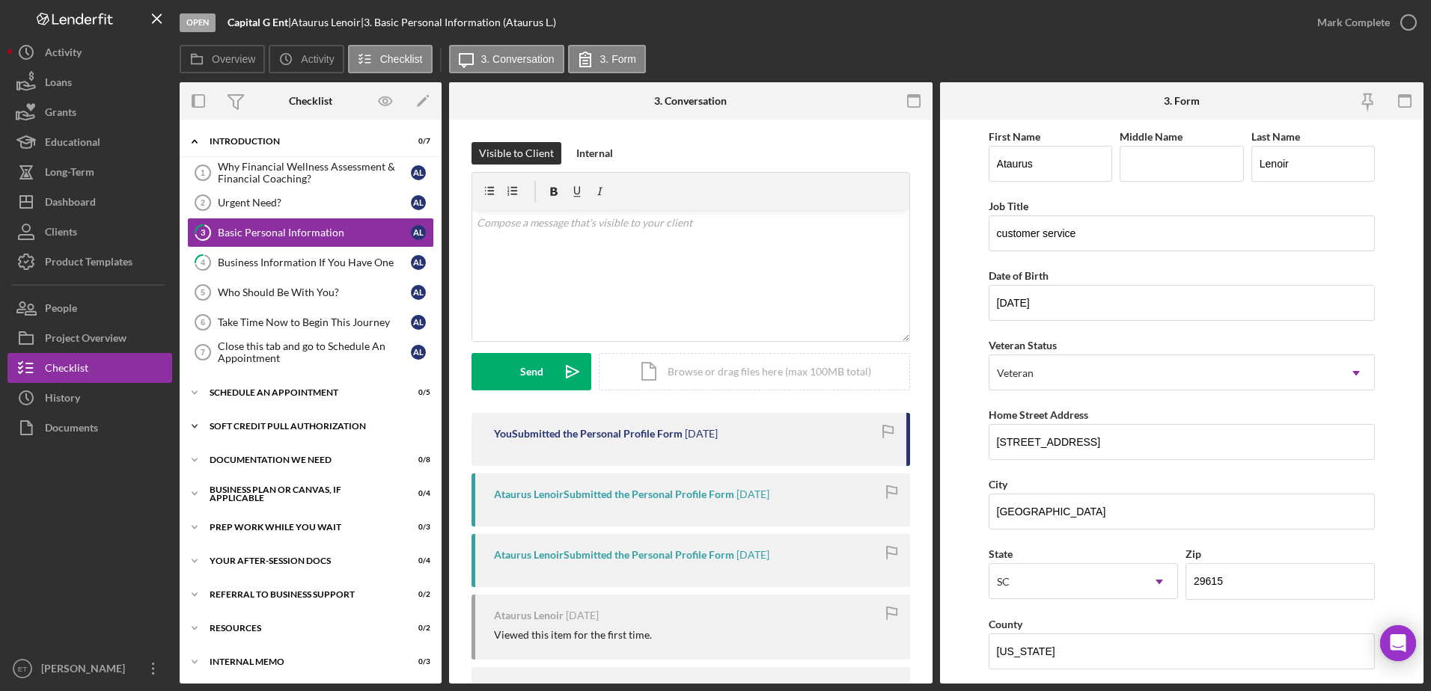
click at [291, 427] on div "Soft Credit Pull Authorization" at bounding box center [316, 426] width 213 height 9
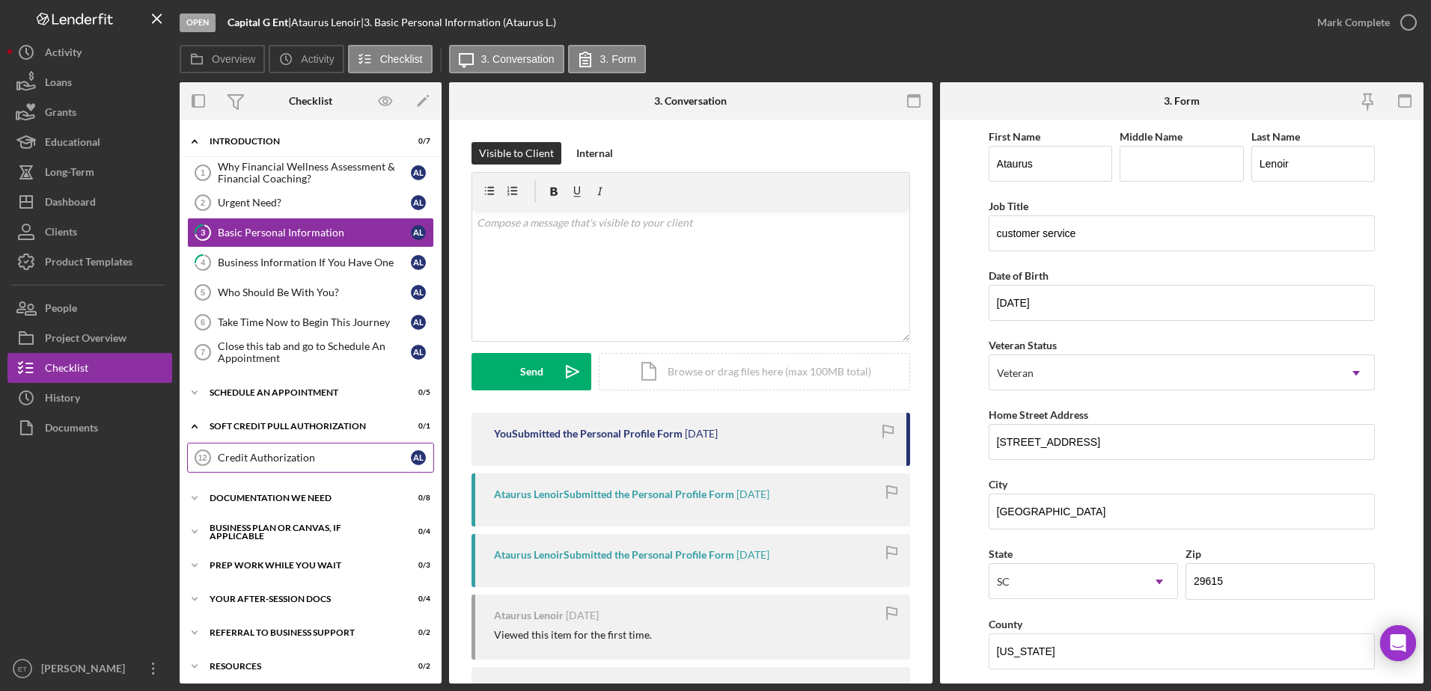
click at [269, 462] on div "Credit Authorization" at bounding box center [314, 458] width 193 height 12
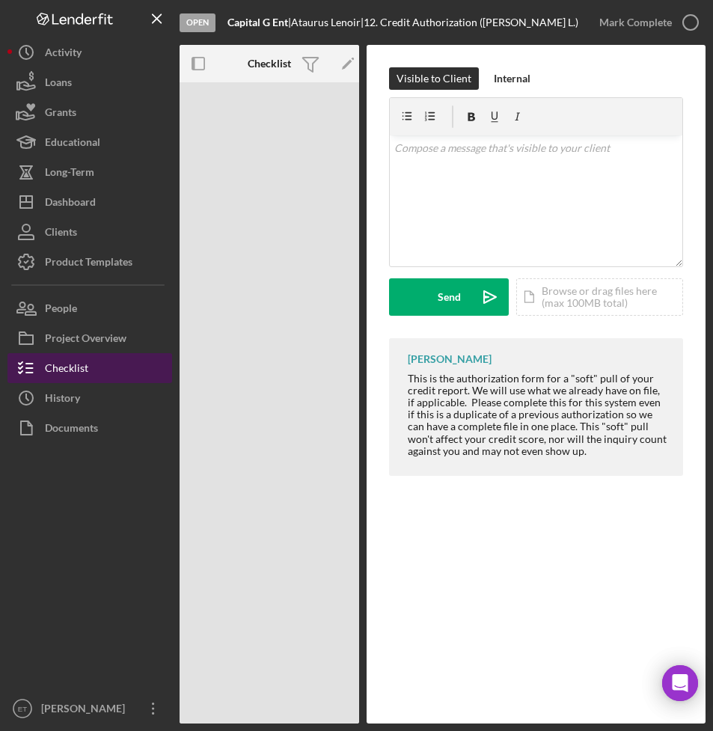
click at [97, 367] on button "Checklist" at bounding box center [89, 368] width 165 height 30
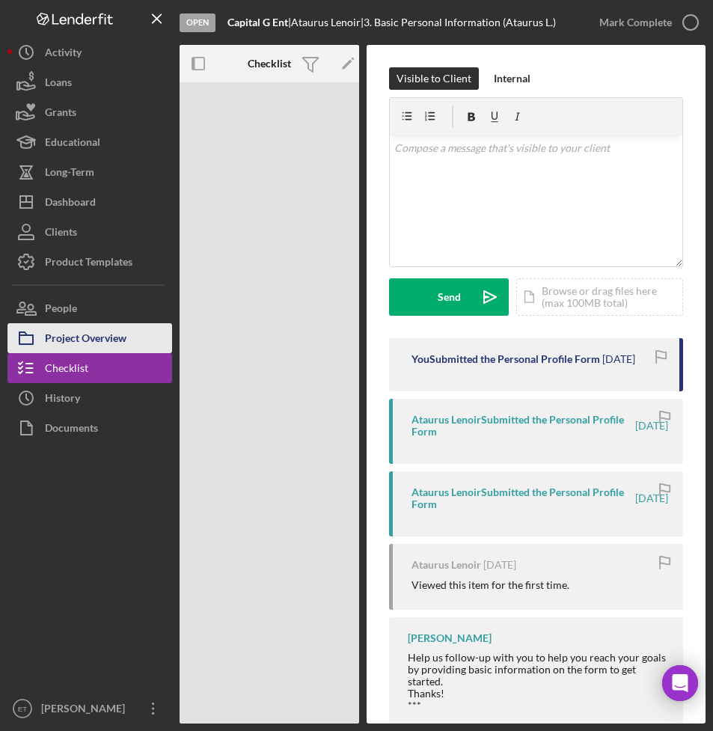
click at [85, 330] on div "Project Overview" at bounding box center [86, 340] width 82 height 34
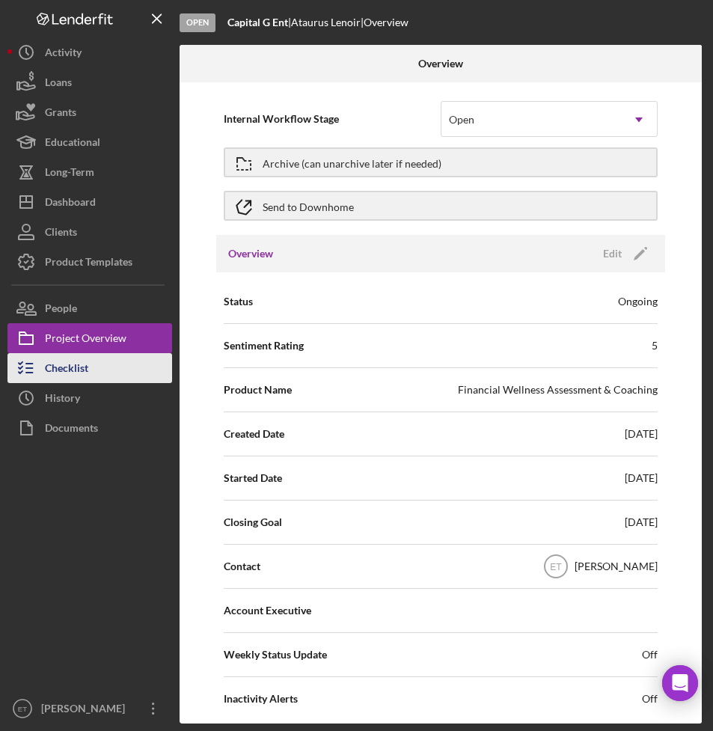
click at [77, 361] on div "Checklist" at bounding box center [66, 370] width 43 height 34
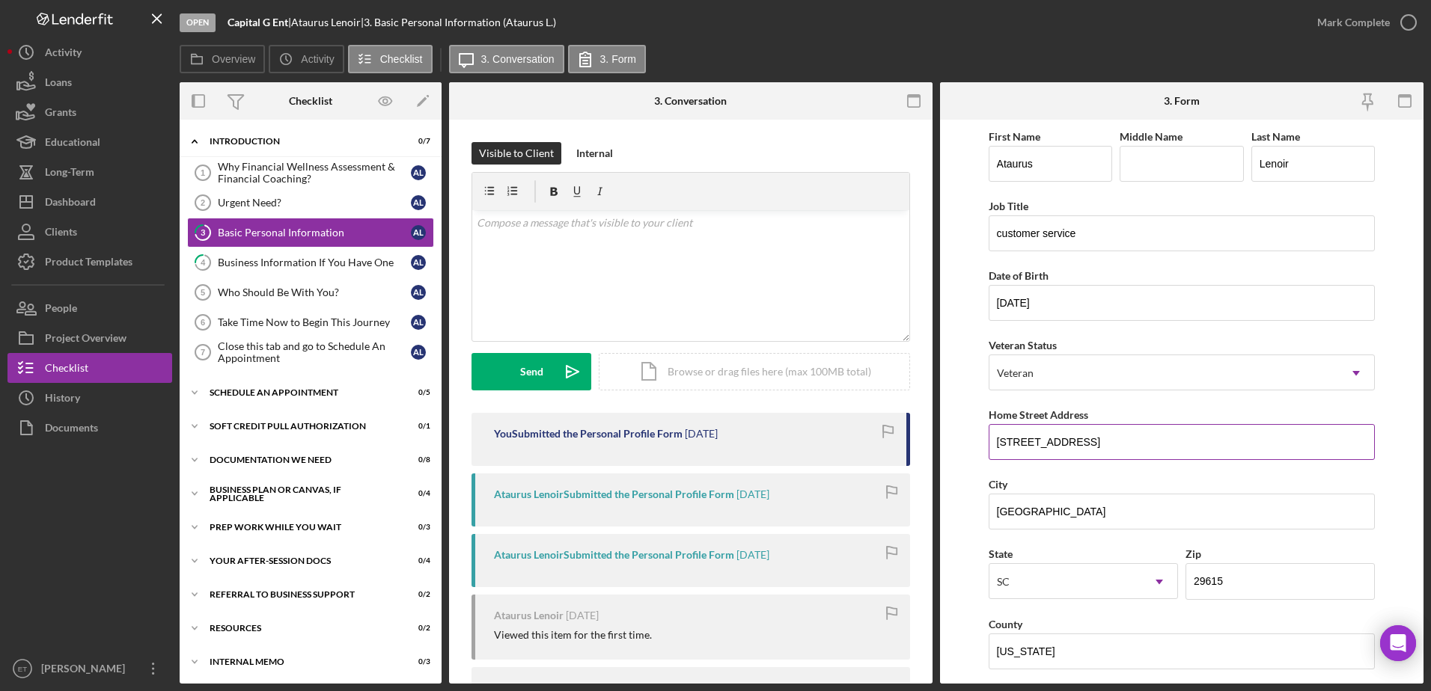
click at [712, 438] on input "[STREET_ADDRESS]" at bounding box center [1181, 442] width 387 height 36
click at [712, 406] on div "Home Street Address" at bounding box center [1181, 415] width 387 height 19
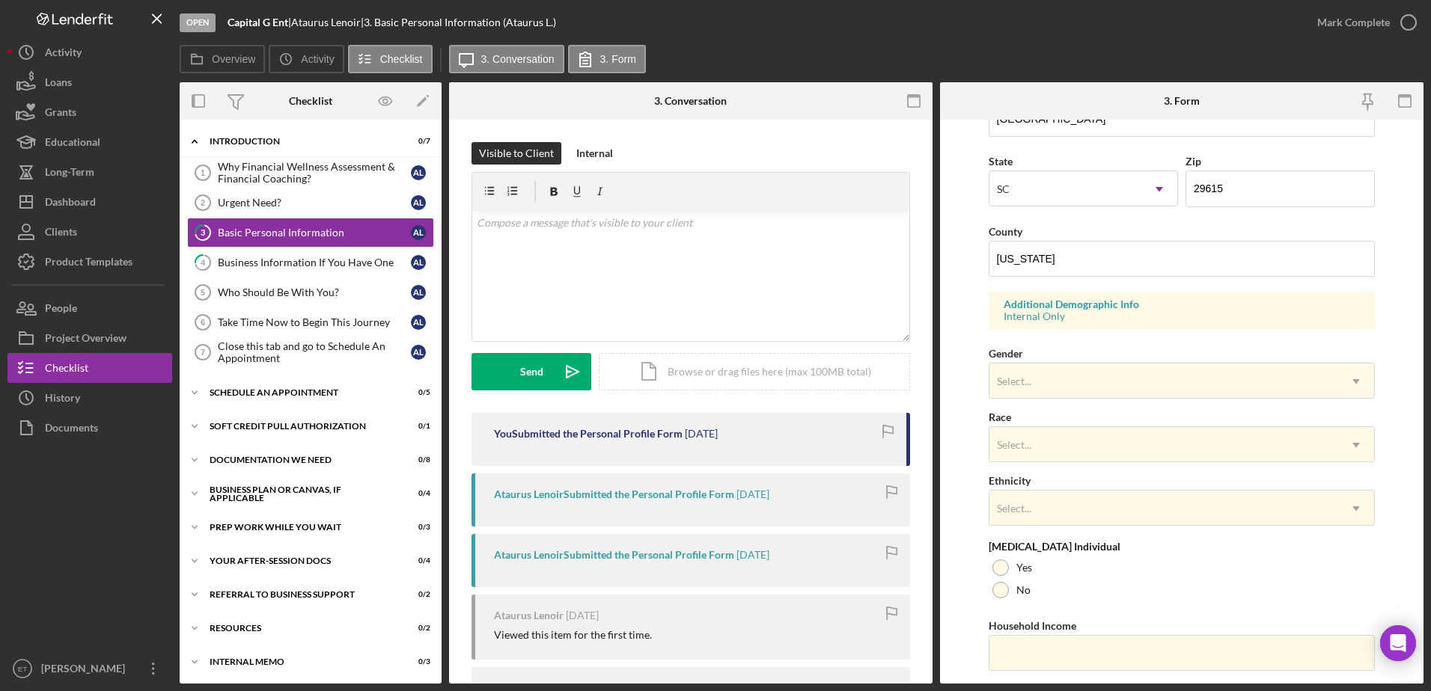
scroll to position [395, 0]
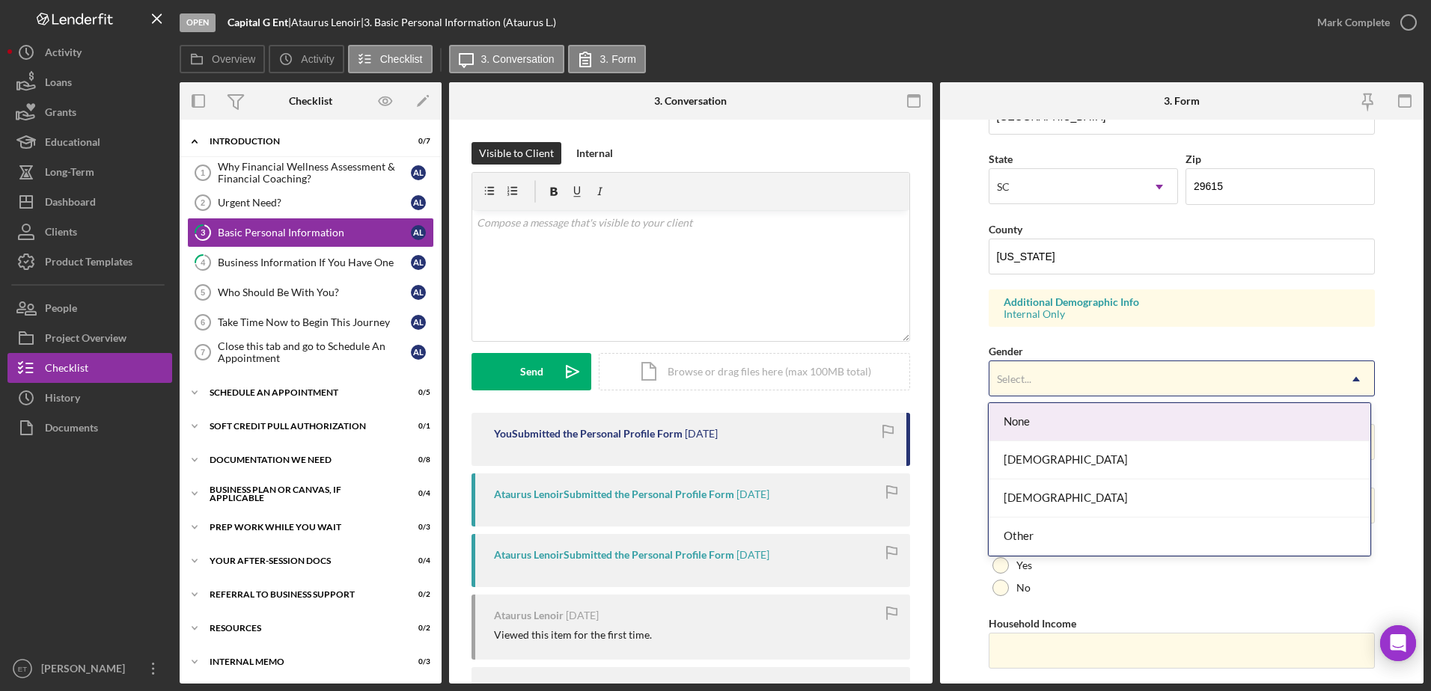
click at [712, 373] on div "Select..." at bounding box center [1163, 379] width 349 height 34
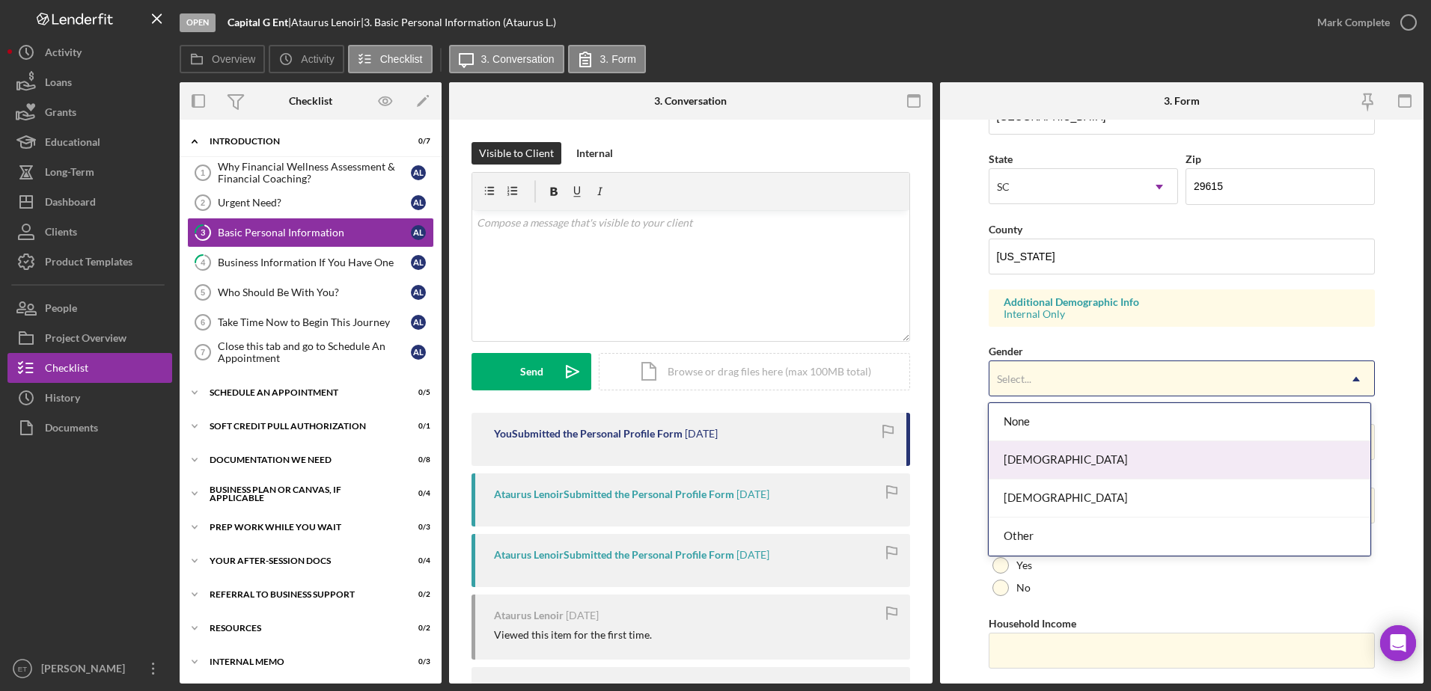
click at [712, 450] on div "[DEMOGRAPHIC_DATA]" at bounding box center [1179, 460] width 382 height 38
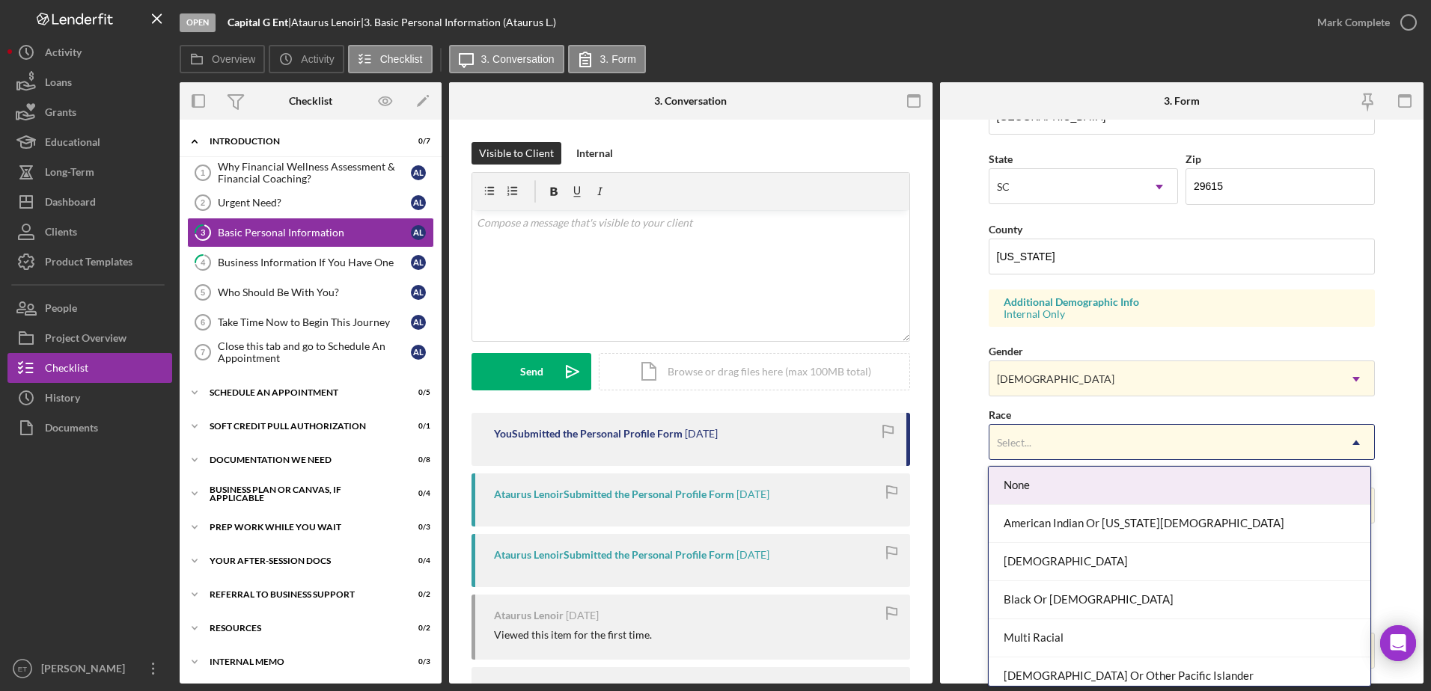
click at [712, 438] on div "Select..." at bounding box center [1163, 443] width 349 height 34
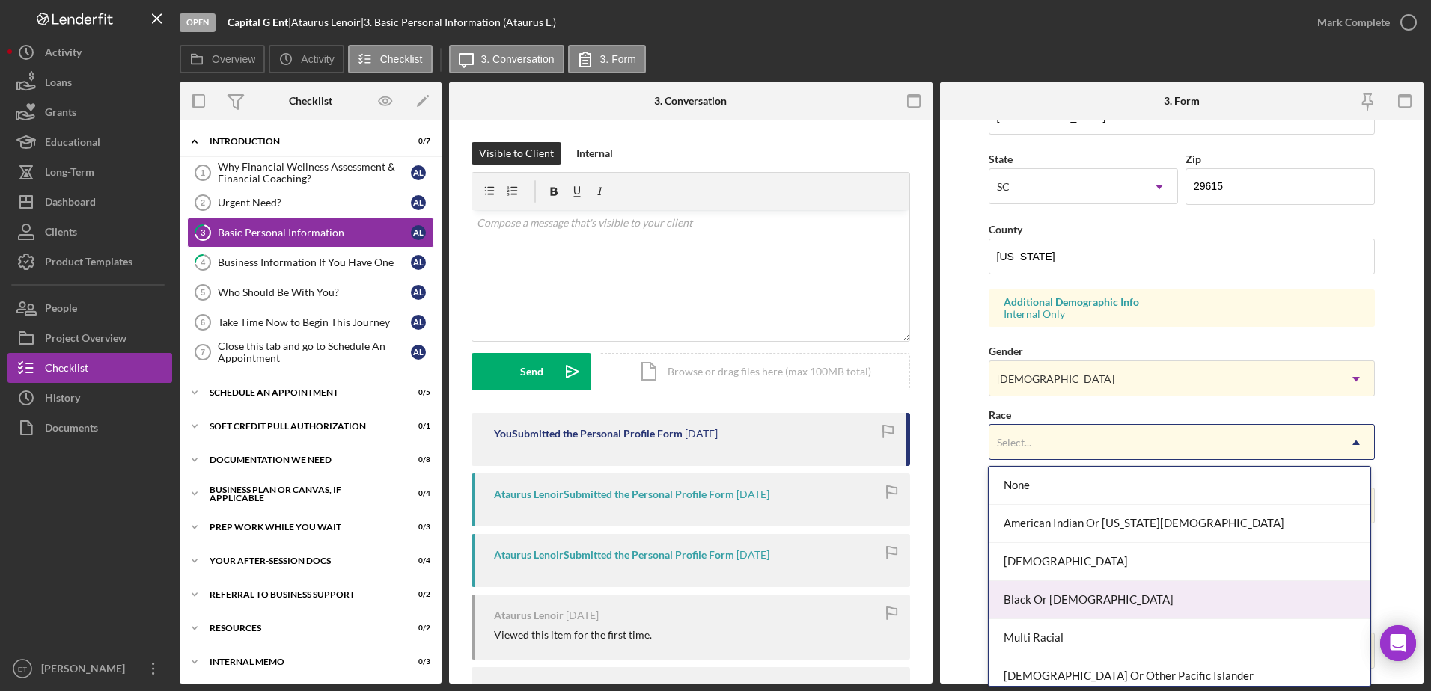
click at [712, 595] on div "Black Or [DEMOGRAPHIC_DATA]" at bounding box center [1179, 600] width 382 height 38
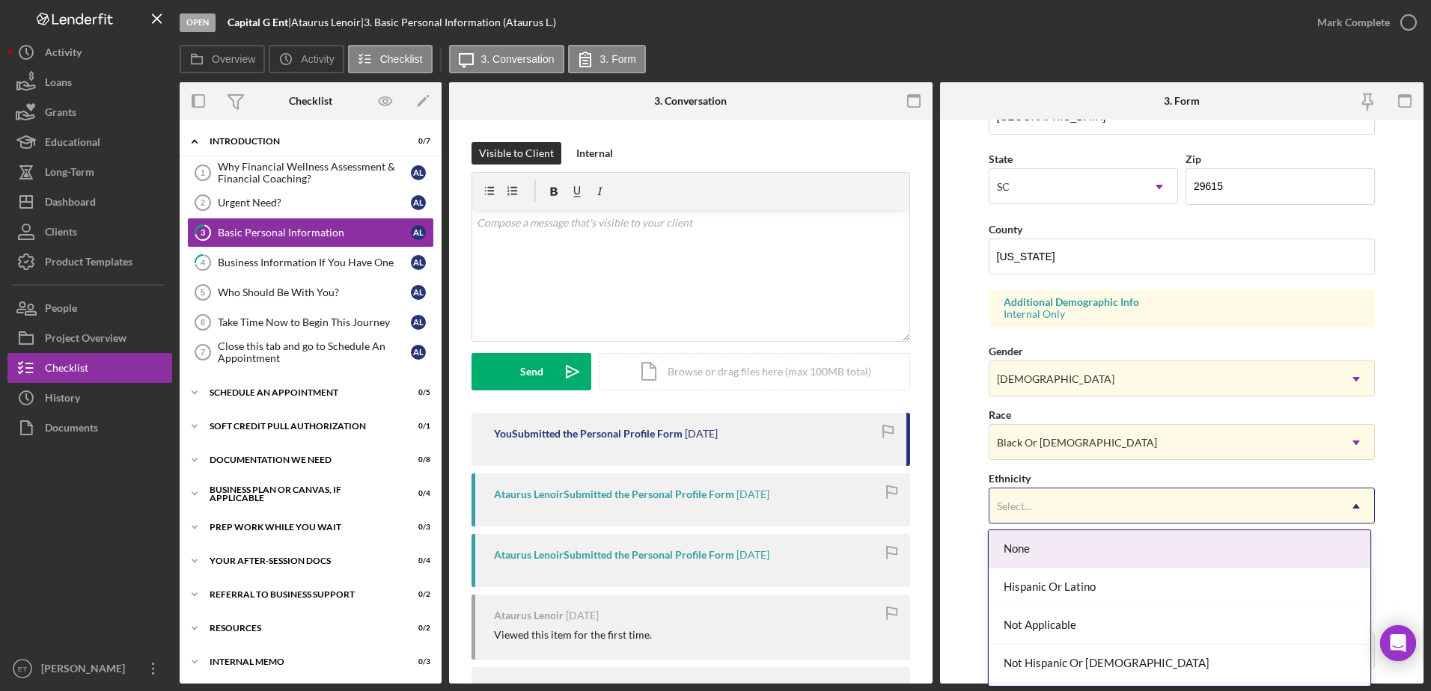
click at [712, 514] on div "Select..." at bounding box center [1163, 506] width 349 height 34
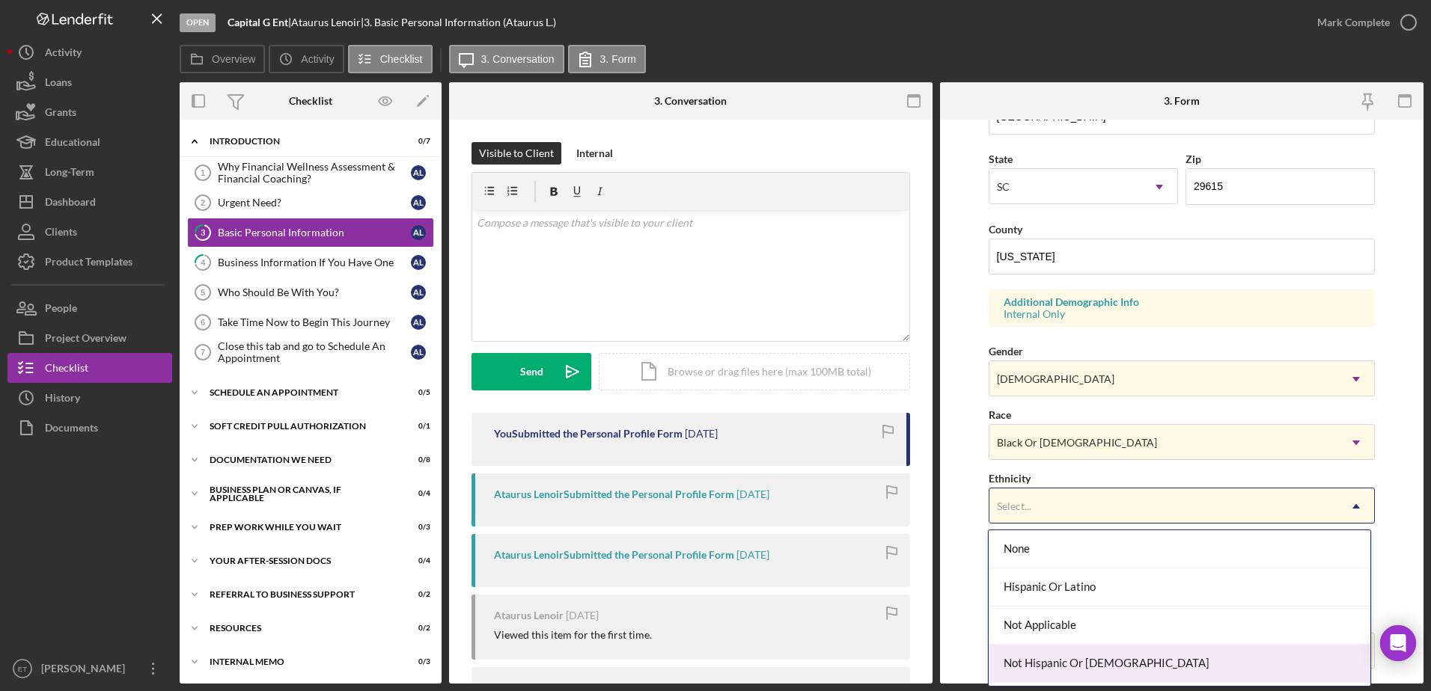
click at [712, 654] on div "Not Hispanic Or [DEMOGRAPHIC_DATA]" at bounding box center [1179, 664] width 382 height 38
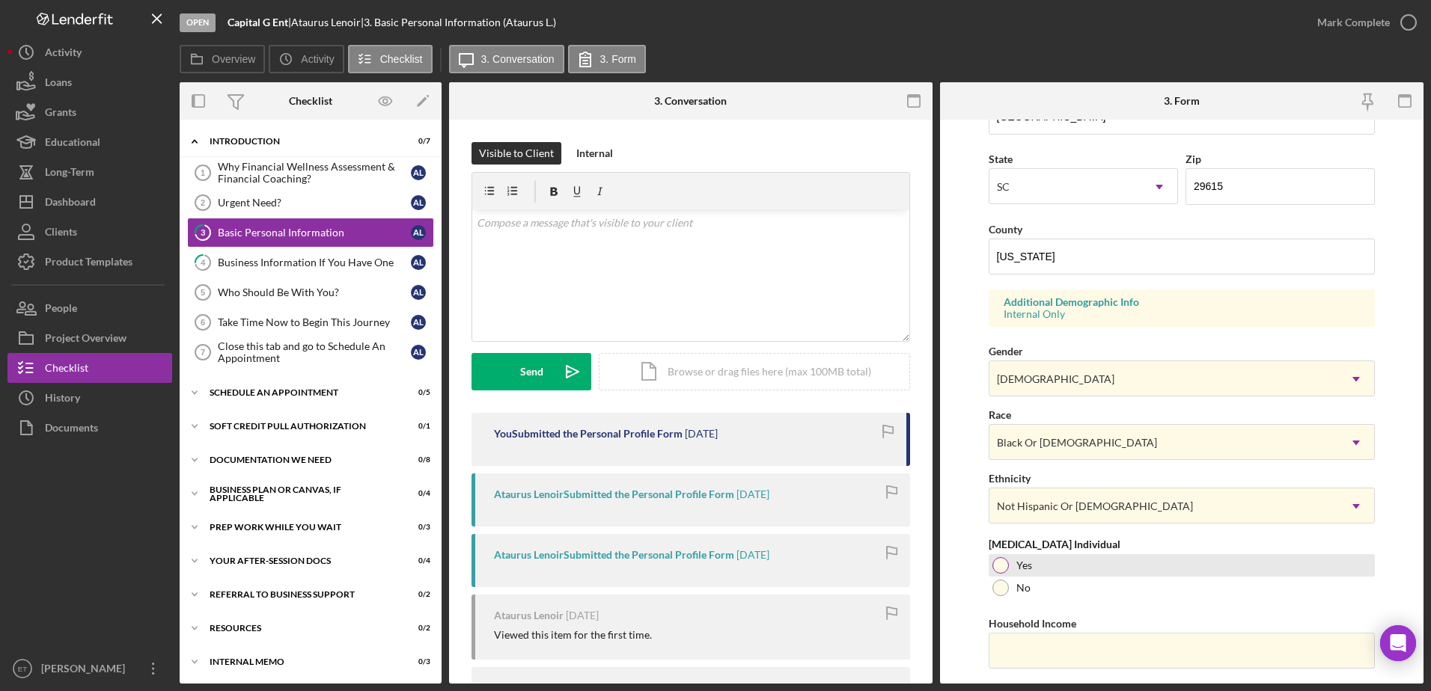
click at [712, 564] on div at bounding box center [1000, 565] width 16 height 16
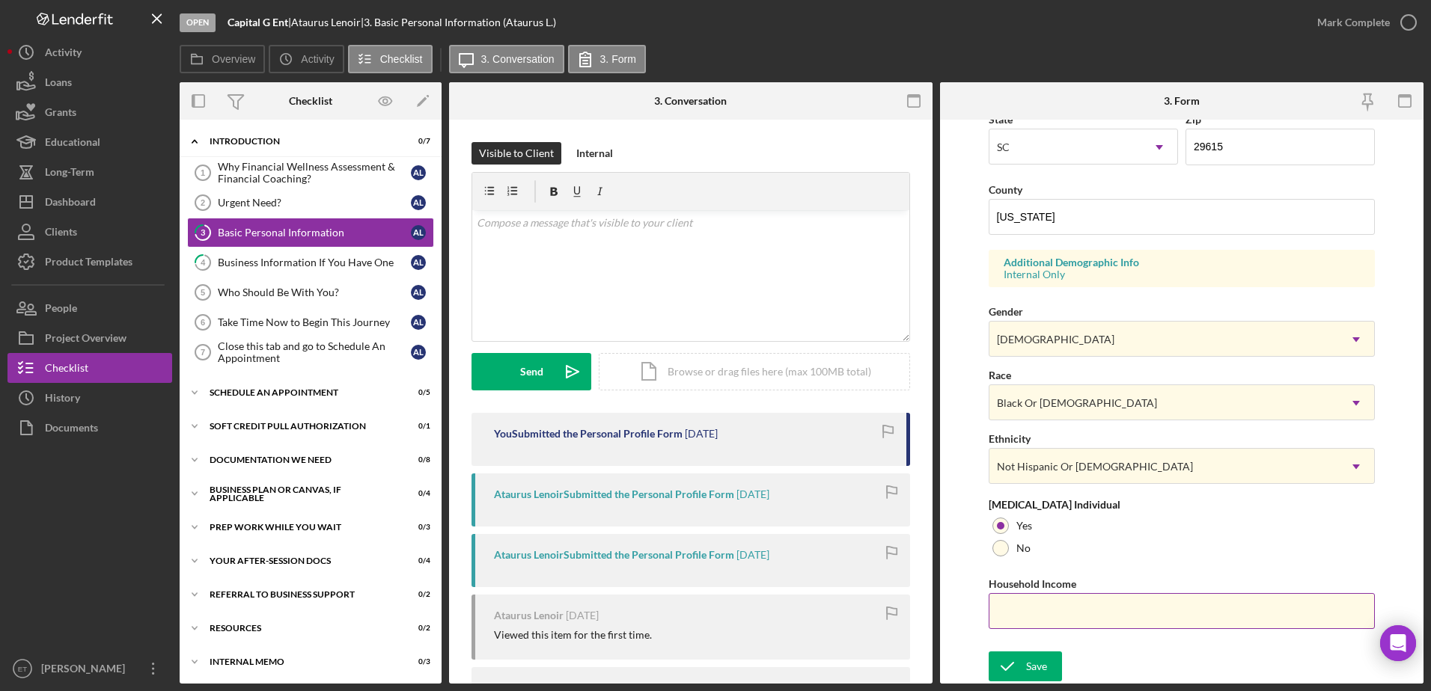
click at [712, 605] on input "Household Income" at bounding box center [1181, 611] width 387 height 36
type input "$29,000"
click at [712, 649] on form "First Name Ataurus Middle Name Last Name [PERSON_NAME] Job Title customer servi…" at bounding box center [1181, 402] width 483 height 564
click at [712, 664] on div "Save" at bounding box center [1036, 667] width 21 height 30
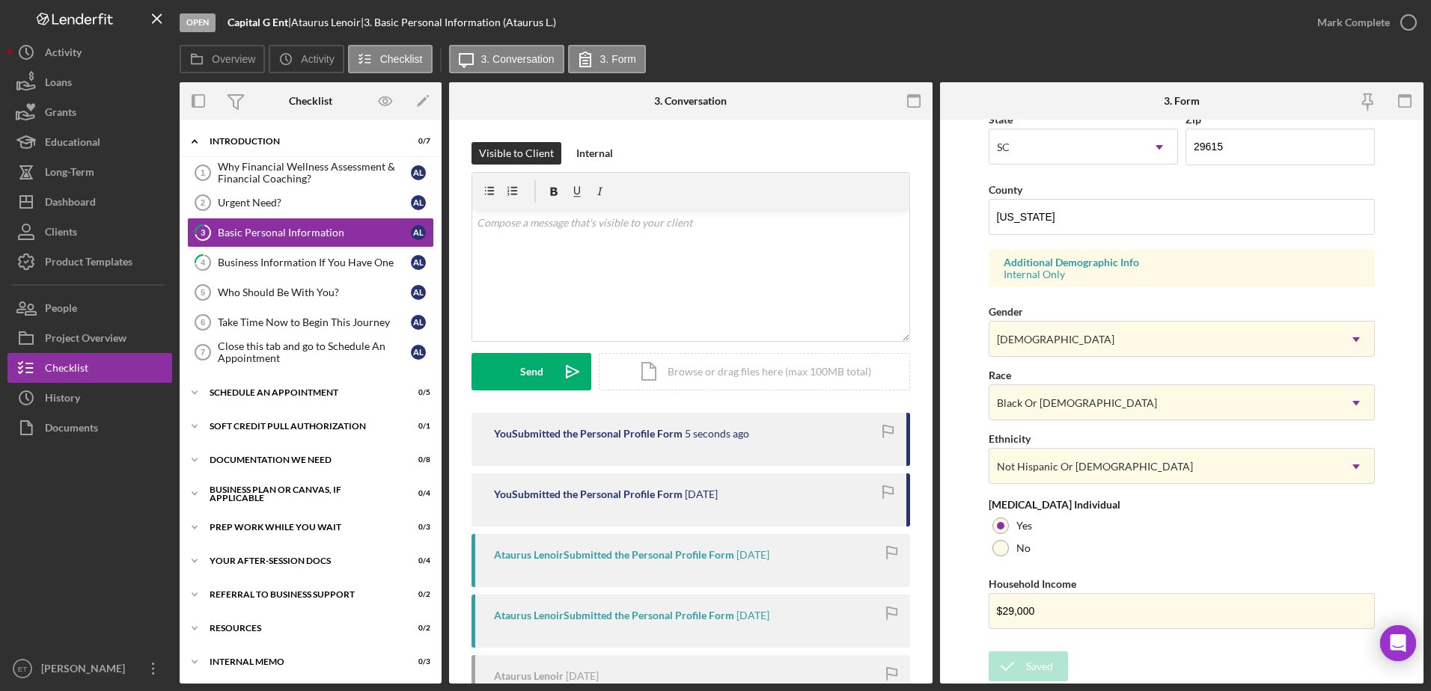
scroll to position [0, 0]
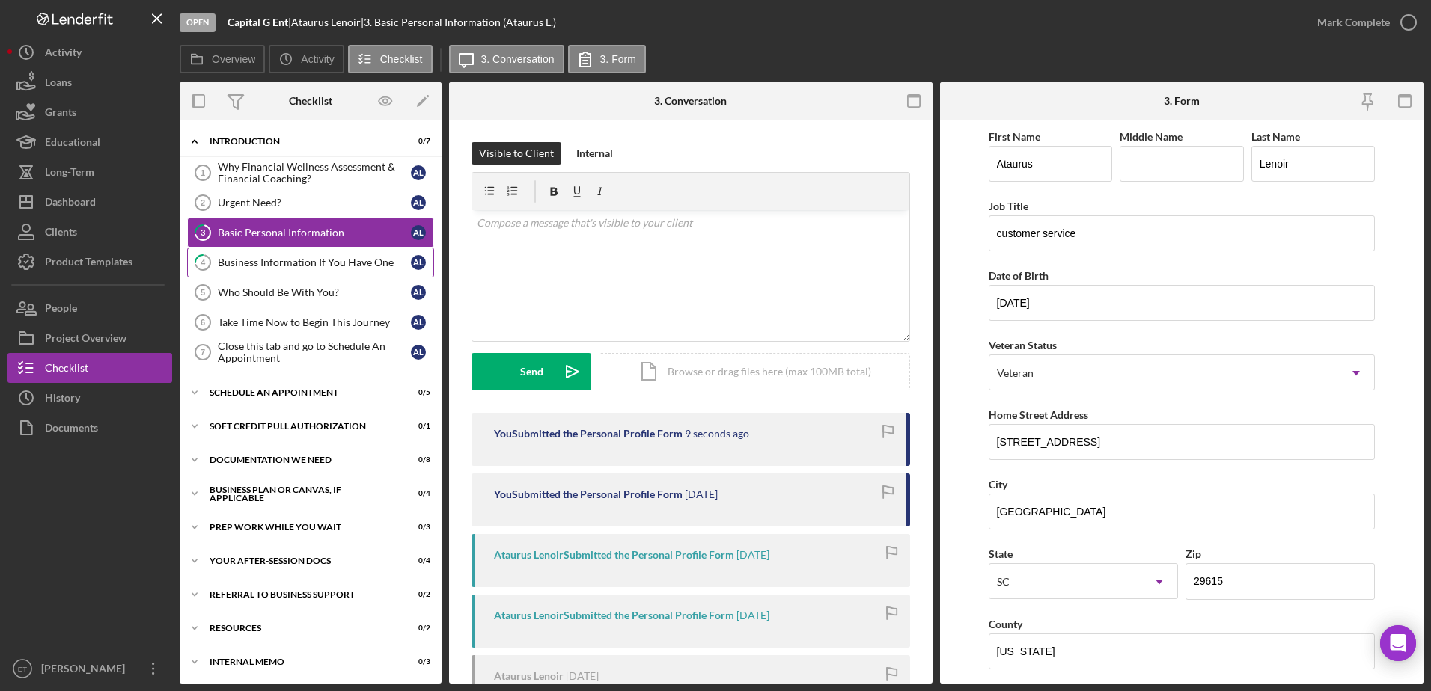
click at [257, 269] on div "Business Information If You Have One" at bounding box center [314, 263] width 193 height 12
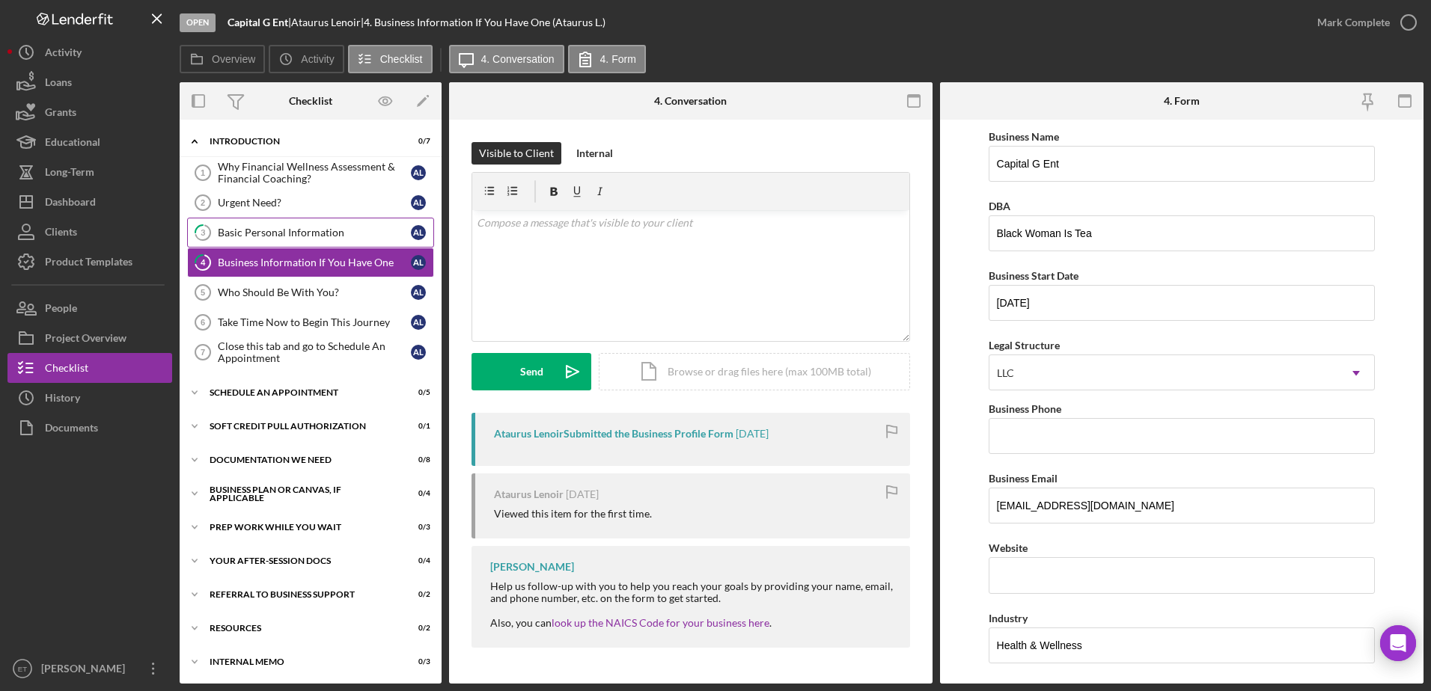
click at [260, 232] on div "Basic Personal Information" at bounding box center [314, 233] width 193 height 12
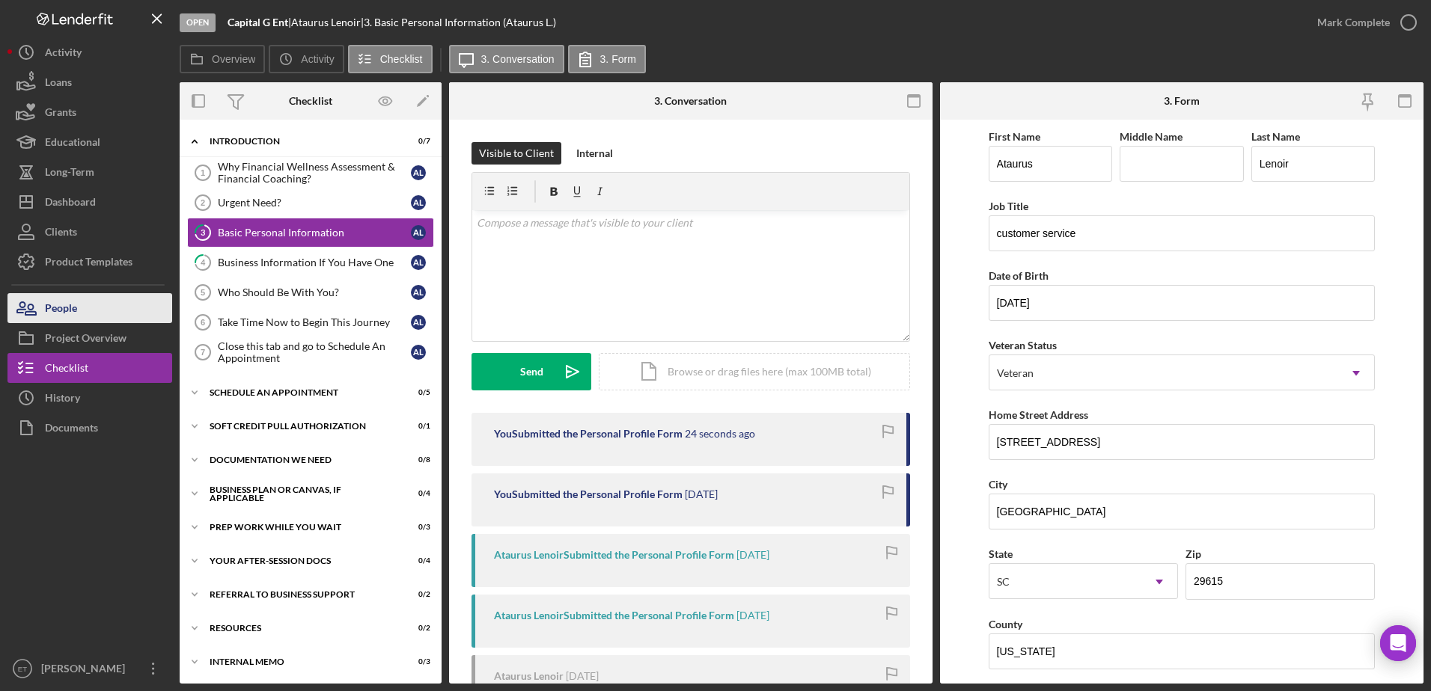
click at [100, 312] on button "People" at bounding box center [89, 308] width 165 height 30
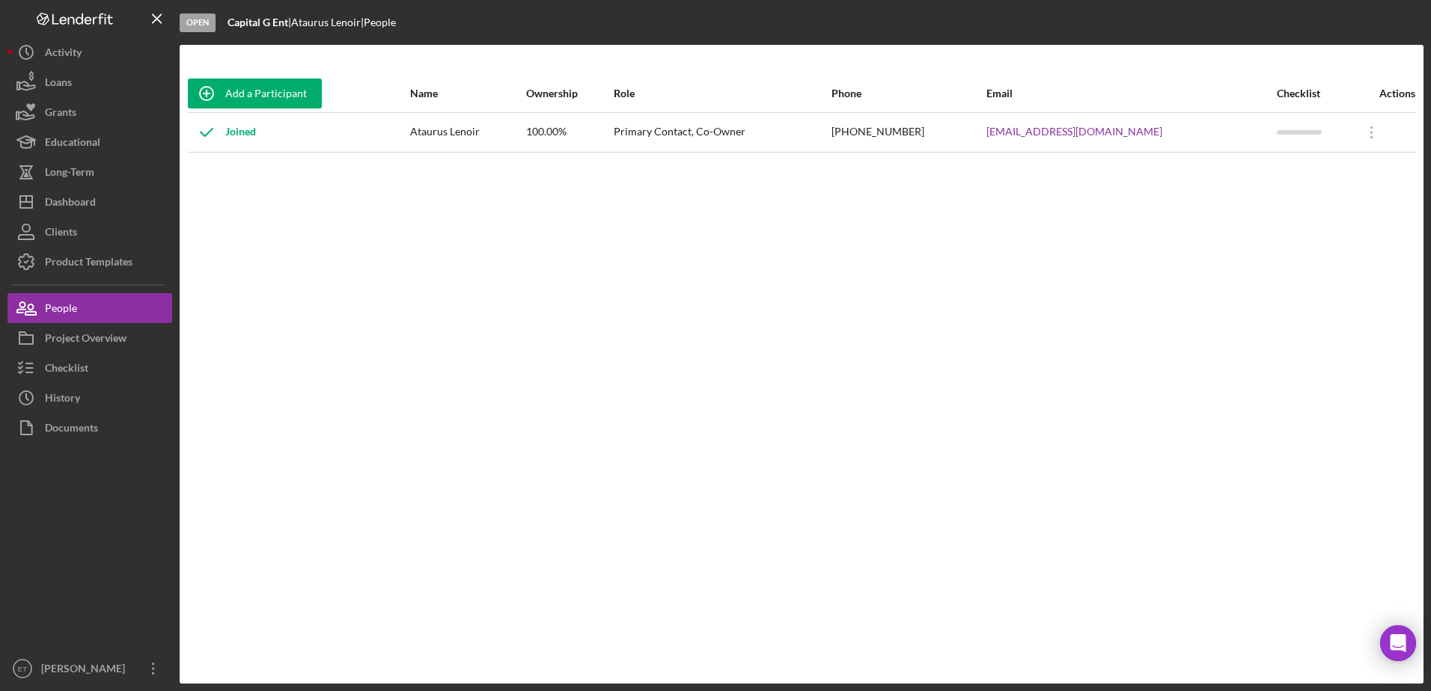
click at [712, 134] on div "[PHONE_NUMBER]" at bounding box center [907, 132] width 153 height 37
copy div "[PHONE_NUMBER]"
click at [88, 361] on div "Checklist" at bounding box center [66, 370] width 43 height 34
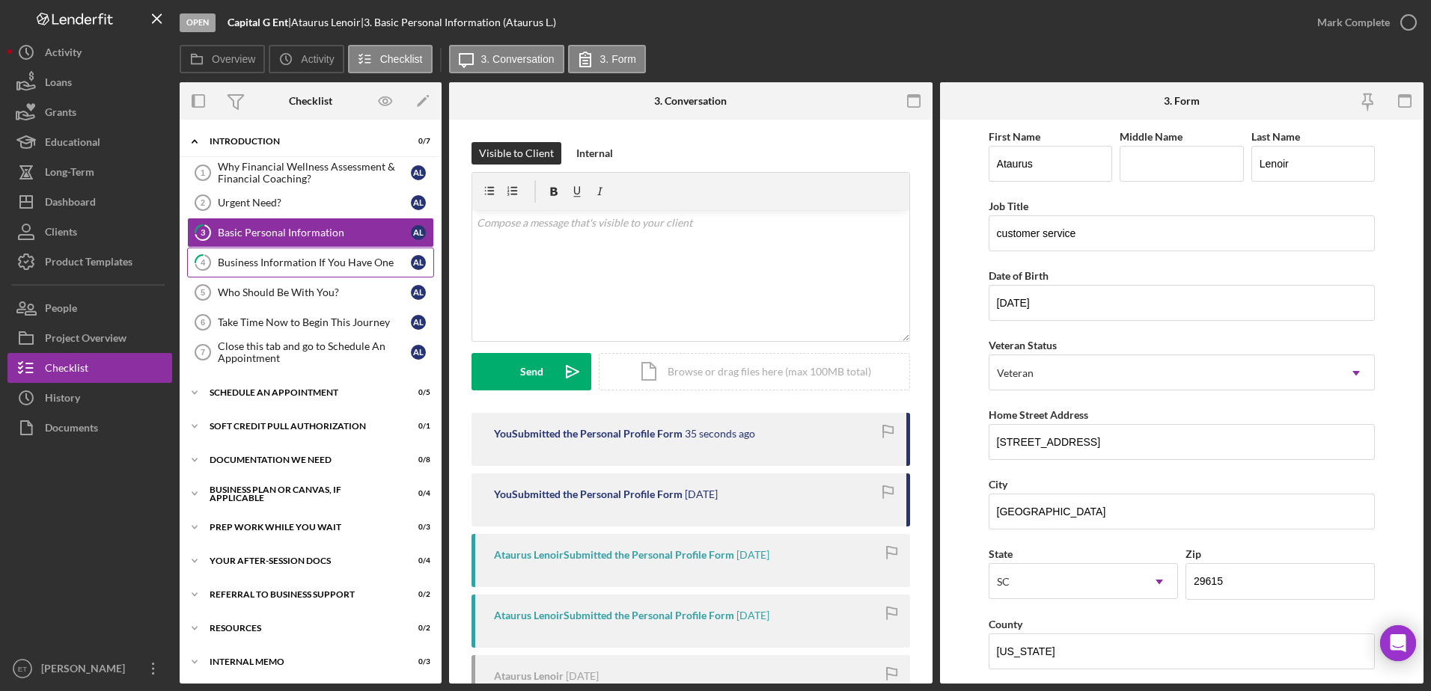
click at [249, 265] on div "Business Information If You Have One" at bounding box center [314, 263] width 193 height 12
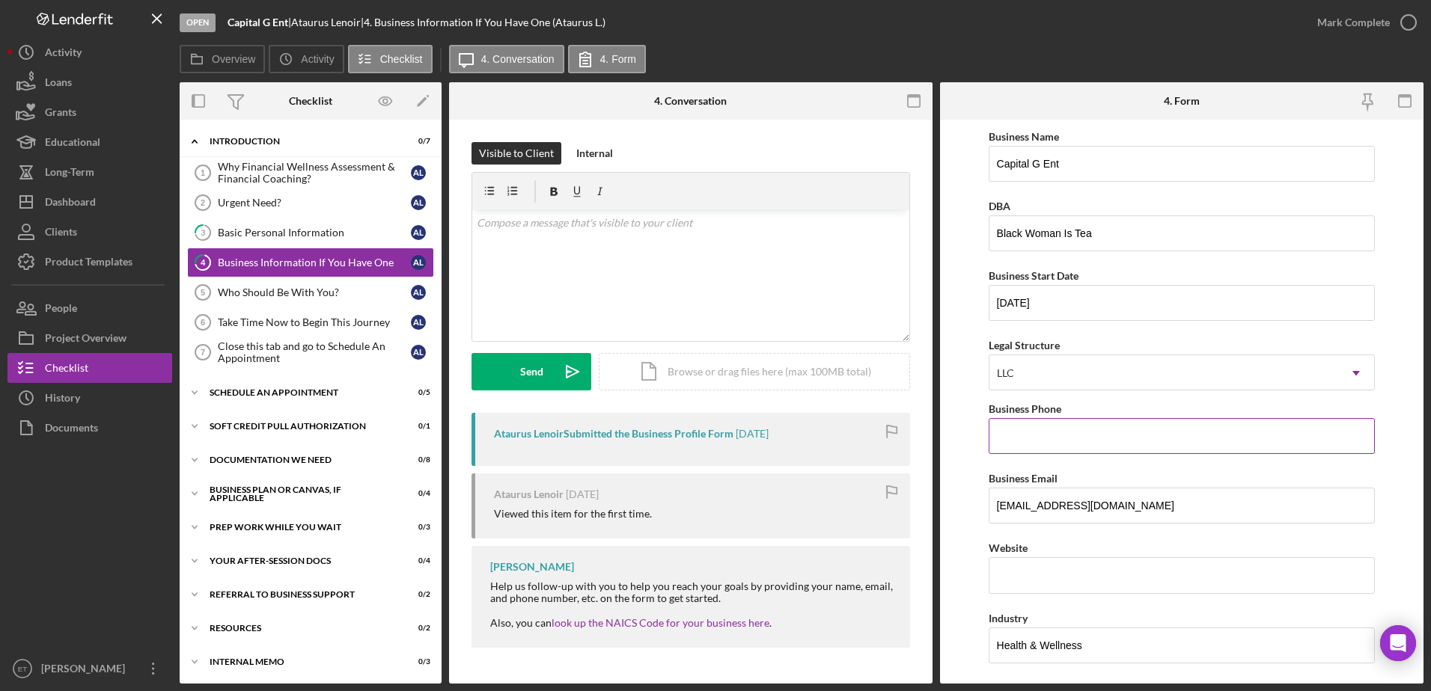
click at [712, 431] on input "Business Phone" at bounding box center [1181, 436] width 387 height 36
paste input "[PHONE_NUMBER]"
type input "[PHONE_NUMBER]"
click at [712, 578] on input "Website" at bounding box center [1181, 575] width 387 height 36
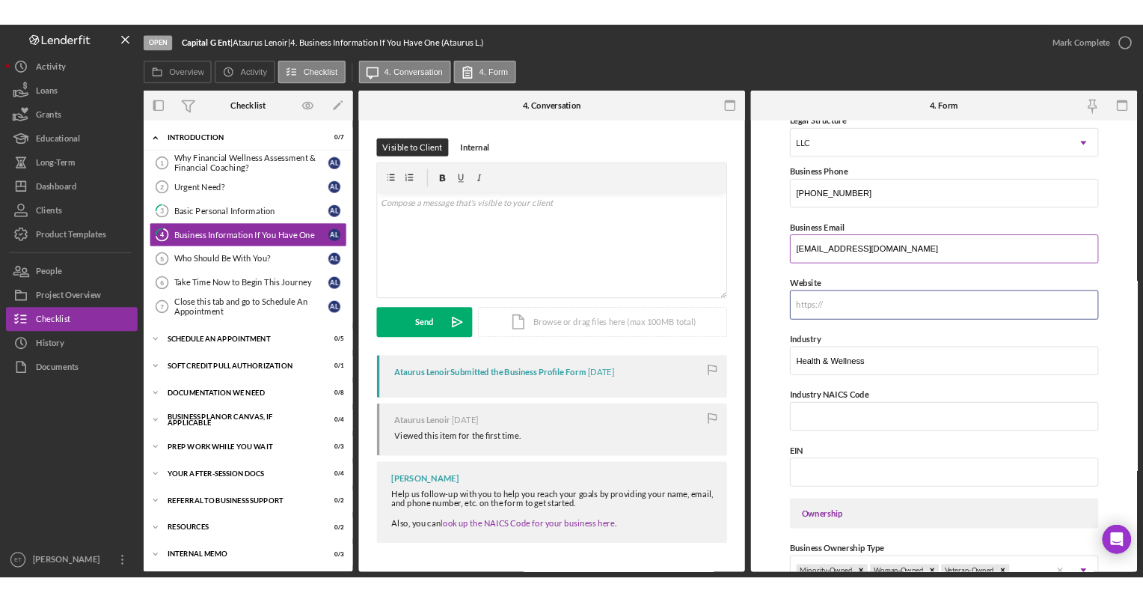
scroll to position [227, 0]
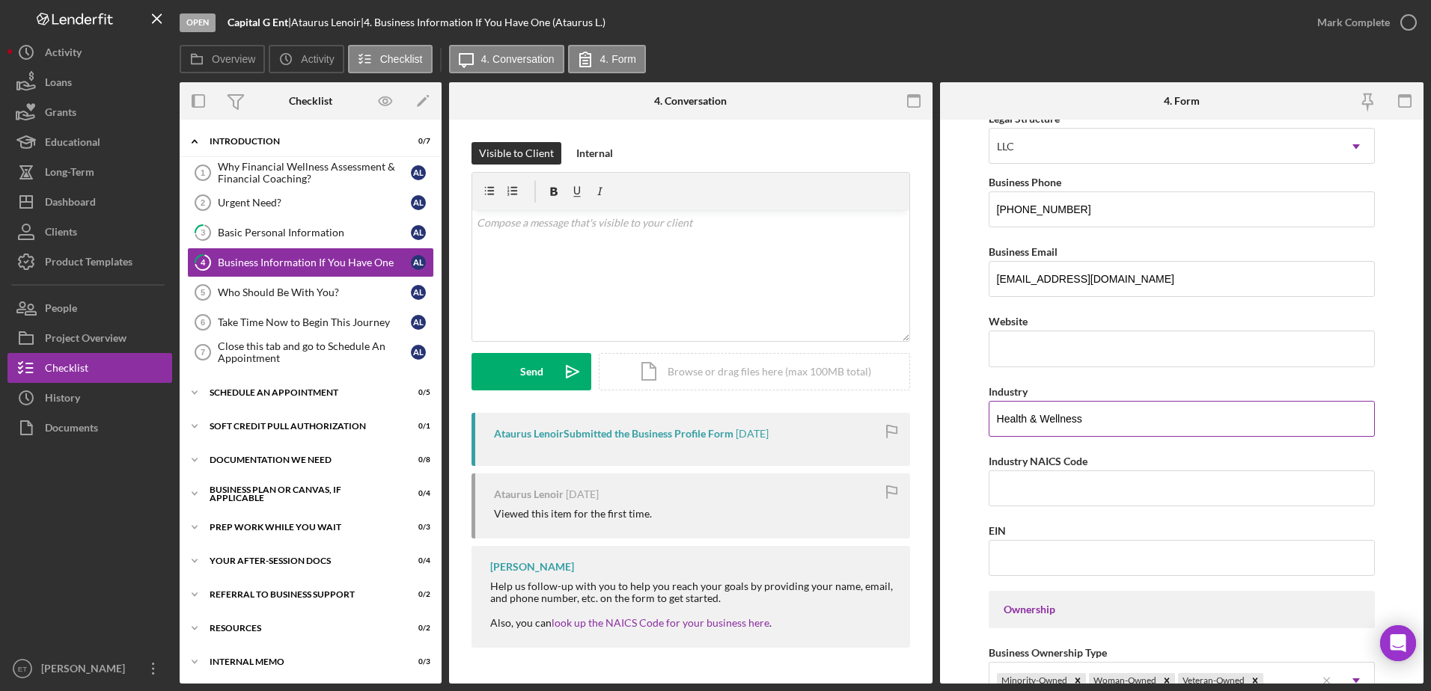
click at [712, 421] on input "Health & Wellness" at bounding box center [1181, 419] width 387 height 36
click at [633, 626] on link "look up the NAICS Code for your business here" at bounding box center [660, 623] width 218 height 13
click at [539, 267] on div "v Color teal Color pink Remove color Add row above Add row below Add column bef…" at bounding box center [690, 275] width 437 height 131
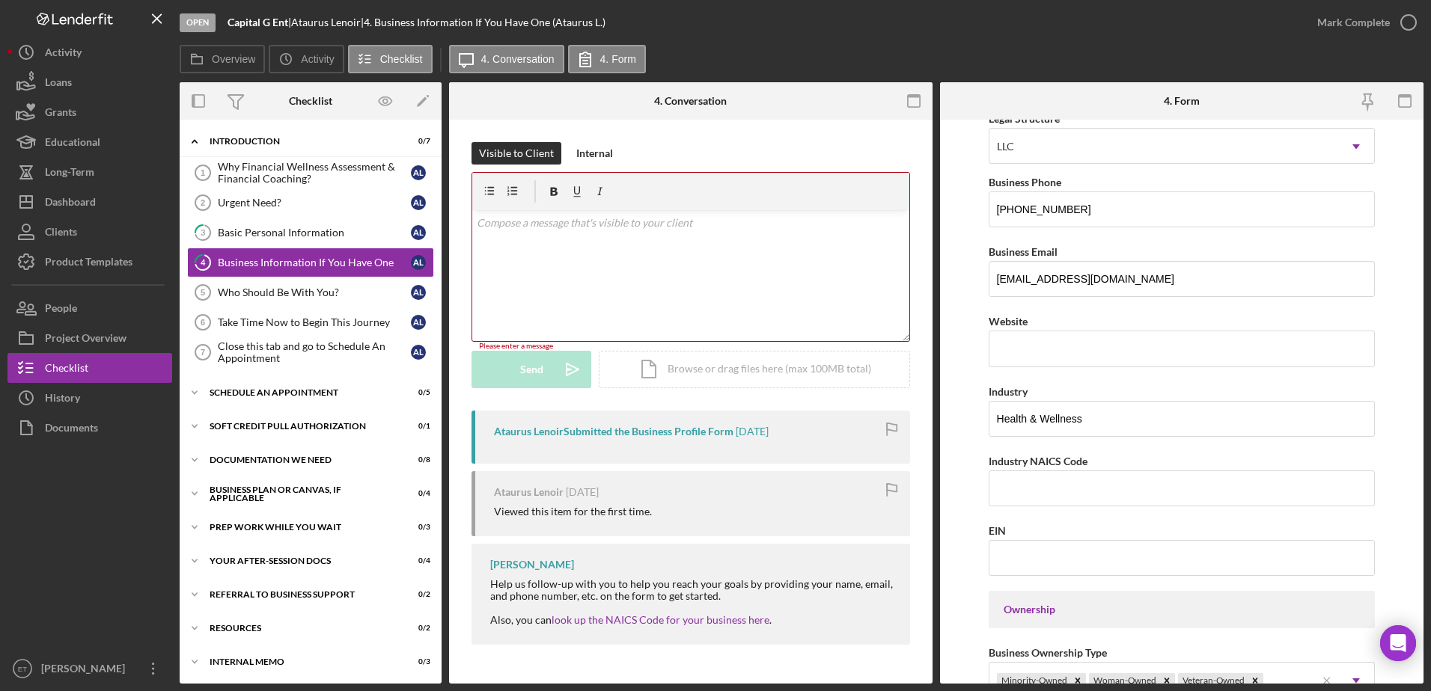
click at [555, 267] on div "v Color teal Color pink Remove color Add row above Add row below Add column bef…" at bounding box center [690, 275] width 437 height 131
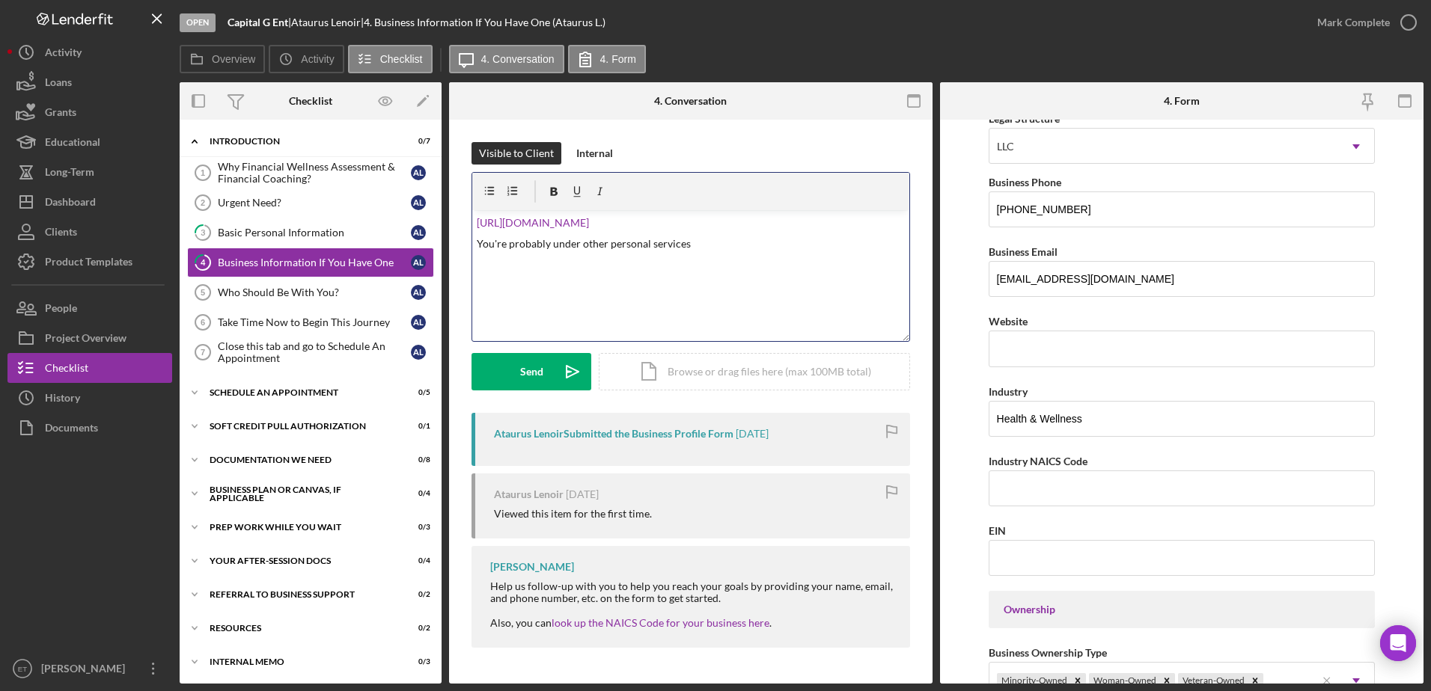
click at [712, 249] on p "You're probably under other personal services" at bounding box center [691, 244] width 429 height 16
click at [573, 370] on icon "Icon/icon-invite-send" at bounding box center [572, 371] width 37 height 37
